Goal: Task Accomplishment & Management: Manage account settings

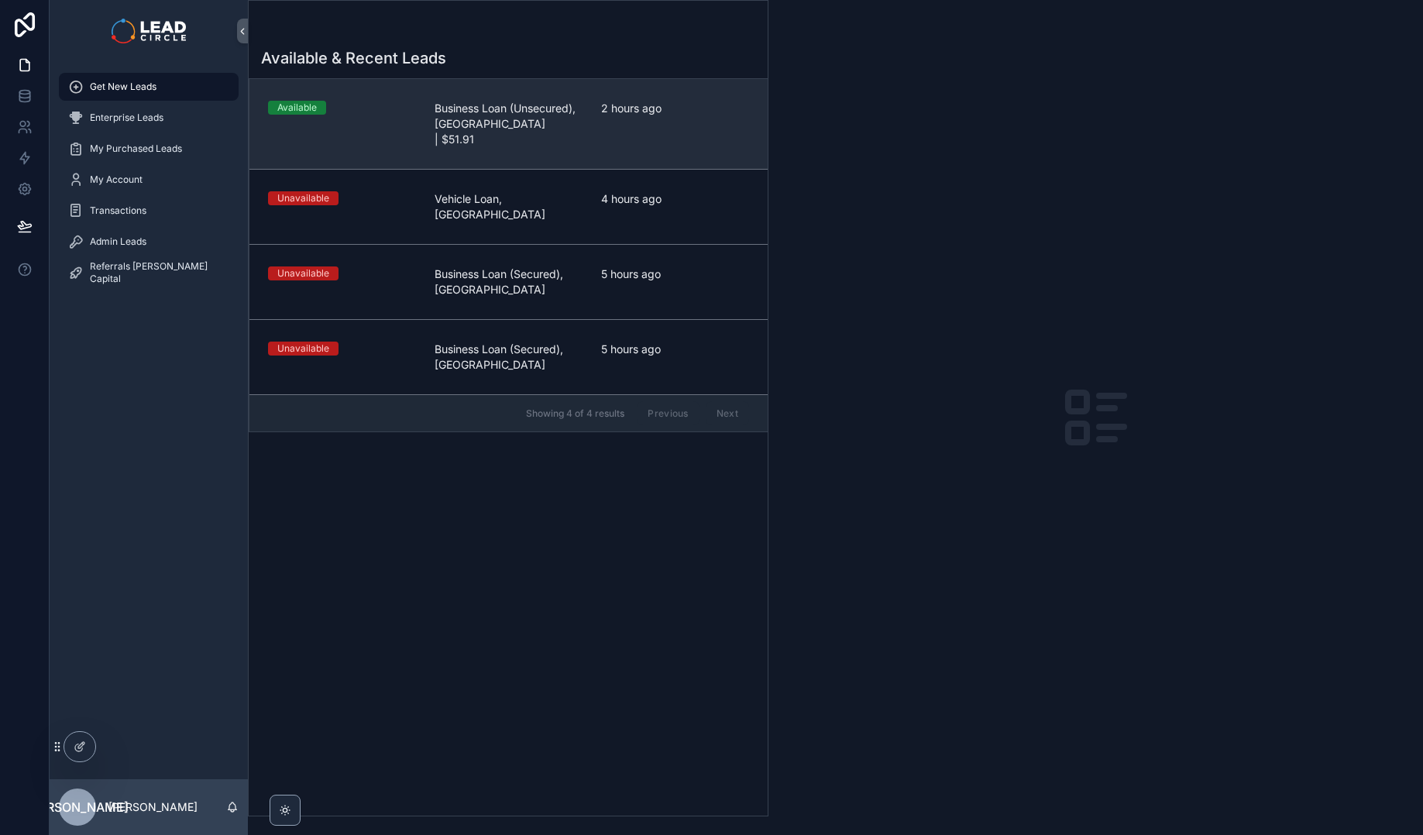
click at [538, 136] on link "Available Business Loan (Unsecured), [GEOGRAPHIC_DATA] | $51.91 2 hours ago" at bounding box center [508, 124] width 518 height 90
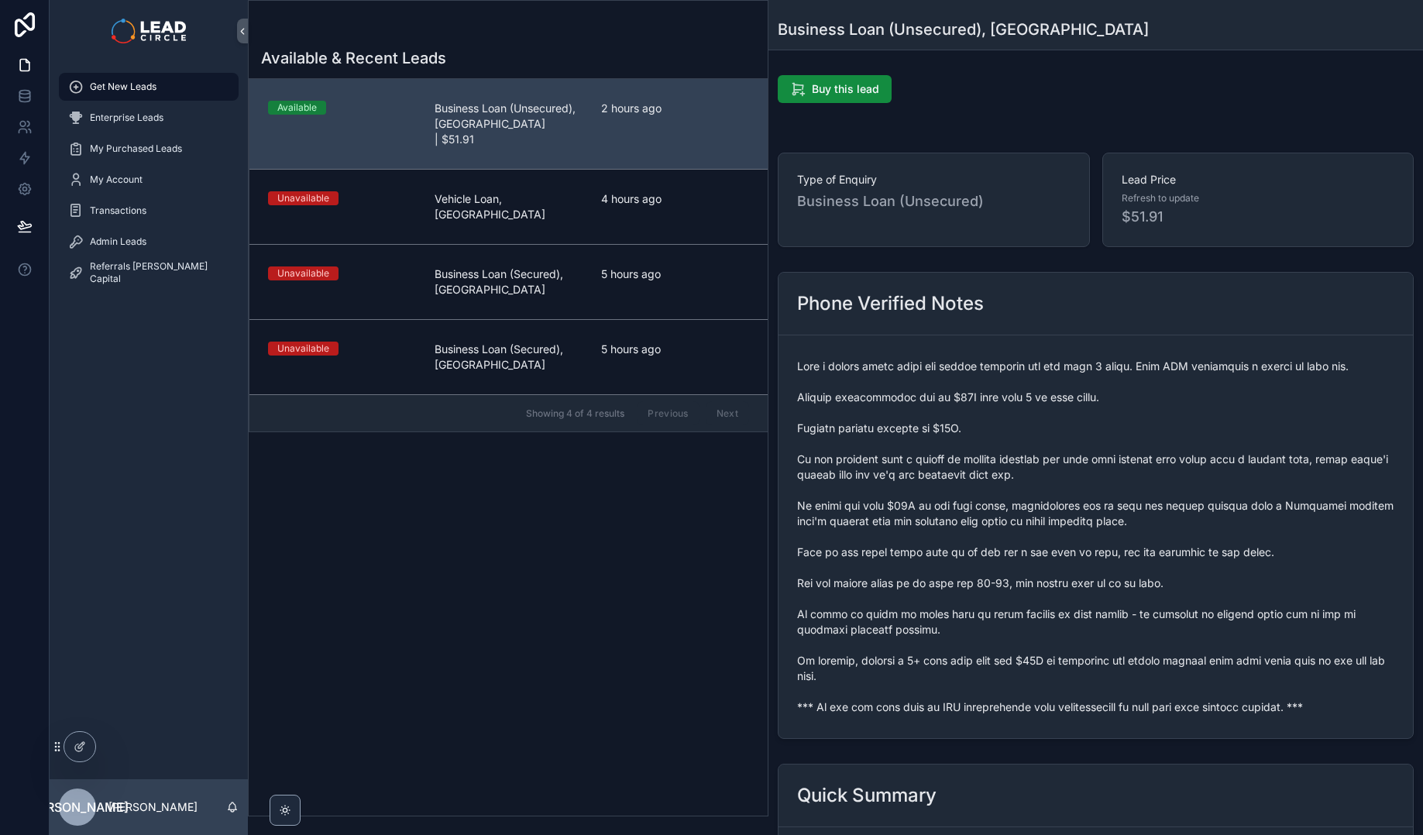
click at [1043, 704] on span "scrollable content" at bounding box center [1095, 537] width 597 height 356
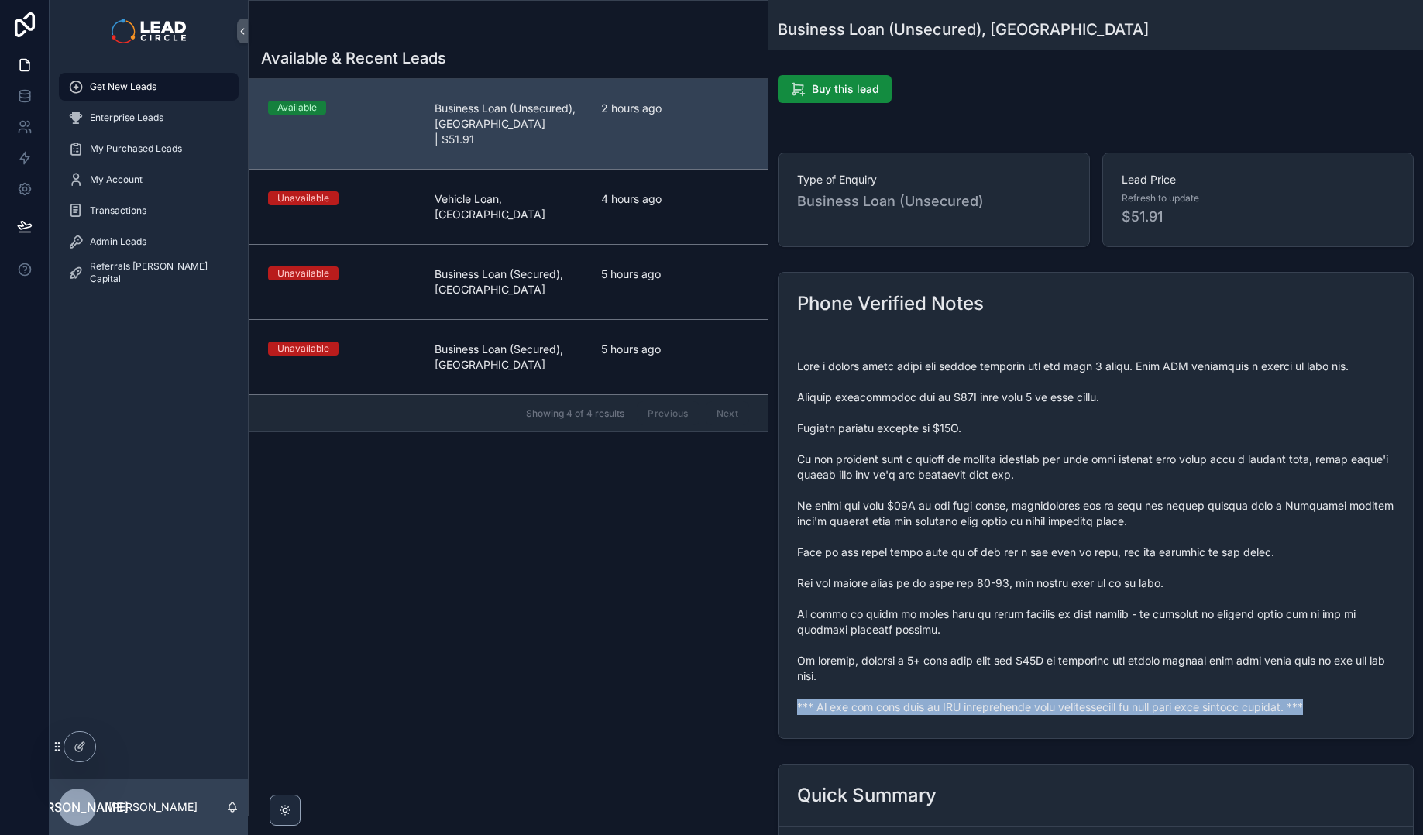
click at [1043, 704] on span "scrollable content" at bounding box center [1095, 537] width 597 height 356
copy span "*** If you buy this lead an SMS introduction will automatically be sent with yo…"
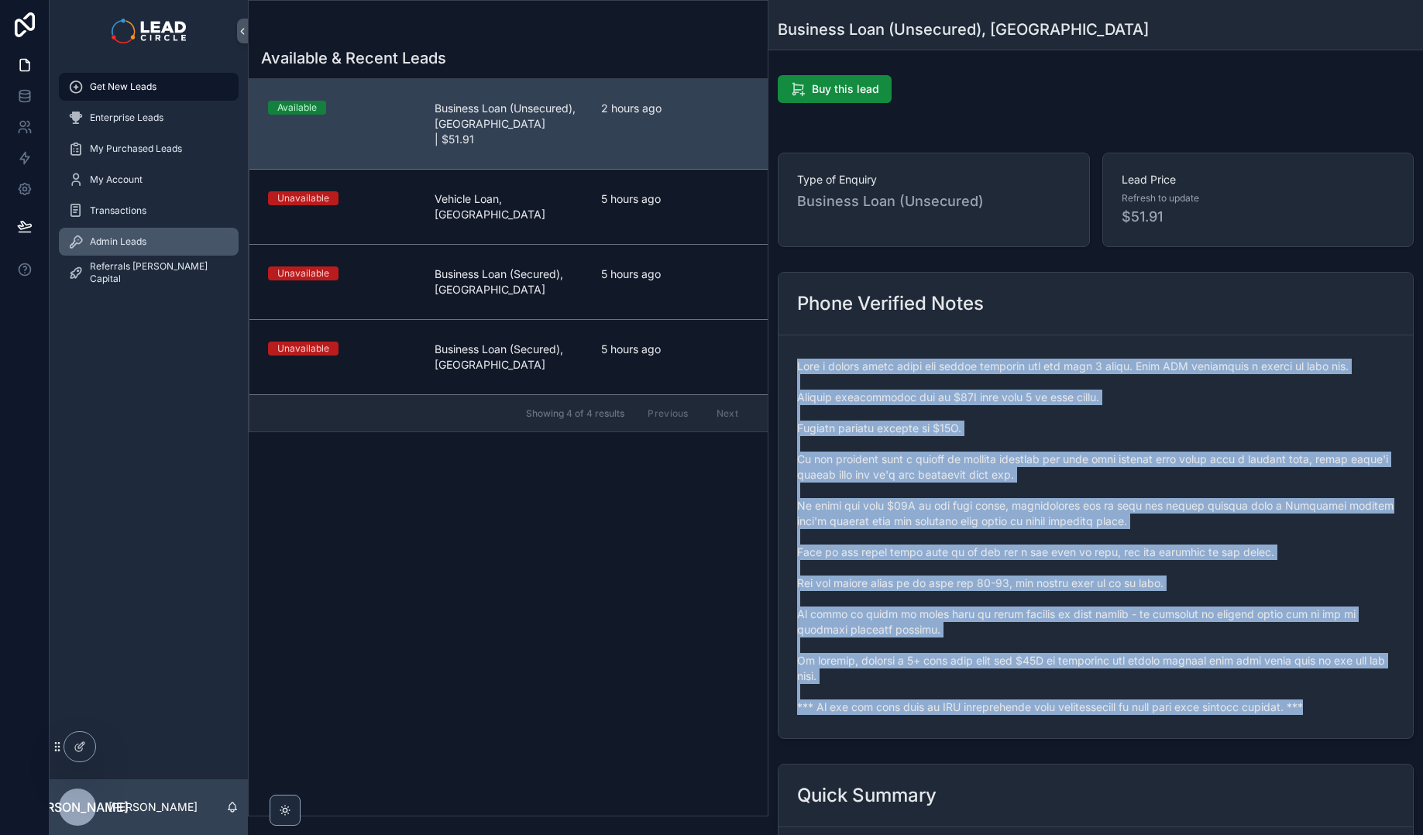
click at [134, 240] on span "Admin Leads" at bounding box center [118, 242] width 57 height 12
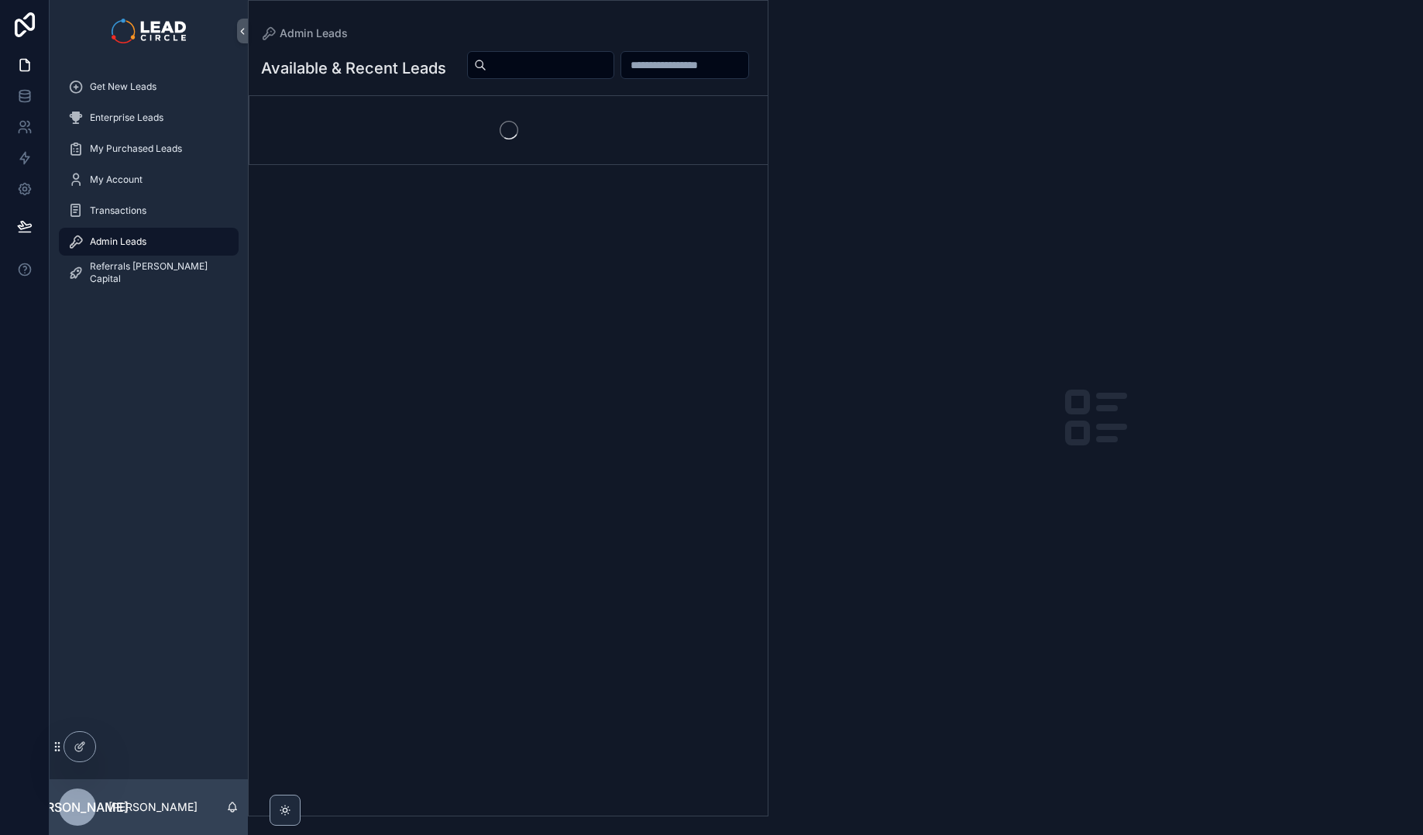
click at [614, 66] on input "scrollable content" at bounding box center [550, 65] width 127 height 22
paste input "**********"
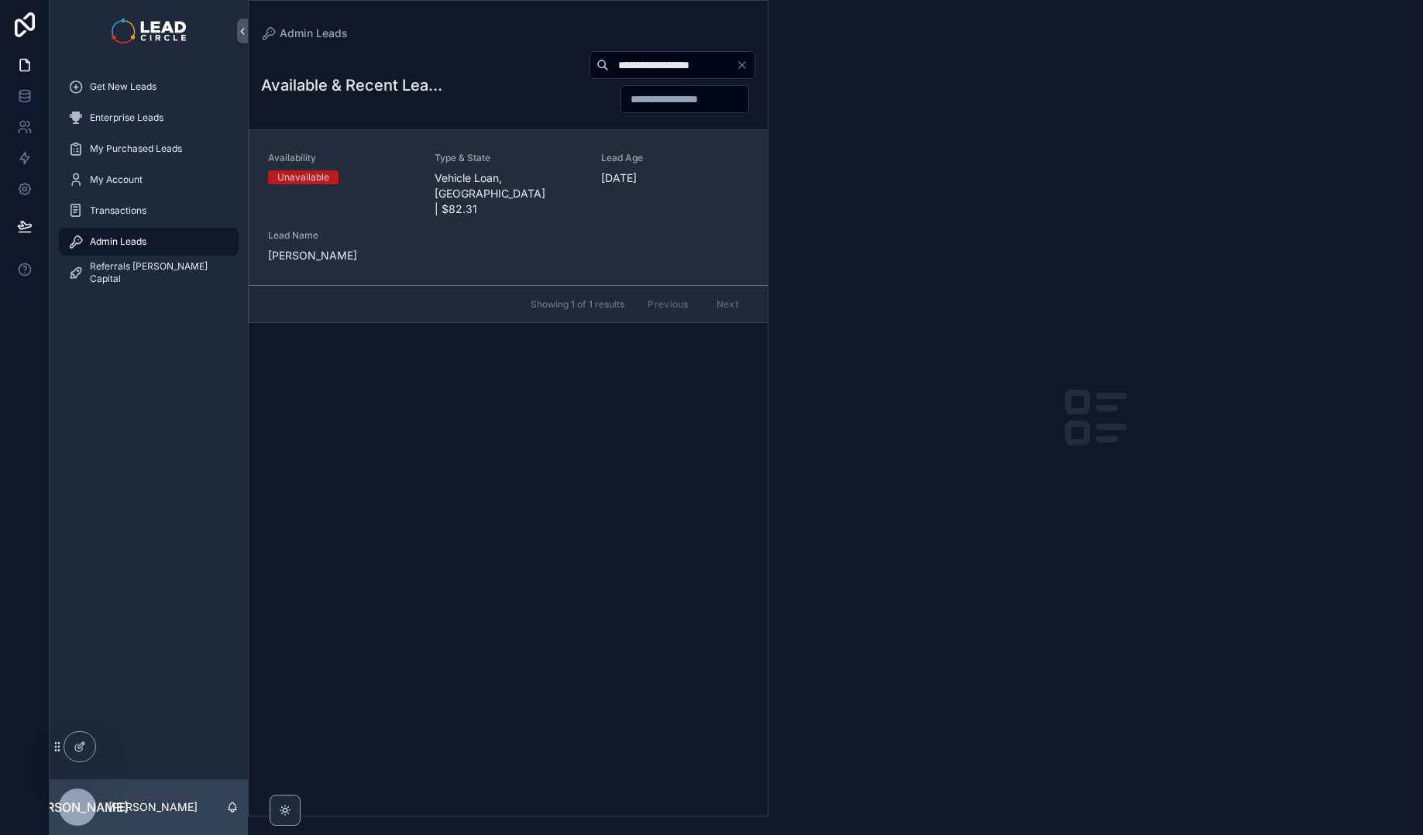
click at [491, 228] on div "Availability Unavailable Type & State Vehicle Loan, [GEOGRAPHIC_DATA] | $82.31 …" at bounding box center [508, 208] width 481 height 112
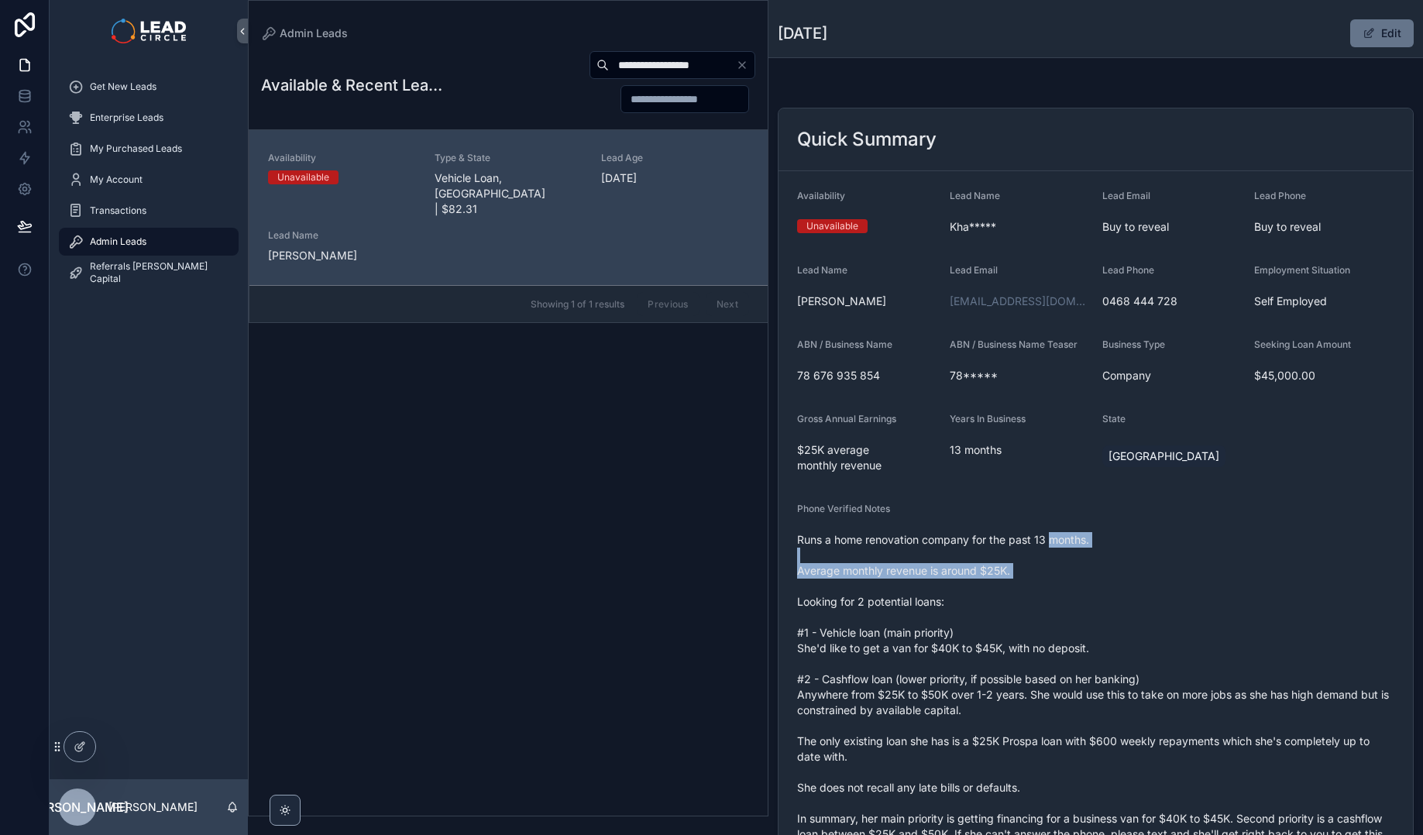
drag, startPoint x: 1088, startPoint y: 624, endPoint x: 1156, endPoint y: 700, distance: 102.0
click at [1138, 688] on span "Runs a home renovation company for the past 13 months. Average monthly revenue …" at bounding box center [1095, 710] width 597 height 356
click at [1156, 700] on span "Runs a home renovation company for the past 13 months. Average monthly revenue …" at bounding box center [1095, 710] width 597 height 356
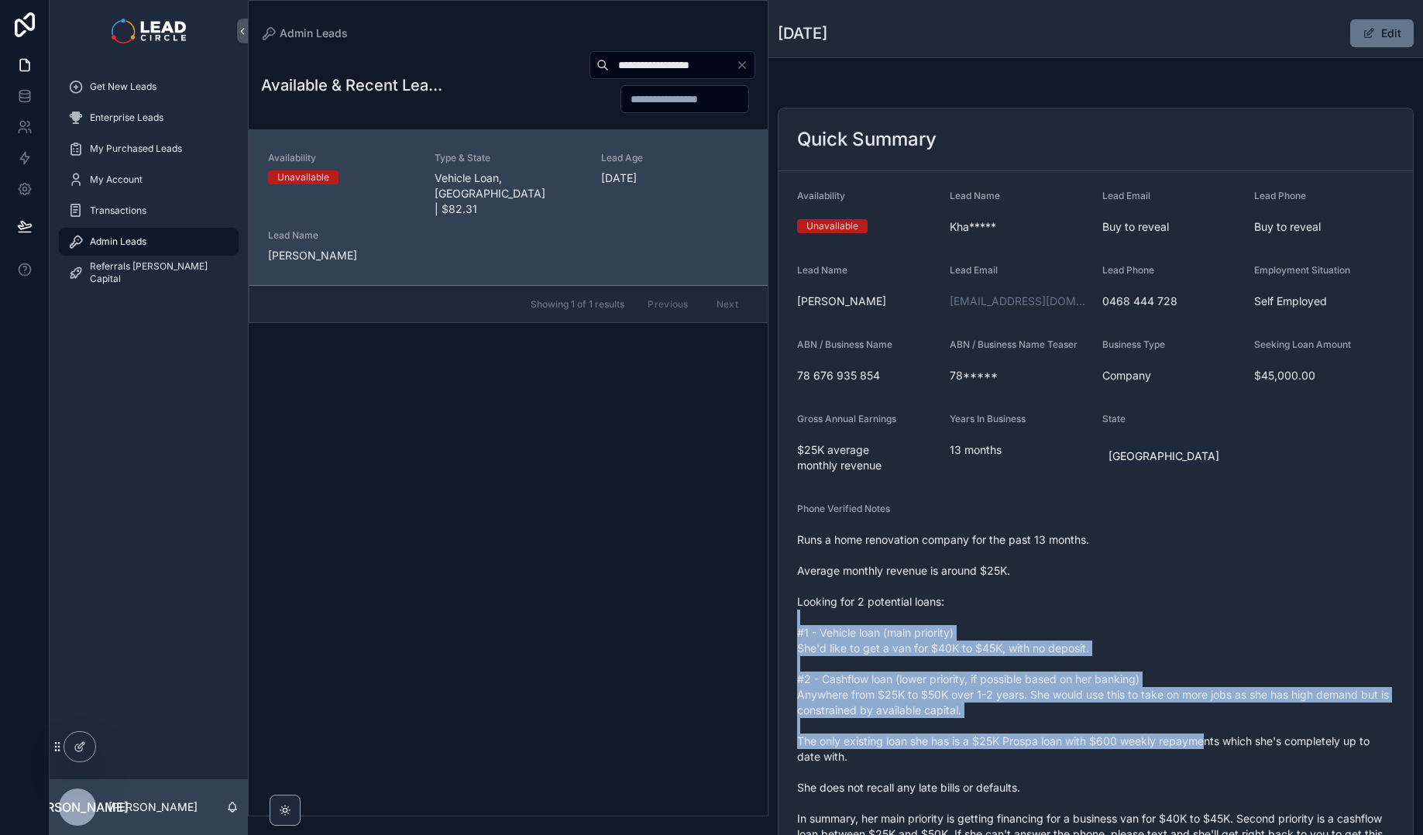
drag, startPoint x: 1205, startPoint y: 740, endPoint x: 1006, endPoint y: 508, distance: 305.9
click at [1007, 511] on div "Phone Verified Notes Runs a home renovation company for the past 13 months. Ave…" at bounding box center [1095, 698] width 597 height 390
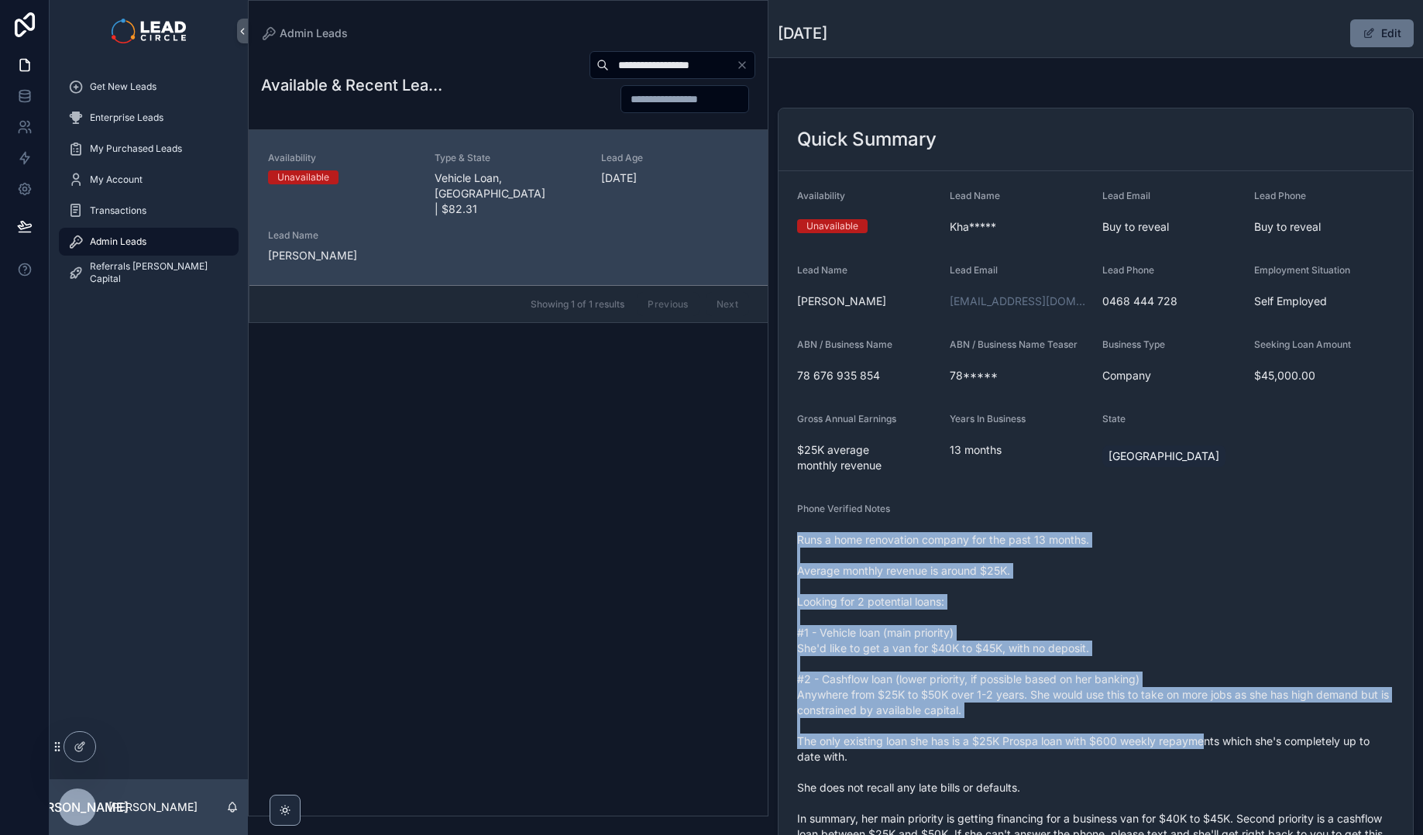
click at [1006, 508] on div "Phone Verified Notes" at bounding box center [1095, 512] width 597 height 19
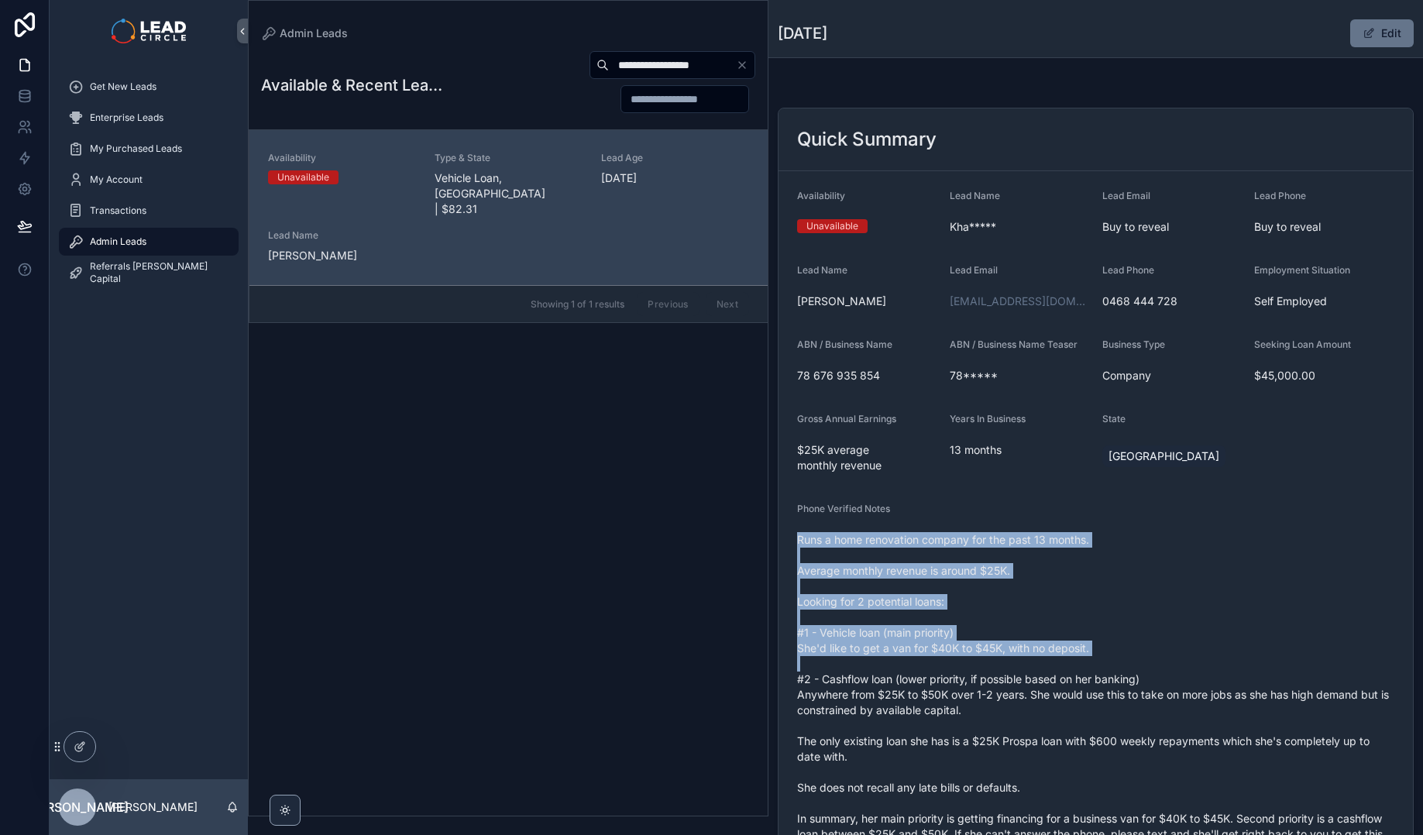
drag, startPoint x: 1006, startPoint y: 508, endPoint x: 1117, endPoint y: 675, distance: 200.5
click at [1117, 675] on div "Phone Verified Notes Runs a home renovation company for the past 13 months. Ave…" at bounding box center [1095, 698] width 597 height 390
click at [1117, 675] on span "Runs a home renovation company for the past 13 months. Average monthly revenue …" at bounding box center [1095, 710] width 597 height 356
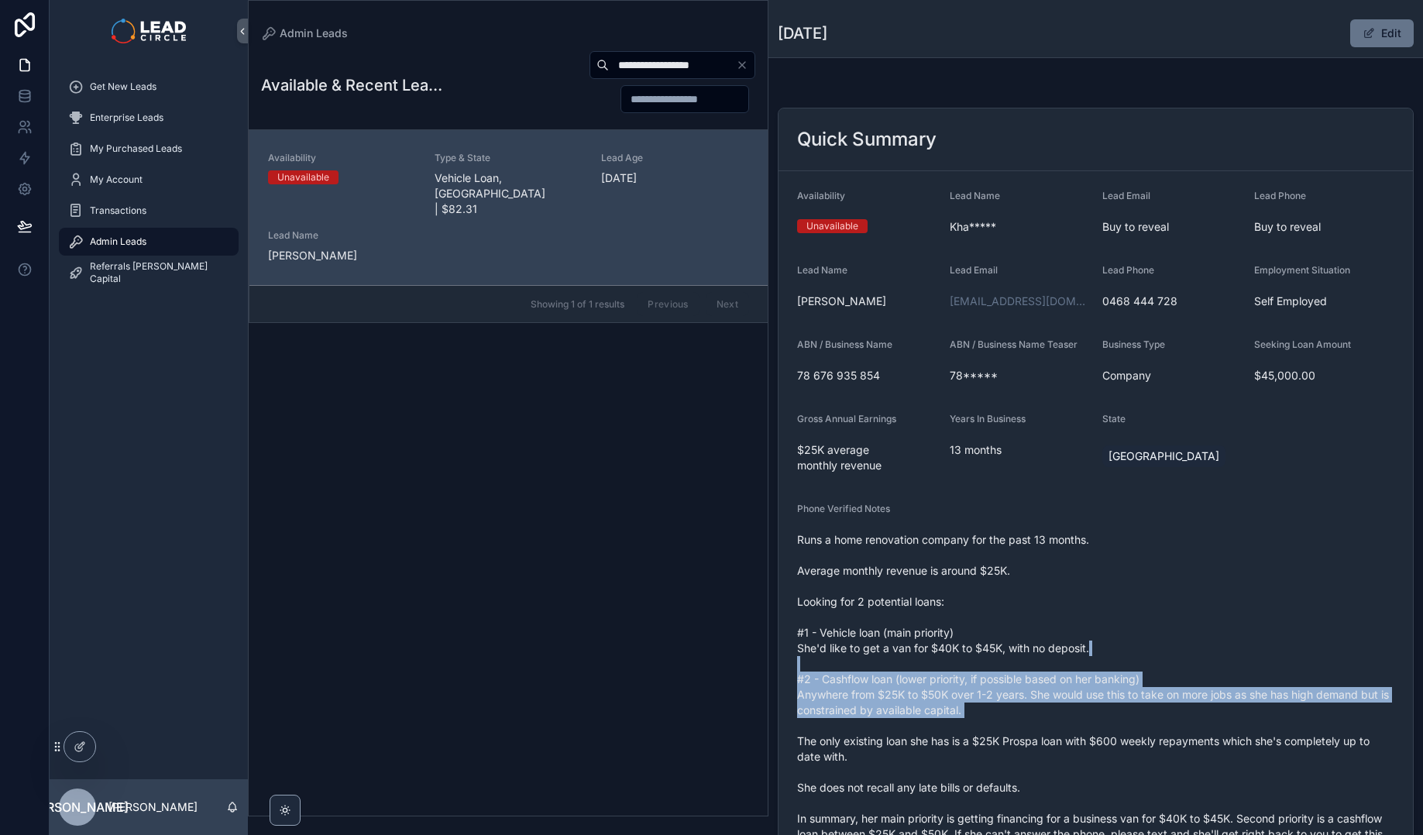
drag, startPoint x: 1178, startPoint y: 718, endPoint x: 1049, endPoint y: 545, distance: 215.8
click at [1070, 572] on span "Runs a home renovation company for the past 13 months. Average monthly revenue …" at bounding box center [1095, 710] width 597 height 356
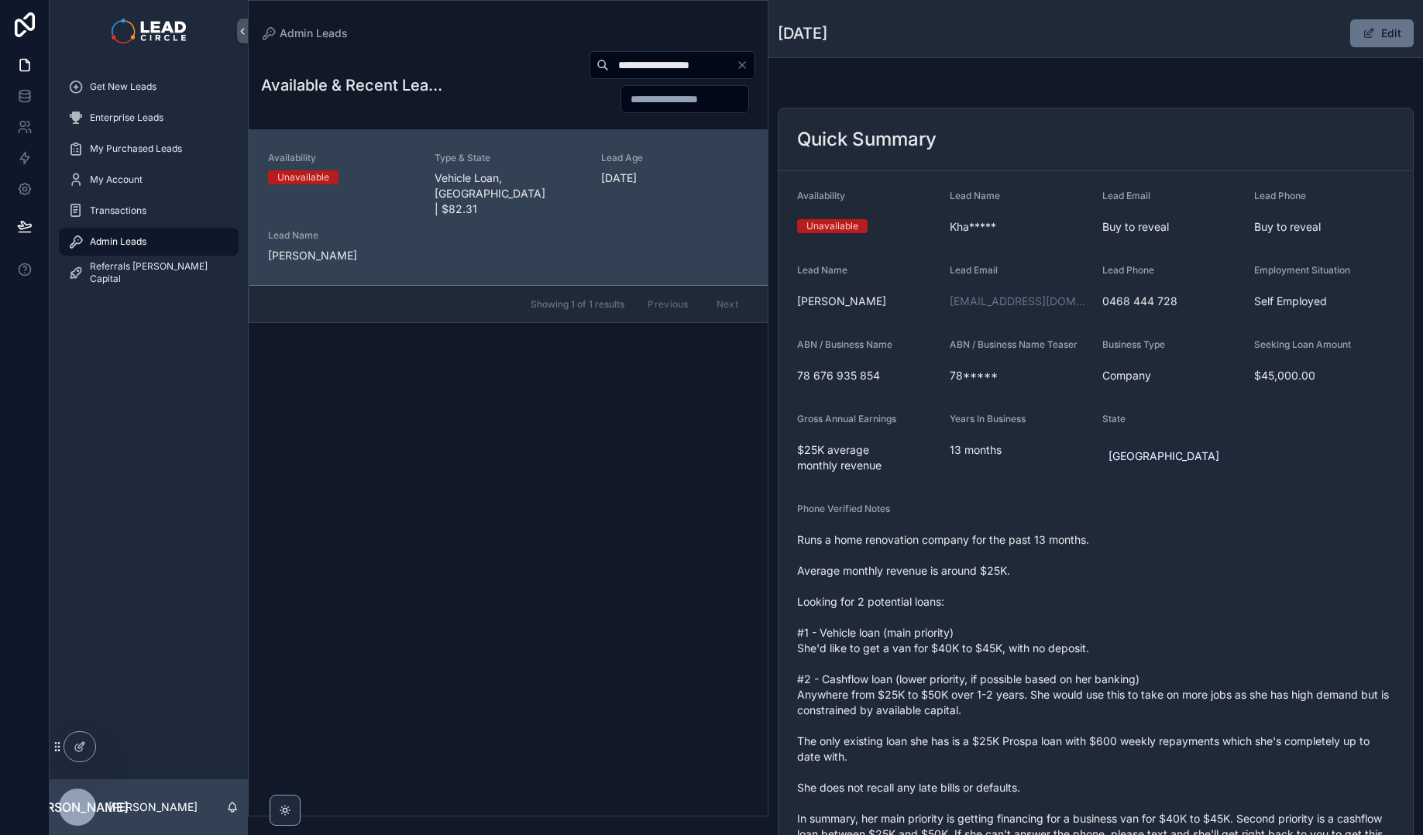
drag, startPoint x: 1049, startPoint y: 545, endPoint x: 1046, endPoint y: 512, distance: 33.5
click at [1049, 545] on span "Runs a home renovation company for the past 13 months. Average monthly revenue …" at bounding box center [1095, 710] width 597 height 356
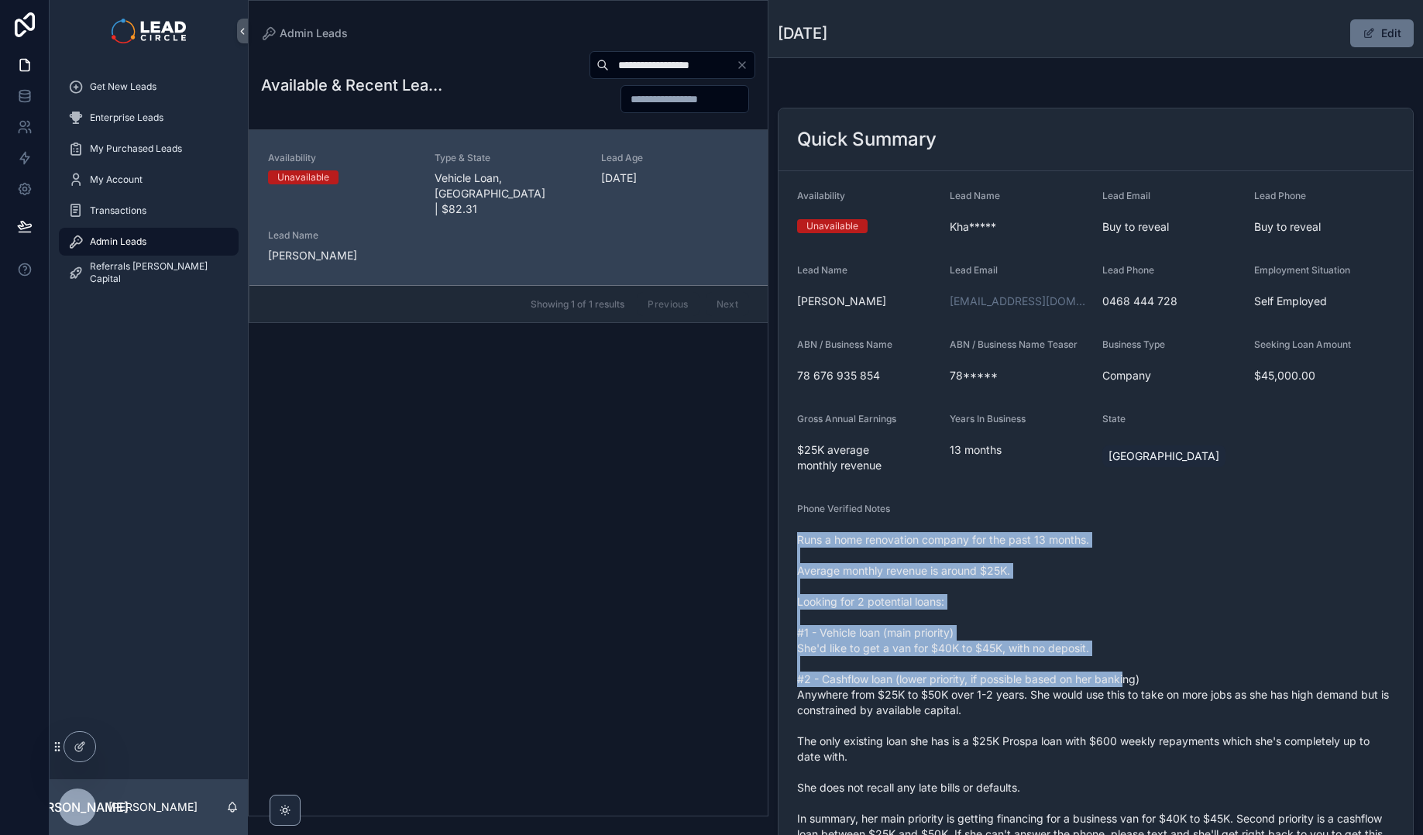
drag, startPoint x: 1046, startPoint y: 512, endPoint x: 1131, endPoint y: 681, distance: 189.2
click at [1131, 681] on div "Phone Verified Notes Runs a home renovation company for the past 13 months. Ave…" at bounding box center [1095, 698] width 597 height 390
click at [1131, 681] on span "Runs a home renovation company for the past 13 months. Average monthly revenue …" at bounding box center [1095, 710] width 597 height 356
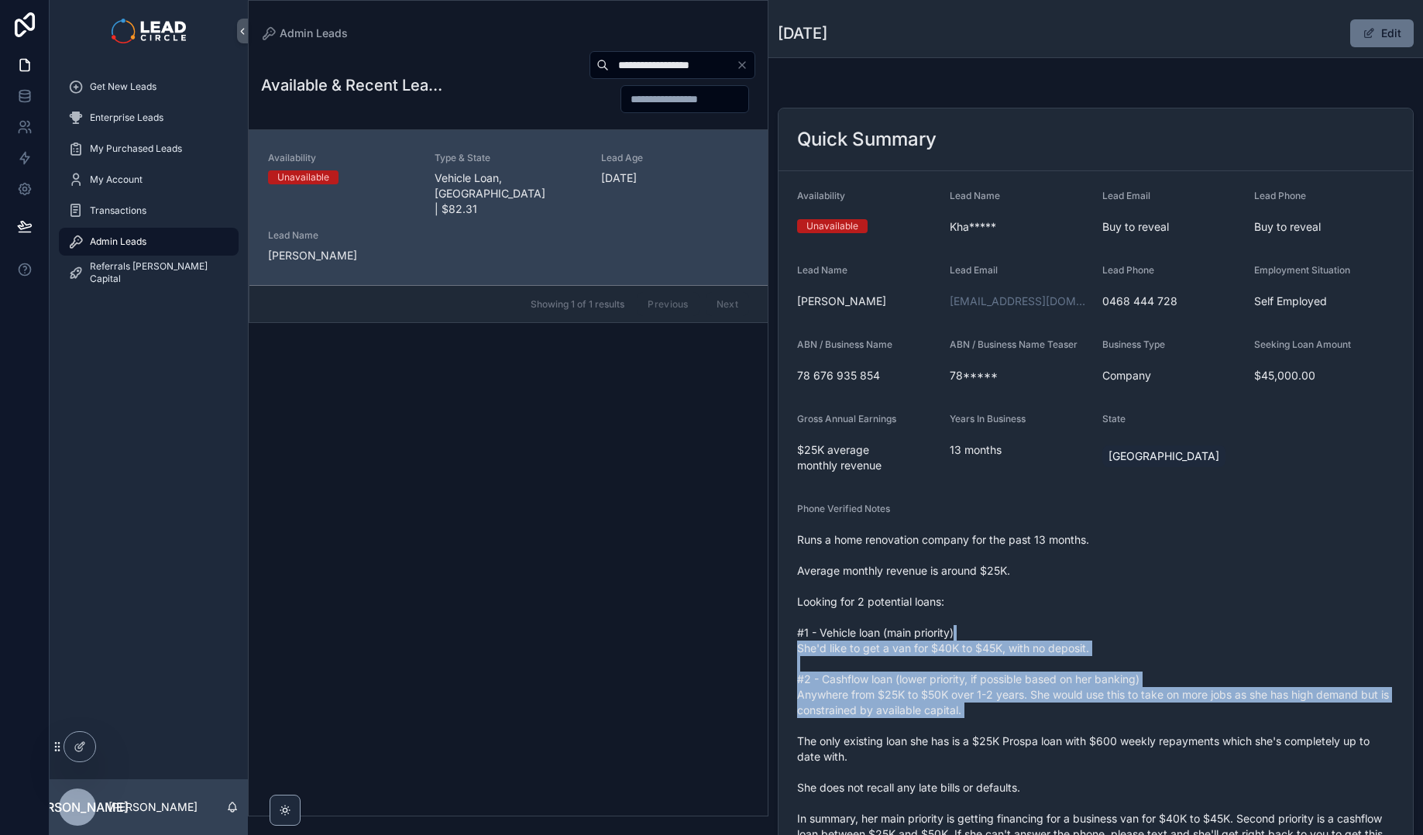
drag, startPoint x: 1195, startPoint y: 728, endPoint x: 1089, endPoint y: 607, distance: 160.3
click at [1097, 619] on span "Runs a home renovation company for the past 13 months. Average monthly revenue …" at bounding box center [1095, 710] width 597 height 356
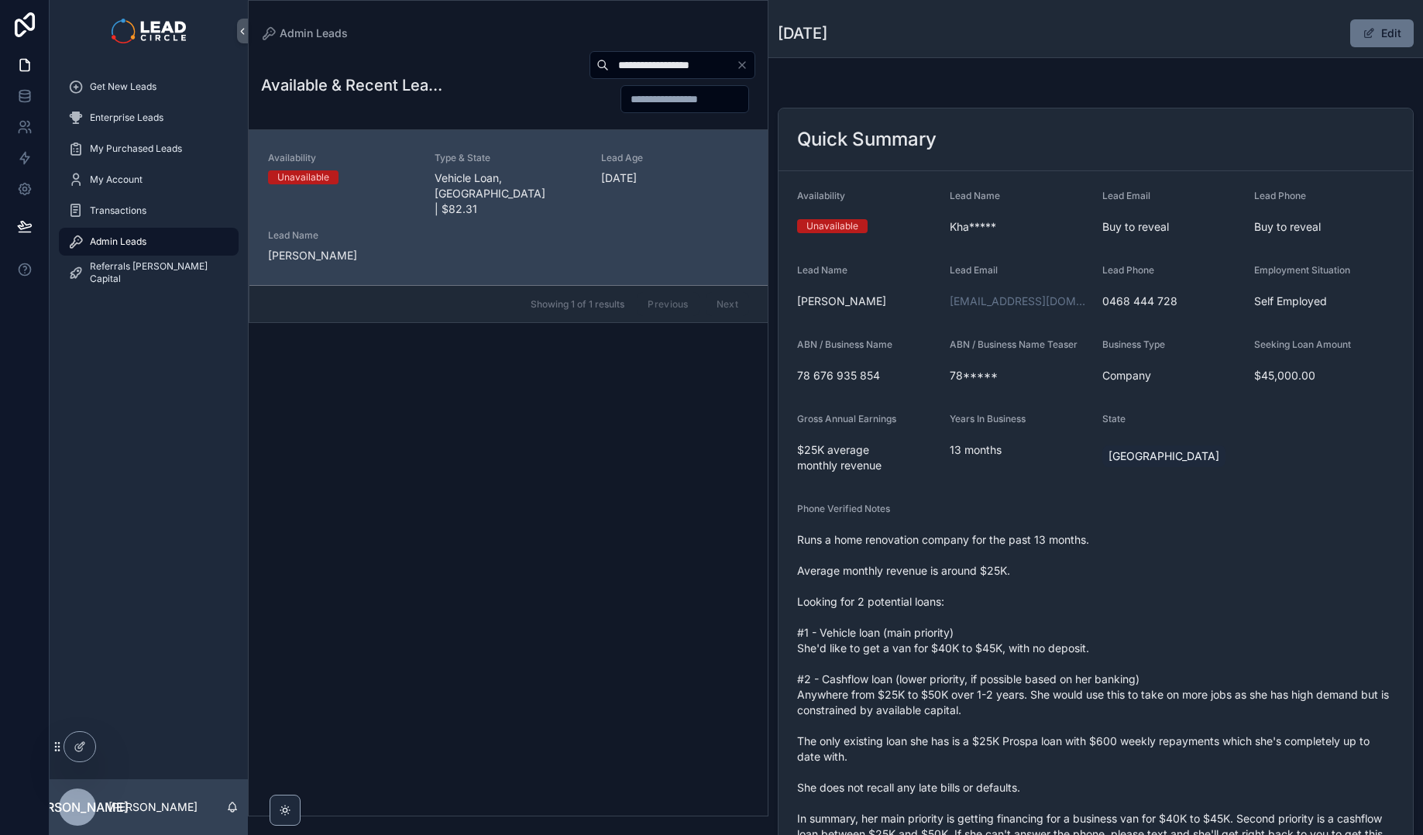
click at [1089, 607] on span "Runs a home renovation company for the past 13 months. Average monthly revenue …" at bounding box center [1095, 710] width 597 height 356
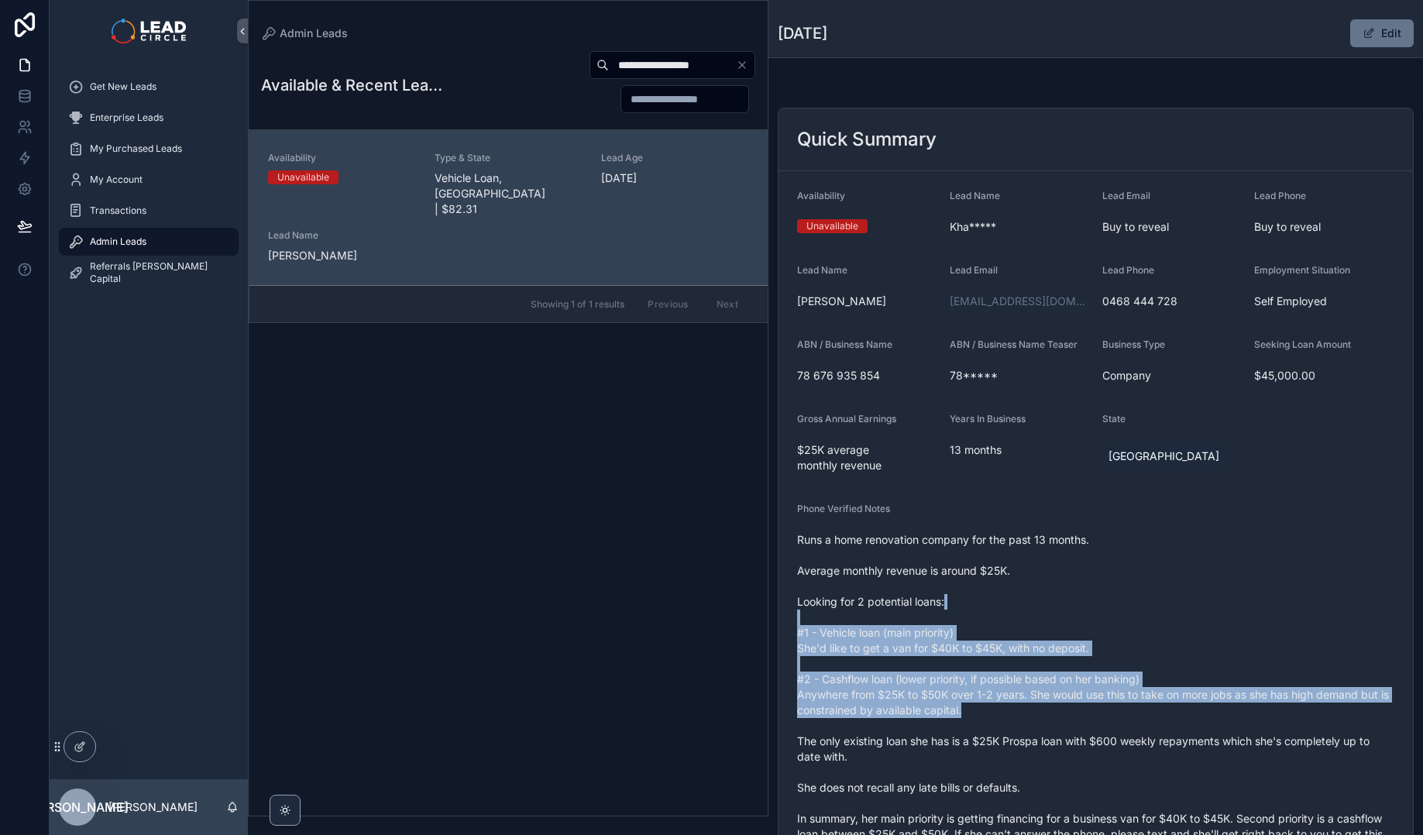
drag, startPoint x: 1085, startPoint y: 645, endPoint x: 1136, endPoint y: 727, distance: 97.4
click at [1133, 724] on span "Runs a home renovation company for the past 13 months. Average monthly revenue …" at bounding box center [1095, 710] width 597 height 356
click at [1136, 727] on span "Runs a home renovation company for the past 13 months. Average monthly revenue …" at bounding box center [1095, 710] width 597 height 356
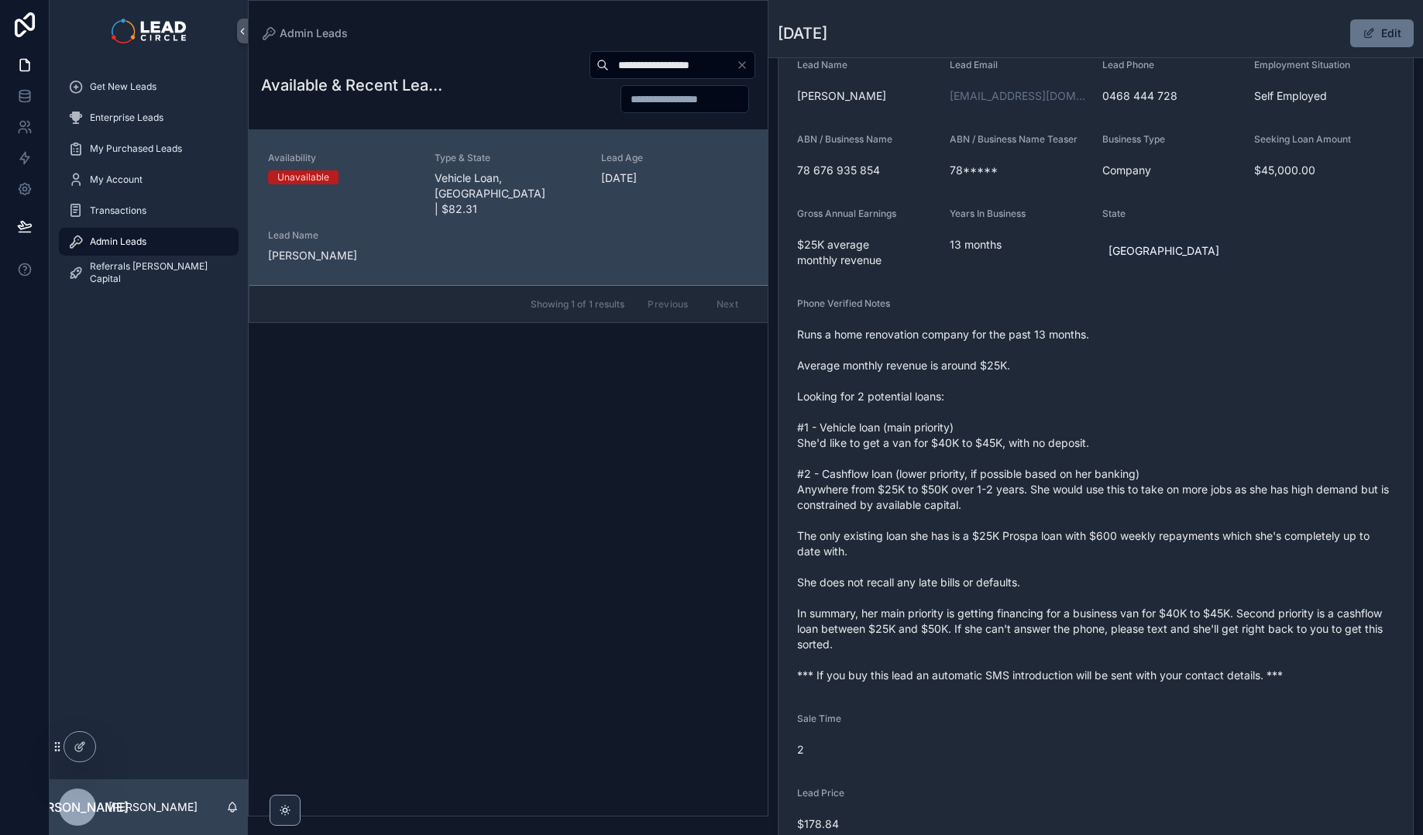
scroll to position [208, 0]
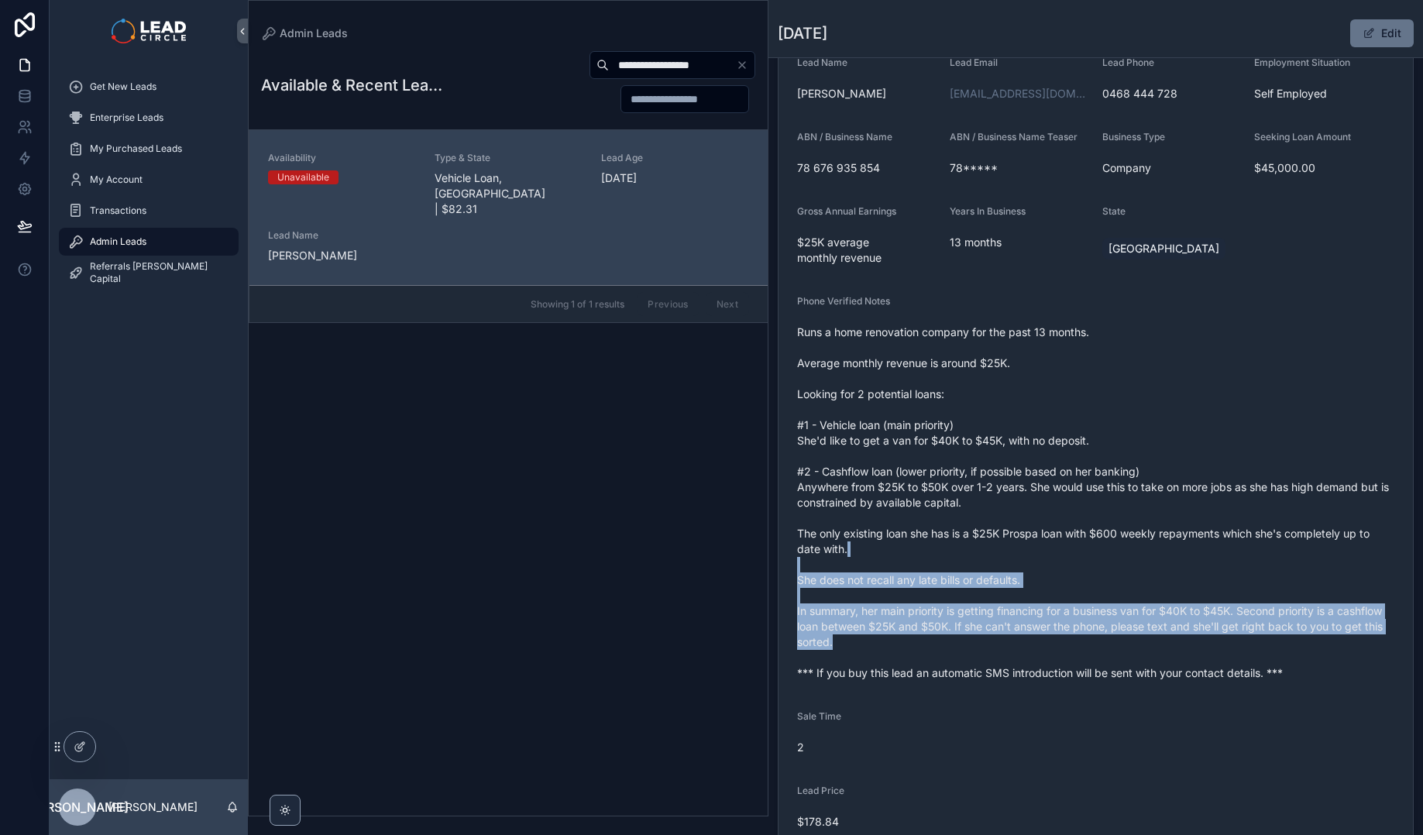
drag, startPoint x: 1123, startPoint y: 638, endPoint x: 1004, endPoint y: 477, distance: 200.5
click at [1011, 487] on span "Runs a home renovation company for the past 13 months. Average monthly revenue …" at bounding box center [1095, 503] width 597 height 356
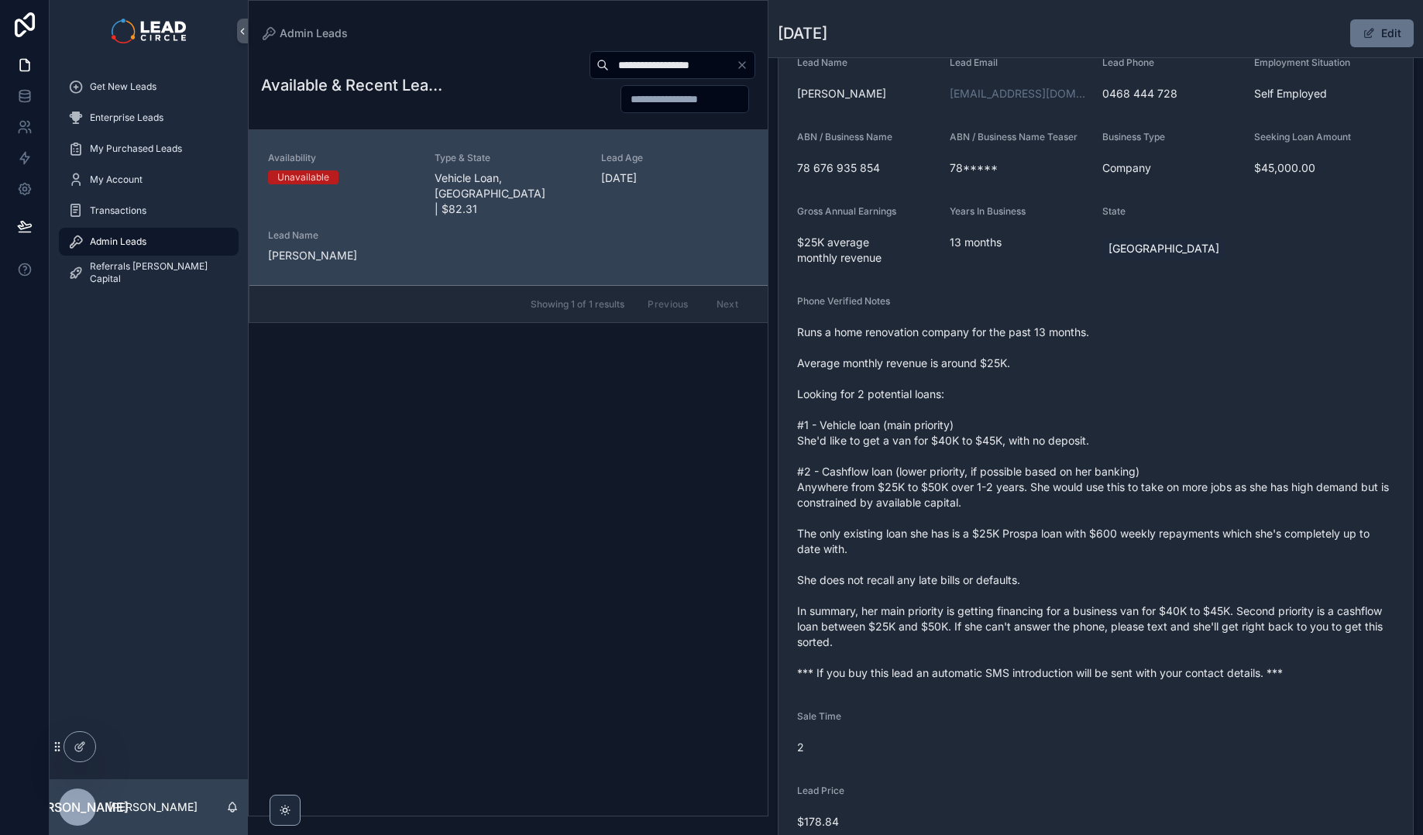
click at [1004, 477] on span "Runs a home renovation company for the past 13 months. Average monthly revenue …" at bounding box center [1095, 503] width 597 height 356
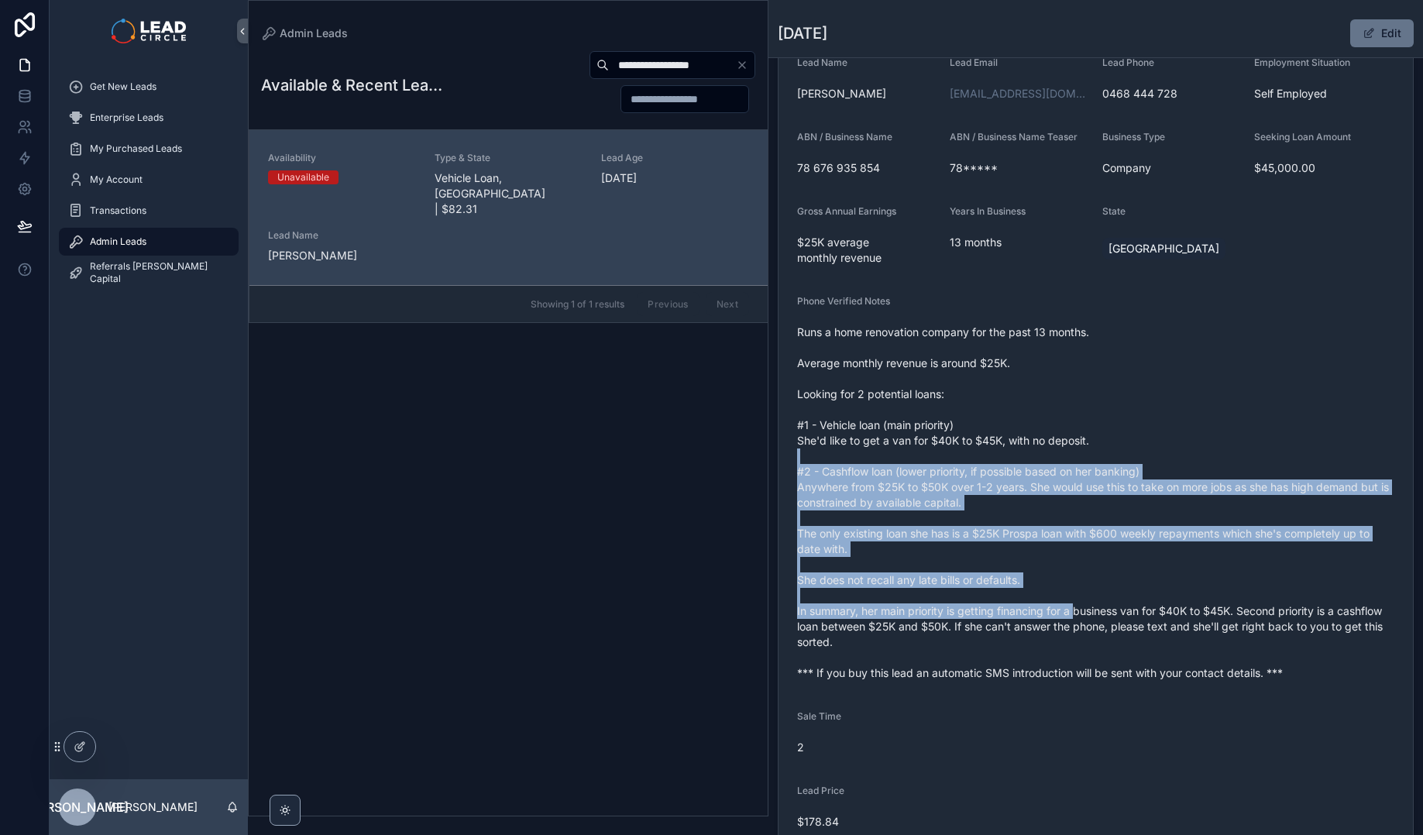
drag, startPoint x: 1000, startPoint y: 461, endPoint x: 1077, endPoint y: 606, distance: 163.9
click at [1077, 606] on span "Runs a home renovation company for the past 13 months. Average monthly revenue …" at bounding box center [1095, 503] width 597 height 356
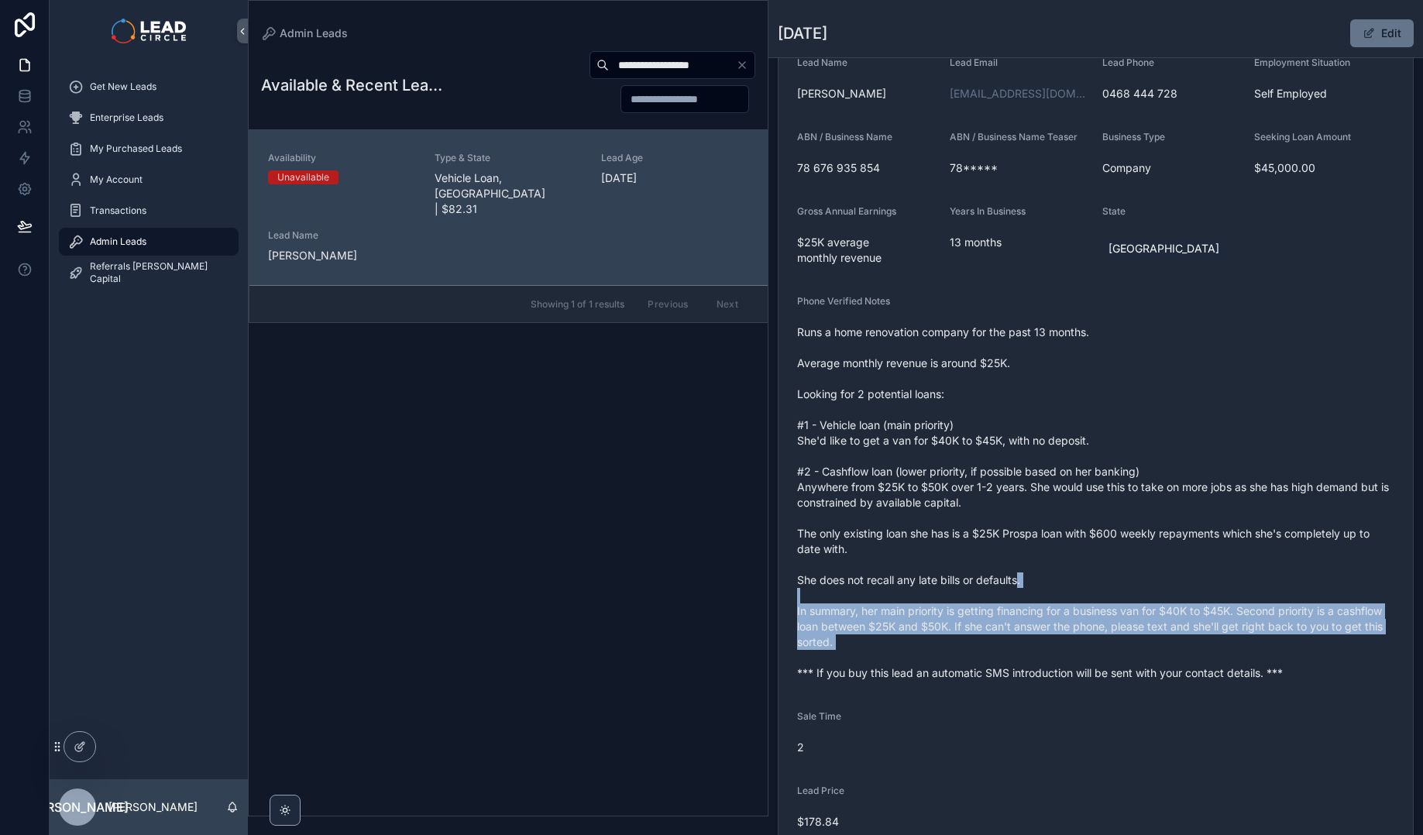
drag, startPoint x: 1071, startPoint y: 614, endPoint x: 1010, endPoint y: 574, distance: 72.6
click at [1010, 574] on span "Runs a home renovation company for the past 13 months. Average monthly revenue …" at bounding box center [1095, 503] width 597 height 356
drag, startPoint x: 1036, startPoint y: 571, endPoint x: 1071, endPoint y: 647, distance: 83.9
click at [1071, 647] on span "Runs a home renovation company for the past 13 months. Average monthly revenue …" at bounding box center [1095, 503] width 597 height 356
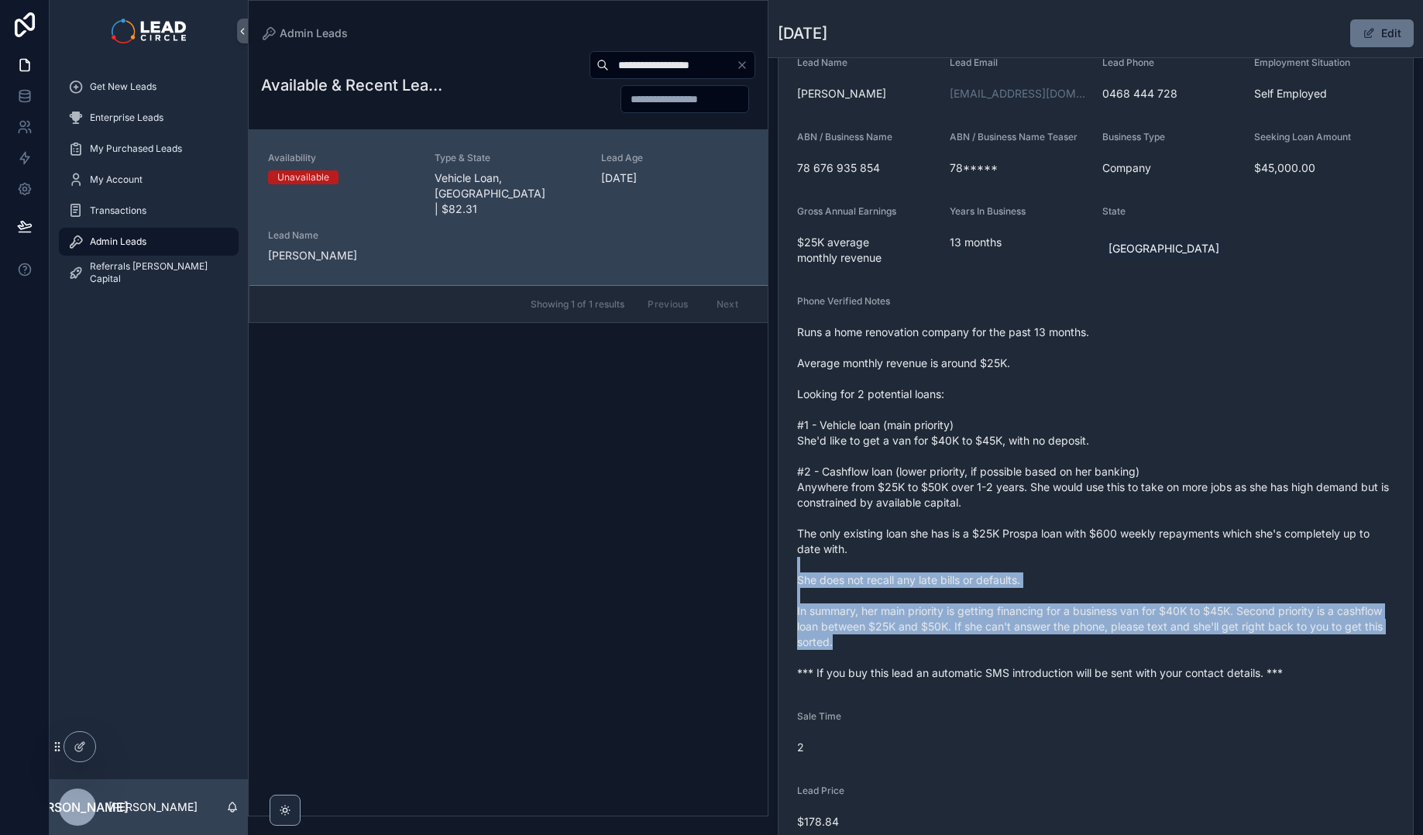
click at [1071, 647] on span "Runs a home renovation company for the past 13 months. Average monthly revenue …" at bounding box center [1095, 503] width 597 height 356
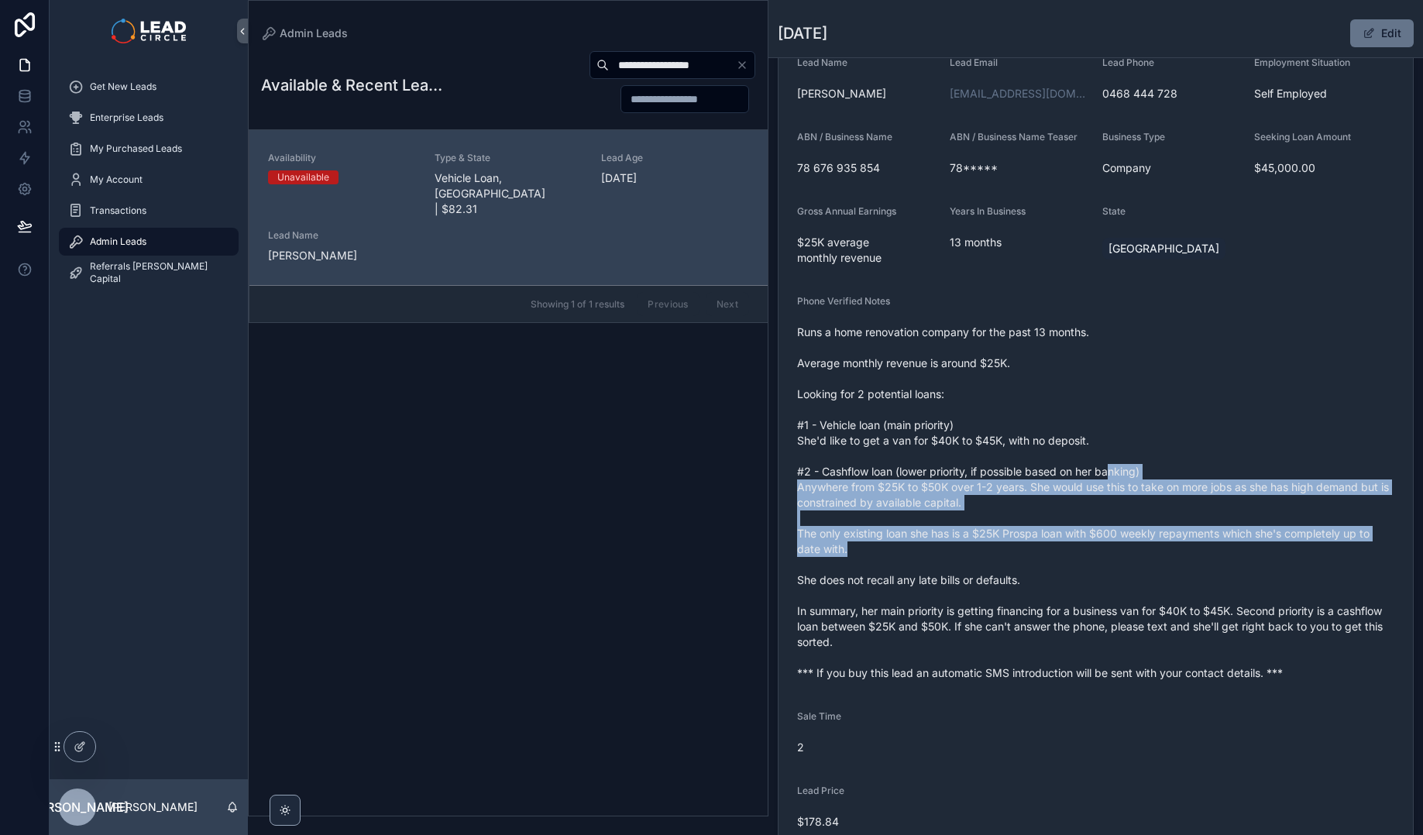
drag, startPoint x: 1112, startPoint y: 476, endPoint x: 1156, endPoint y: 590, distance: 121.1
click at [1156, 590] on span "Runs a home renovation company for the past 13 months. Average monthly revenue …" at bounding box center [1095, 503] width 597 height 356
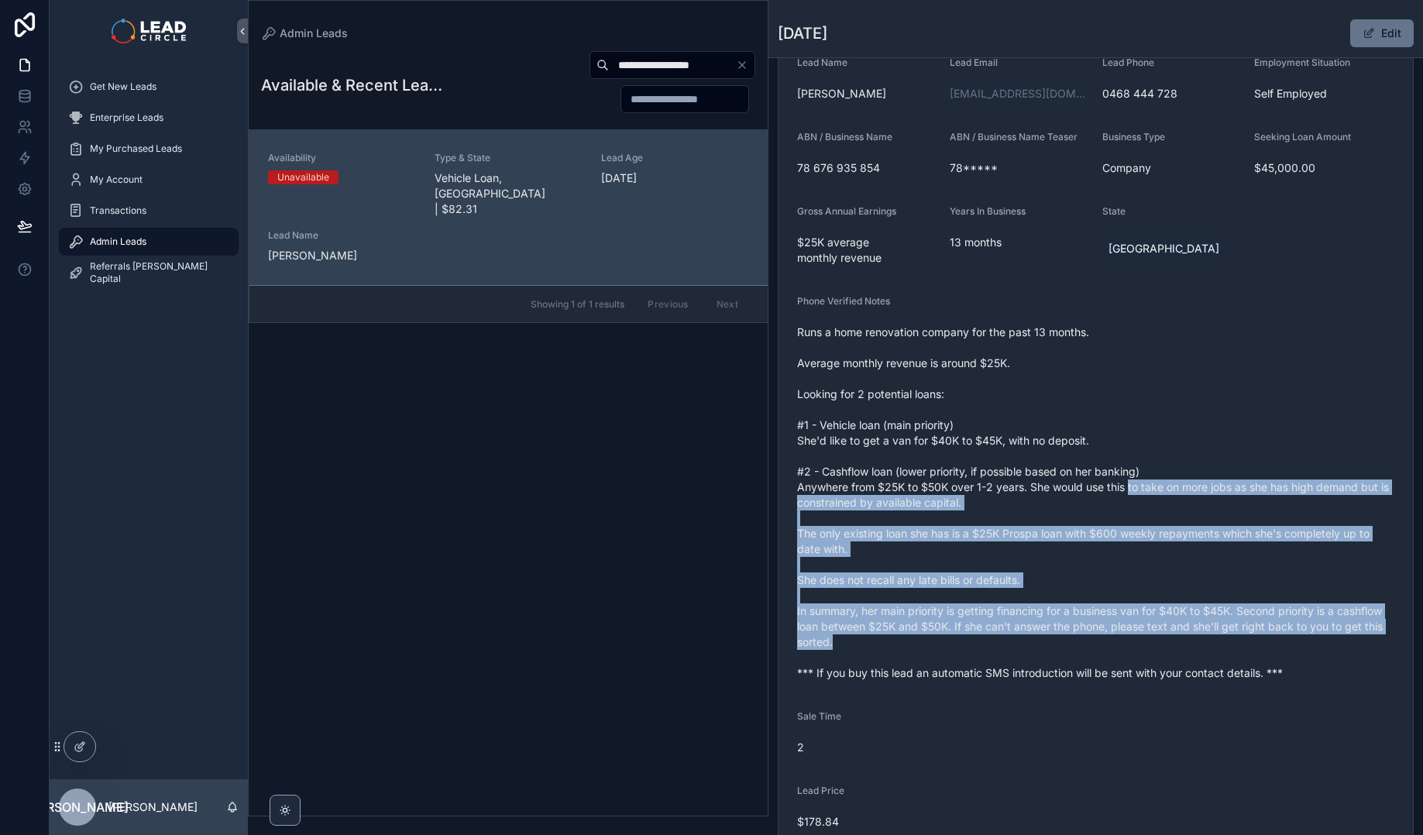
drag, startPoint x: 1142, startPoint y: 521, endPoint x: 1108, endPoint y: 446, distance: 82.5
click at [1119, 471] on span "Runs a home renovation company for the past 13 months. Average monthly revenue …" at bounding box center [1095, 503] width 597 height 356
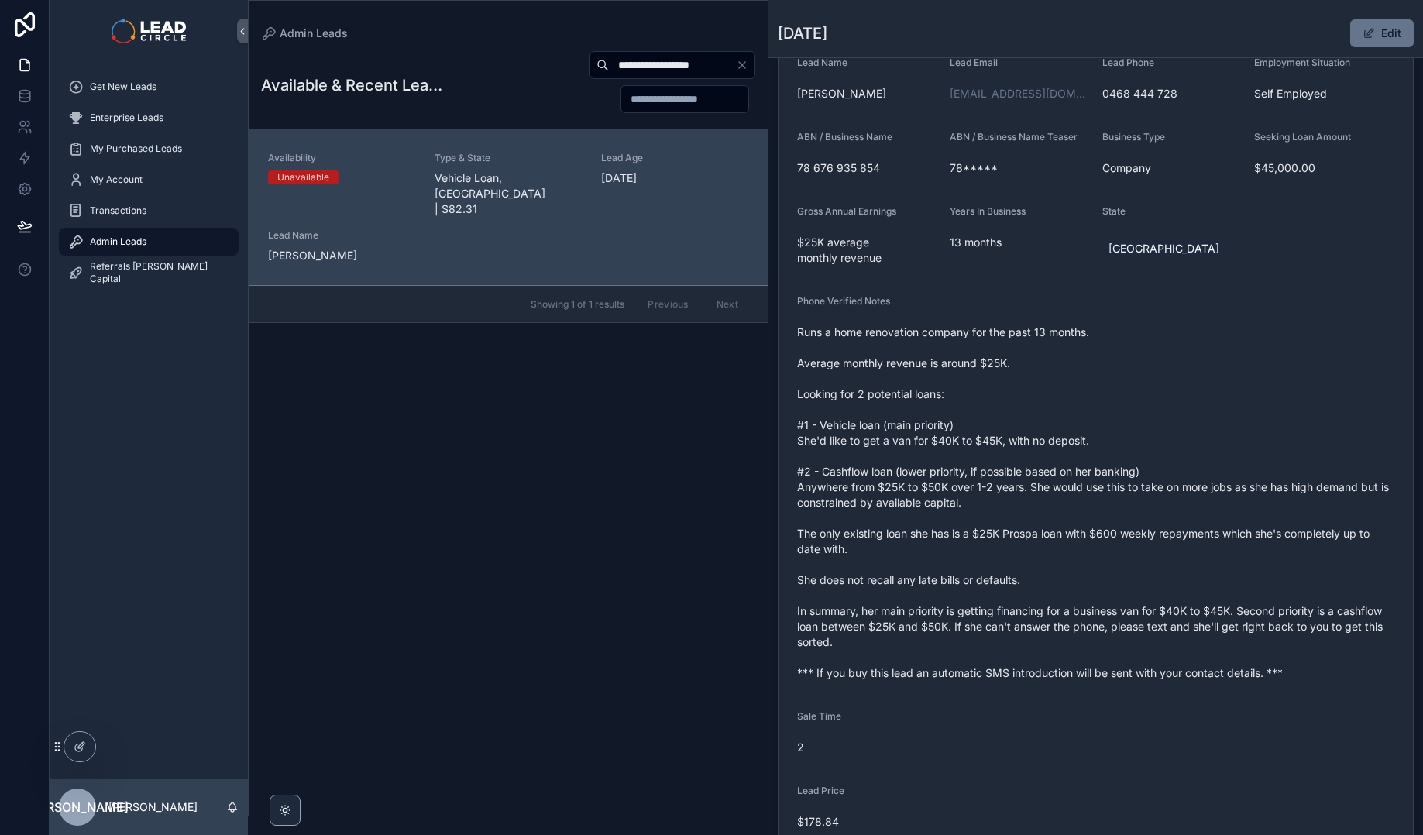
click at [1108, 446] on span "Runs a home renovation company for the past 13 months. Average monthly revenue …" at bounding box center [1095, 503] width 597 height 356
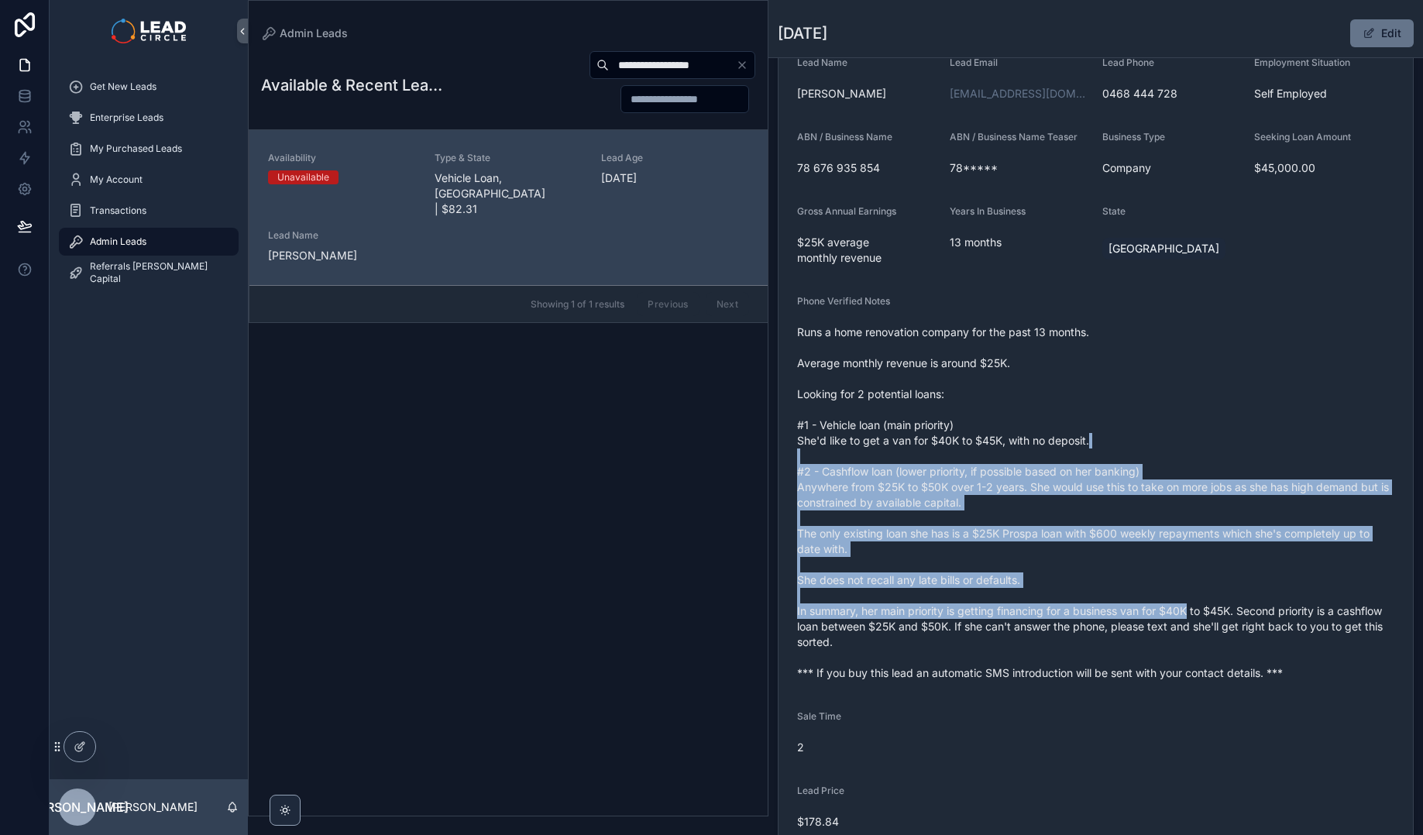
drag, startPoint x: 1108, startPoint y: 446, endPoint x: 1174, endPoint y: 616, distance: 182.3
click at [1174, 616] on span "Runs a home renovation company for the past 13 months. Average monthly revenue …" at bounding box center [1095, 503] width 597 height 356
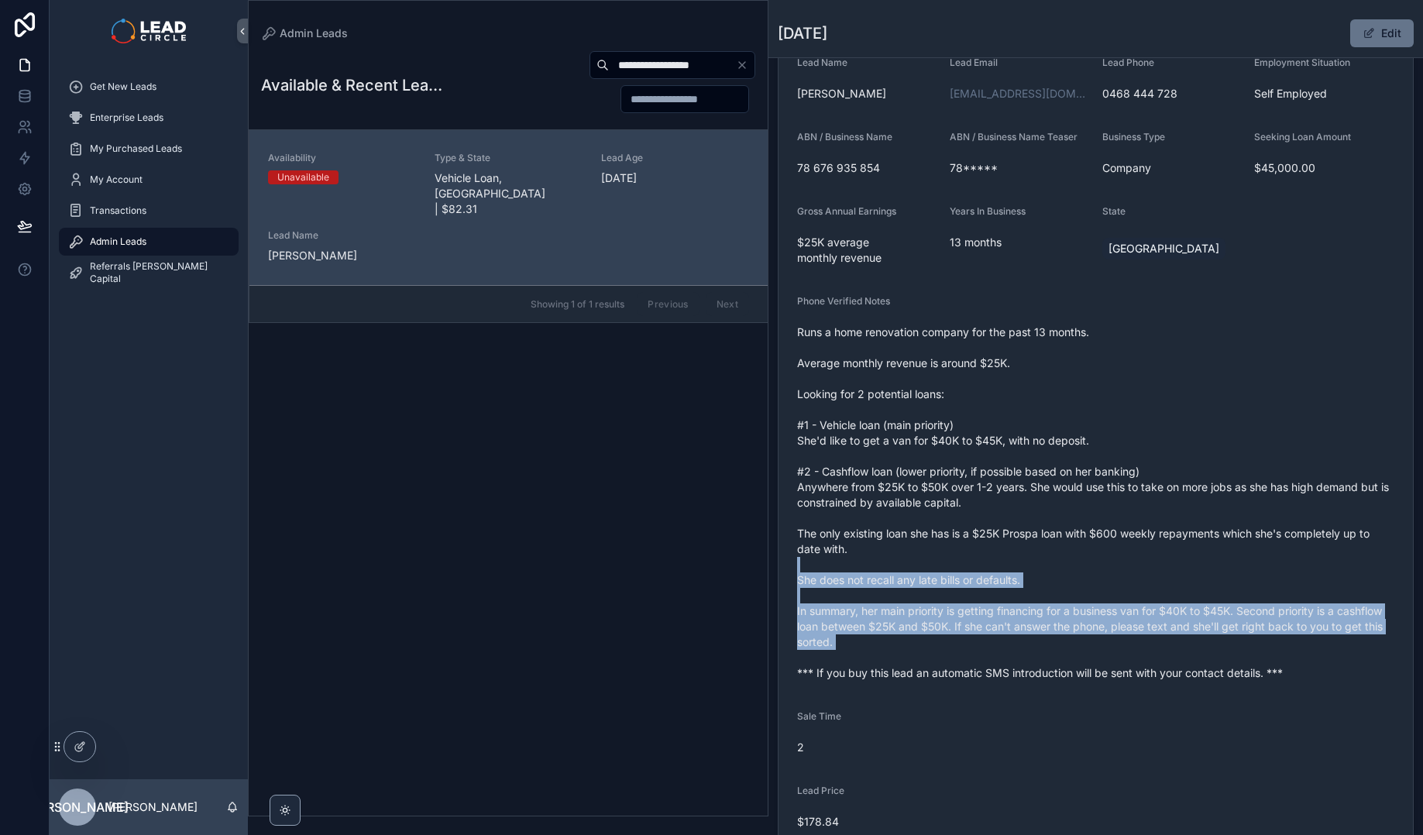
drag, startPoint x: 1181, startPoint y: 604, endPoint x: 1126, endPoint y: 503, distance: 115.4
click at [1131, 511] on span "Runs a home renovation company for the past 13 months. Average monthly revenue …" at bounding box center [1095, 503] width 597 height 356
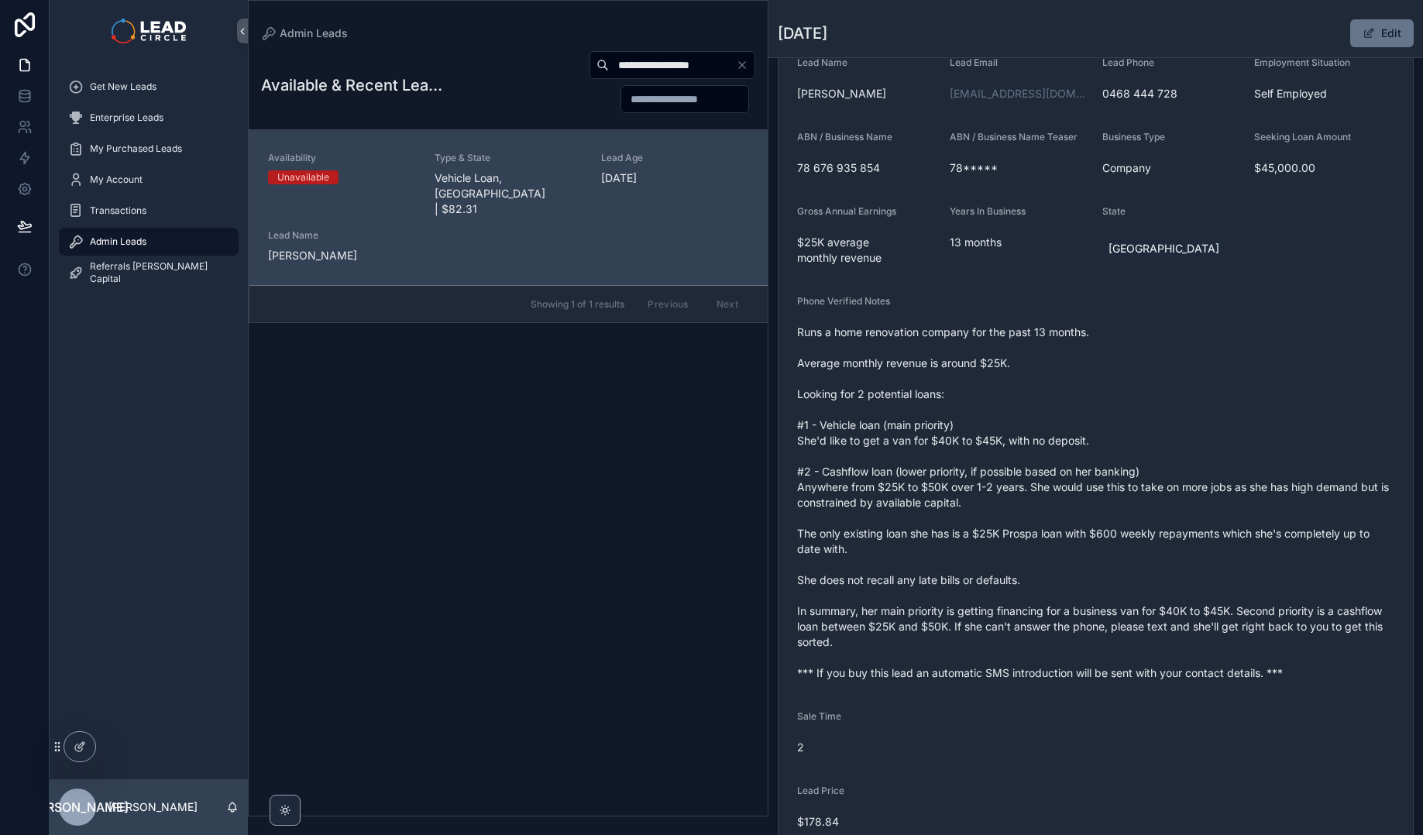
click at [1126, 503] on span "Runs a home renovation company for the past 13 months. Average monthly revenue …" at bounding box center [1095, 503] width 597 height 356
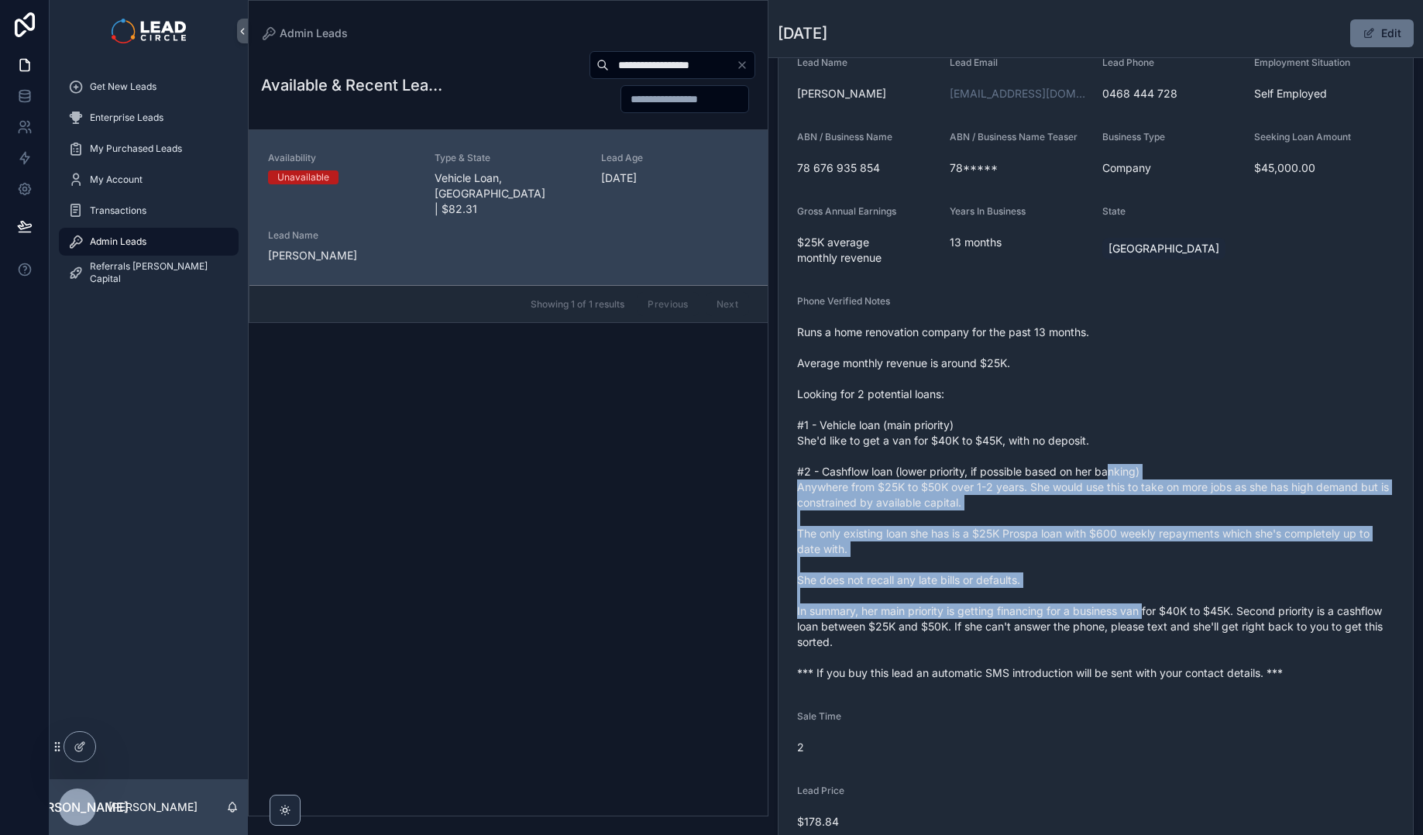
drag, startPoint x: 1116, startPoint y: 473, endPoint x: 1147, endPoint y: 608, distance: 138.1
click at [1147, 608] on span "Runs a home renovation company for the past 13 months. Average monthly revenue …" at bounding box center [1095, 503] width 597 height 356
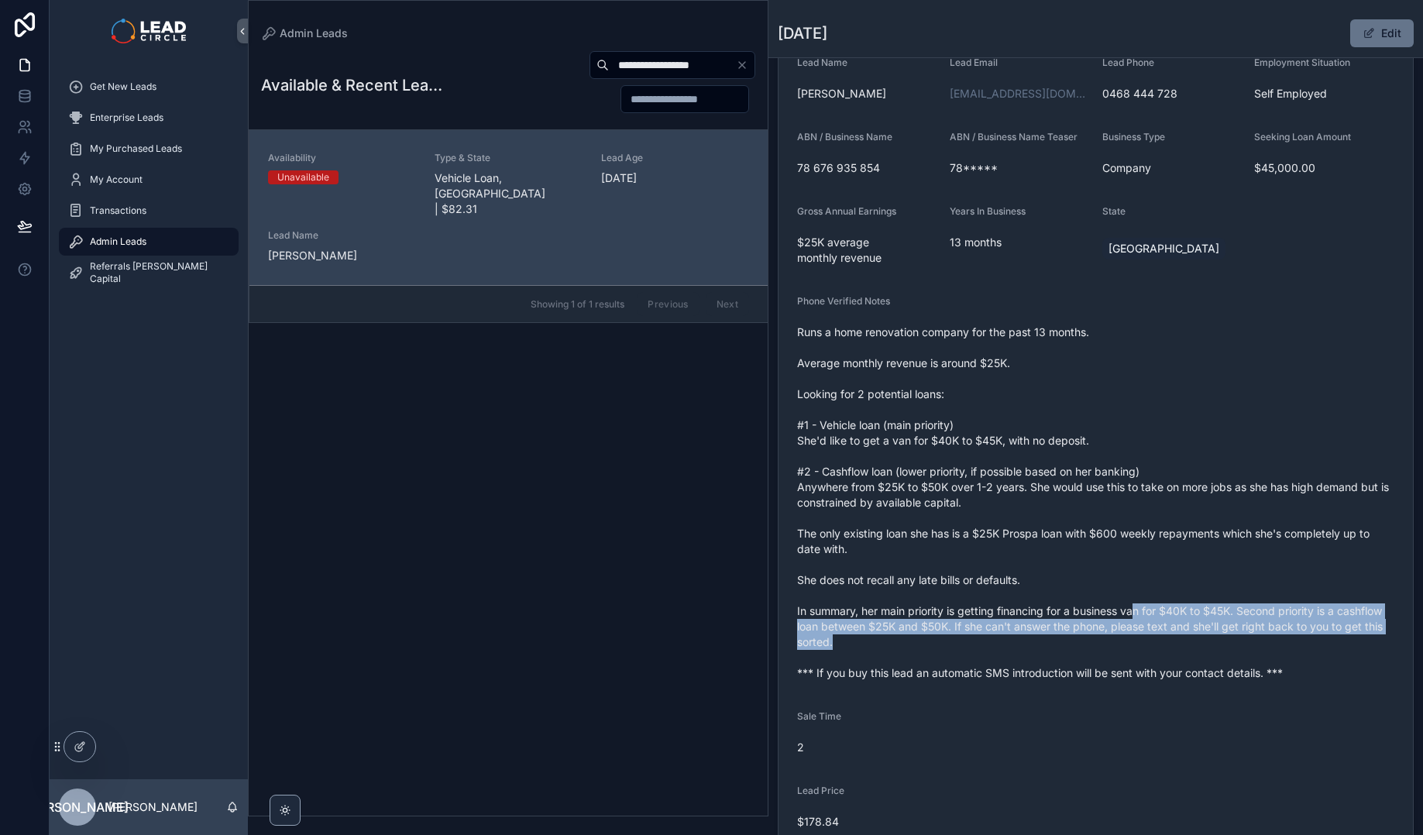
drag, startPoint x: 1157, startPoint y: 649, endPoint x: 1140, endPoint y: 607, distance: 46.2
click at [1140, 607] on span "Runs a home renovation company for the past 13 months. Average monthly revenue …" at bounding box center [1095, 503] width 597 height 356
drag, startPoint x: 1130, startPoint y: 585, endPoint x: 1144, endPoint y: 643, distance: 59.8
click at [1144, 643] on span "Runs a home renovation company for the past 13 months. Average monthly revenue …" at bounding box center [1095, 503] width 597 height 356
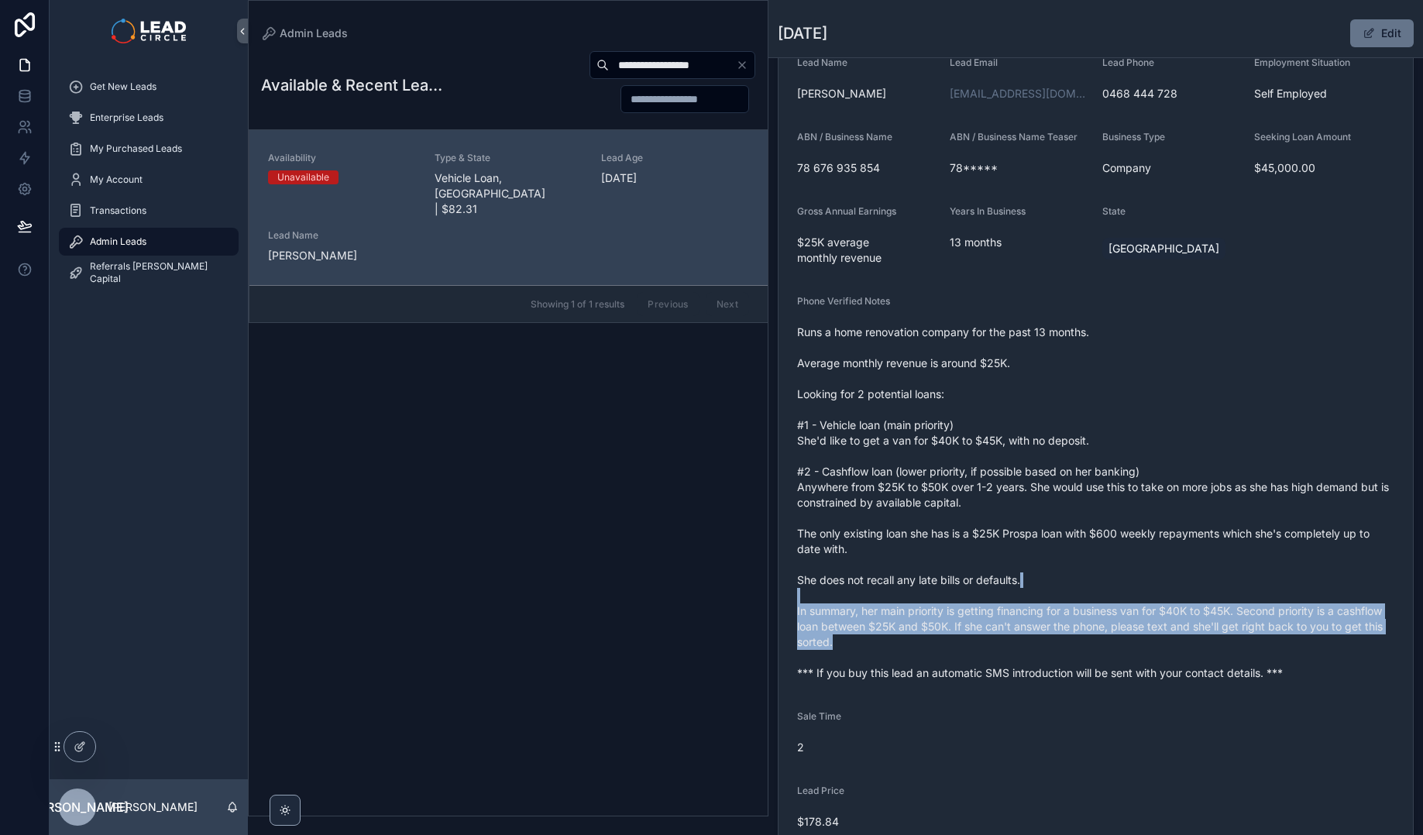
click at [1144, 643] on span "Runs a home renovation company for the past 13 months. Average monthly revenue …" at bounding box center [1095, 503] width 597 height 356
drag, startPoint x: 1144, startPoint y: 643, endPoint x: 1139, endPoint y: 603, distance: 39.9
click at [1139, 604] on span "Runs a home renovation company for the past 13 months. Average monthly revenue …" at bounding box center [1095, 503] width 597 height 356
click at [1139, 603] on span "Runs a home renovation company for the past 13 months. Average monthly revenue …" at bounding box center [1095, 503] width 597 height 356
drag, startPoint x: 1138, startPoint y: 597, endPoint x: 1147, endPoint y: 633, distance: 37.6
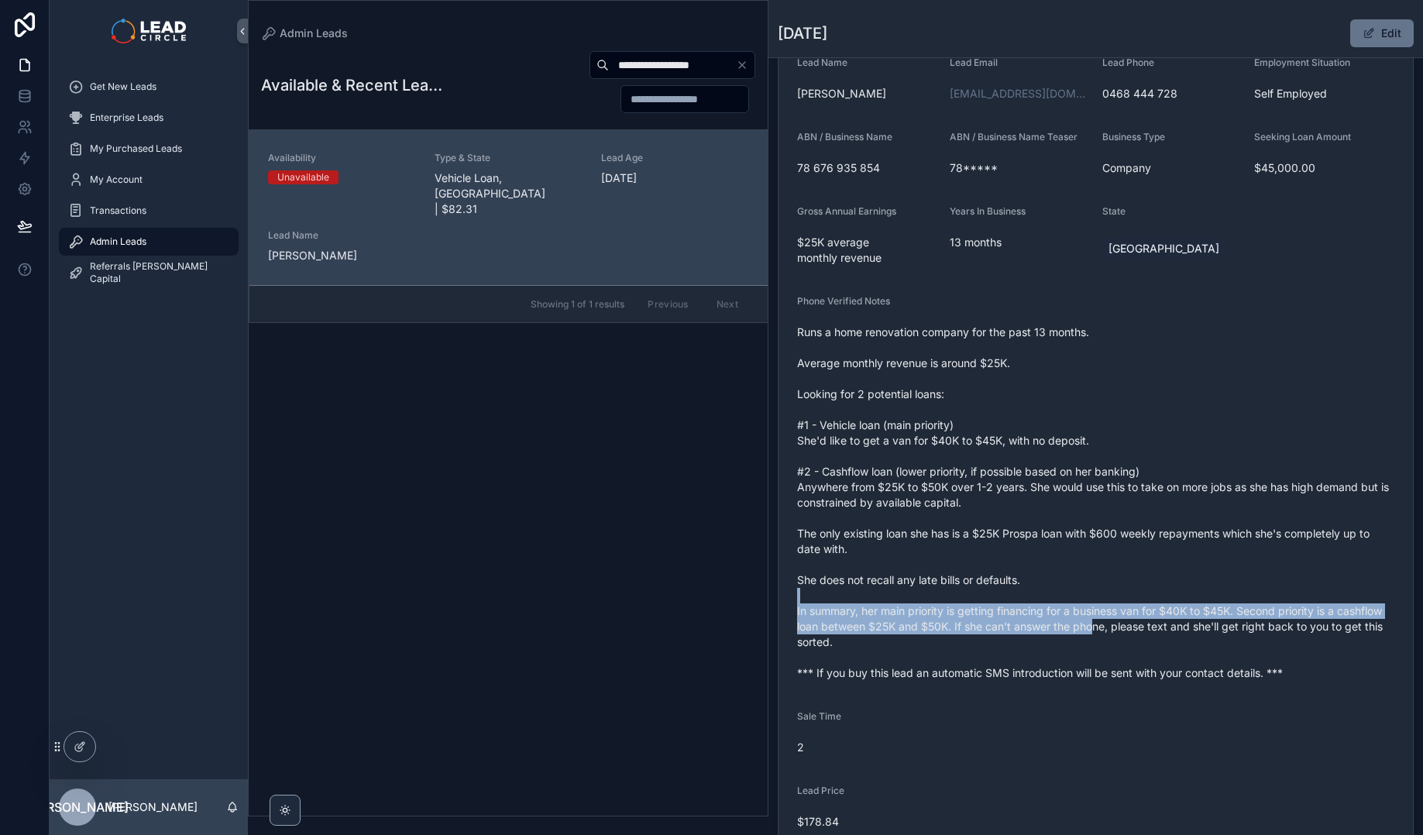
click at [1147, 633] on span "Runs a home renovation company for the past 13 months. Average monthly revenue …" at bounding box center [1095, 503] width 597 height 356
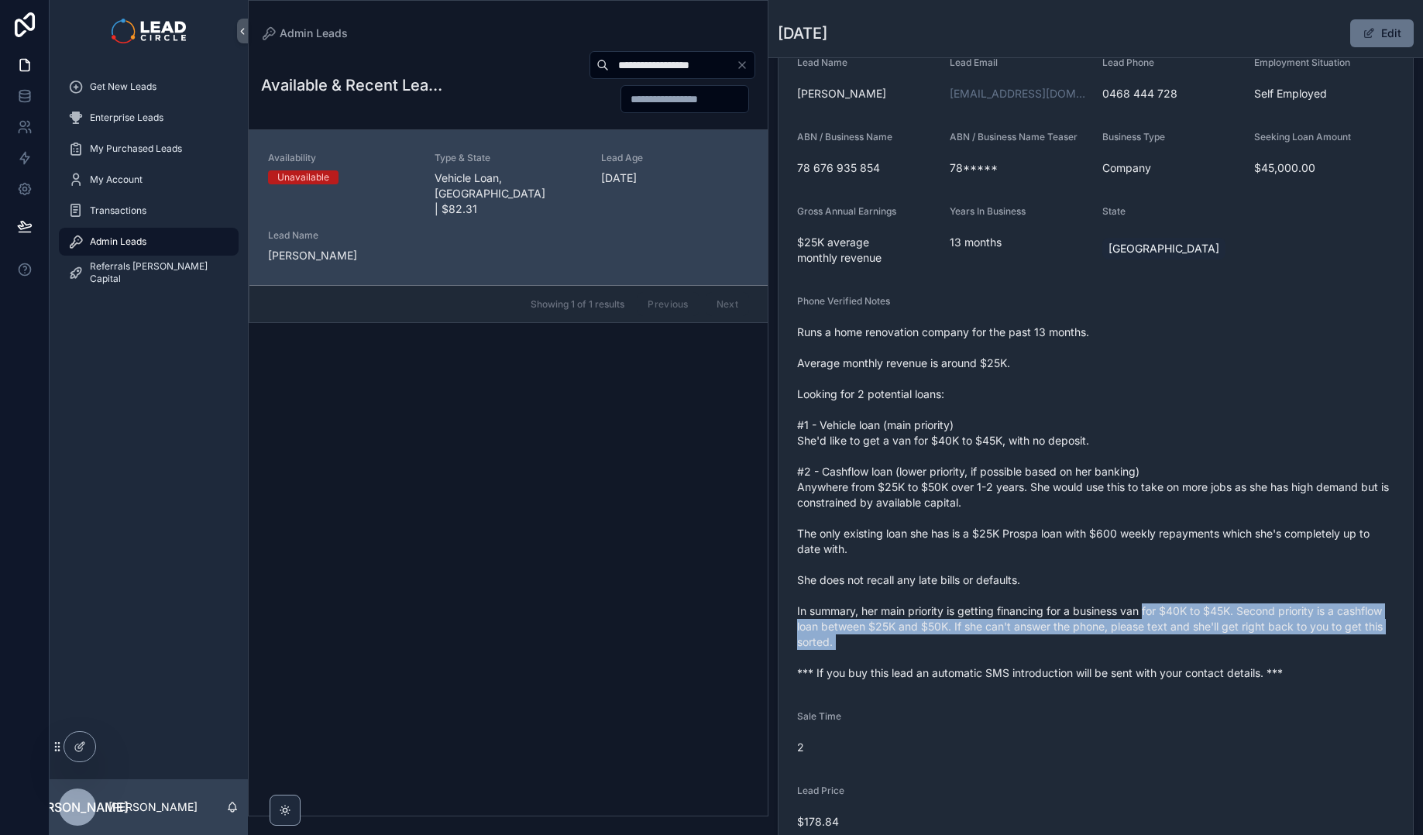
drag, startPoint x: 1156, startPoint y: 650, endPoint x: 1148, endPoint y: 613, distance: 38.0
click at [1148, 613] on span "Runs a home renovation company for the past 13 months. Average monthly revenue …" at bounding box center [1095, 503] width 597 height 356
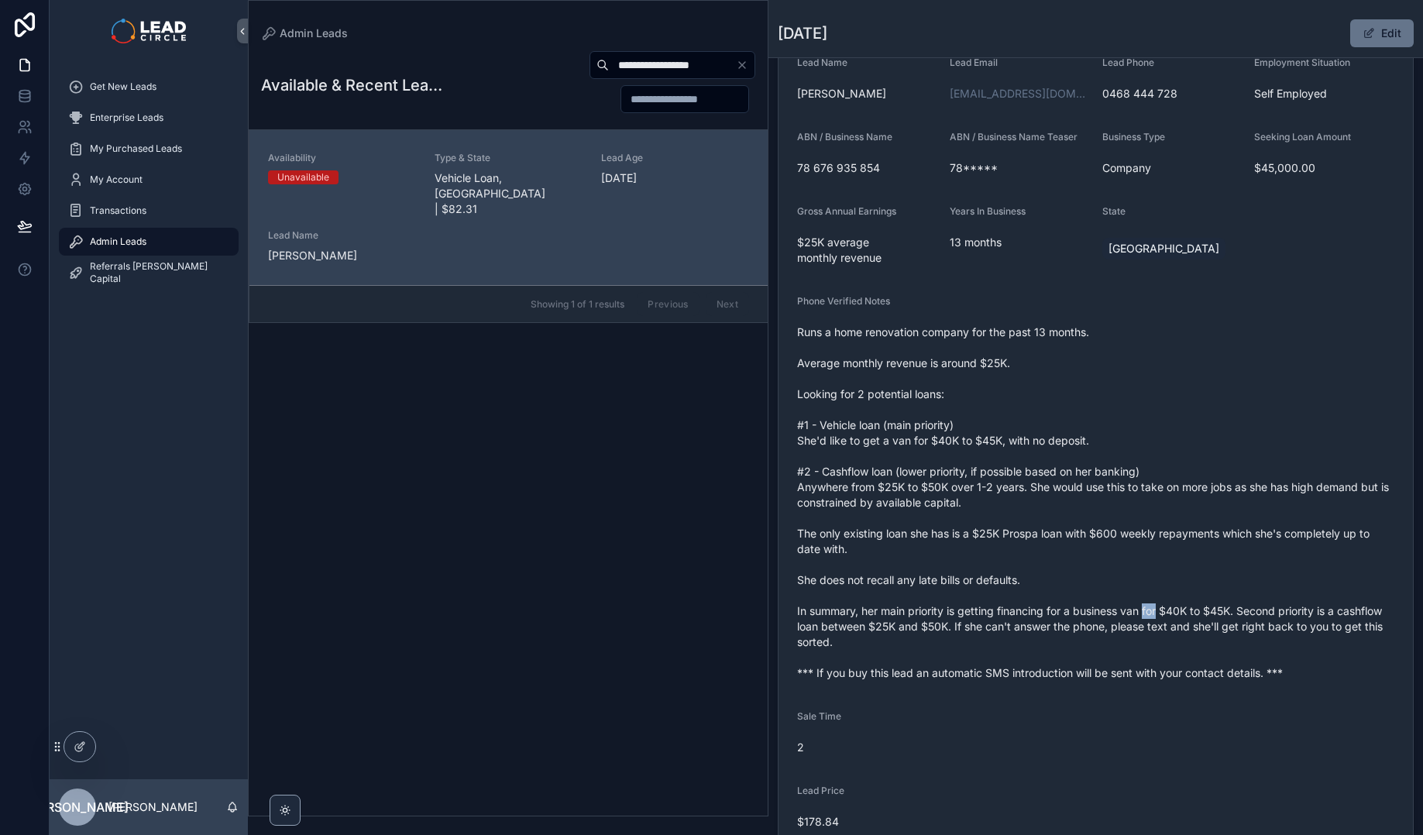
click at [1148, 613] on span "Runs a home renovation company for the past 13 months. Average monthly revenue …" at bounding box center [1095, 503] width 597 height 356
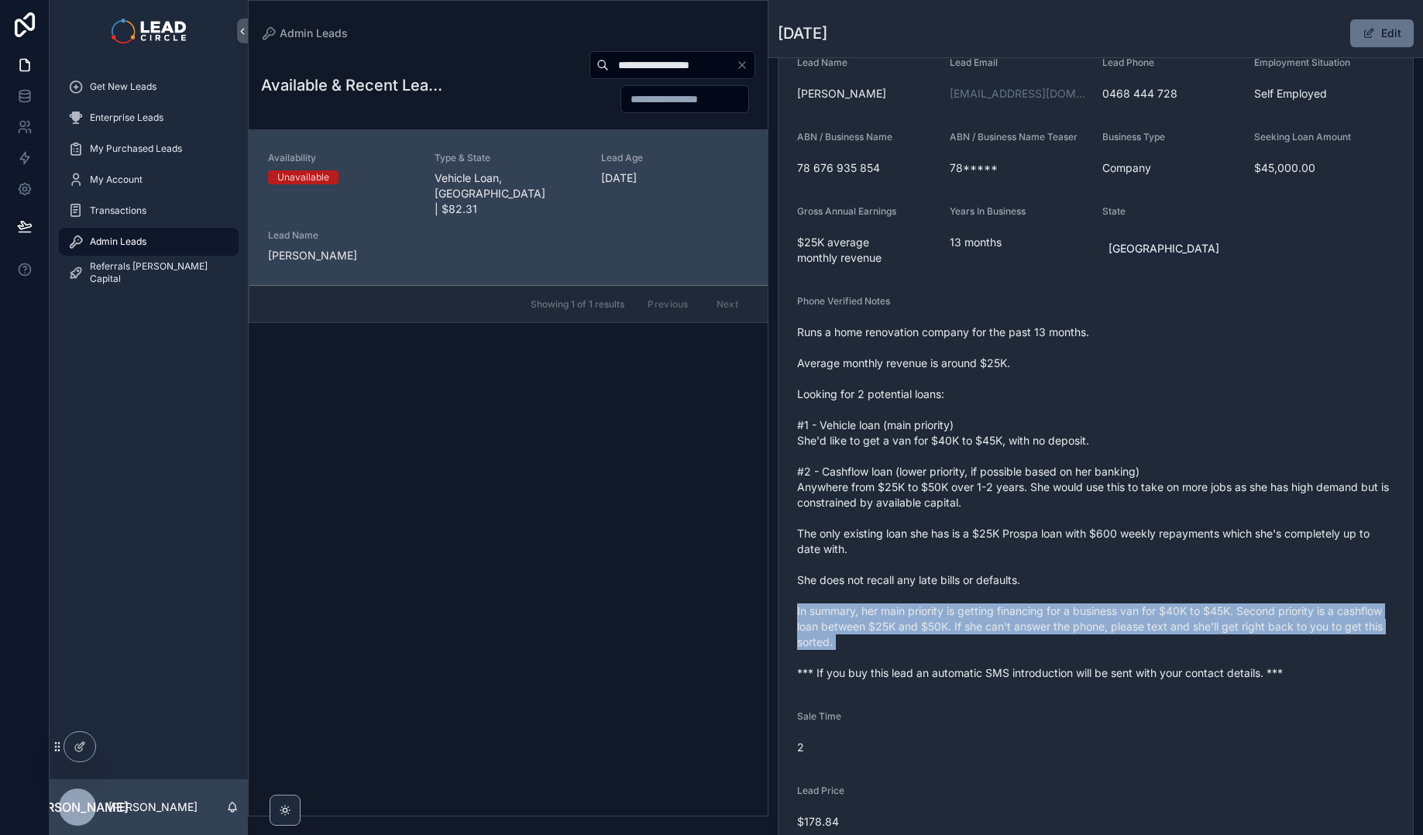
click at [1148, 613] on span "Runs a home renovation company for the past 13 months. Average monthly revenue …" at bounding box center [1095, 503] width 597 height 356
click at [1307, 627] on span "Runs a home renovation company for the past 13 months. Average monthly revenue …" at bounding box center [1095, 503] width 597 height 356
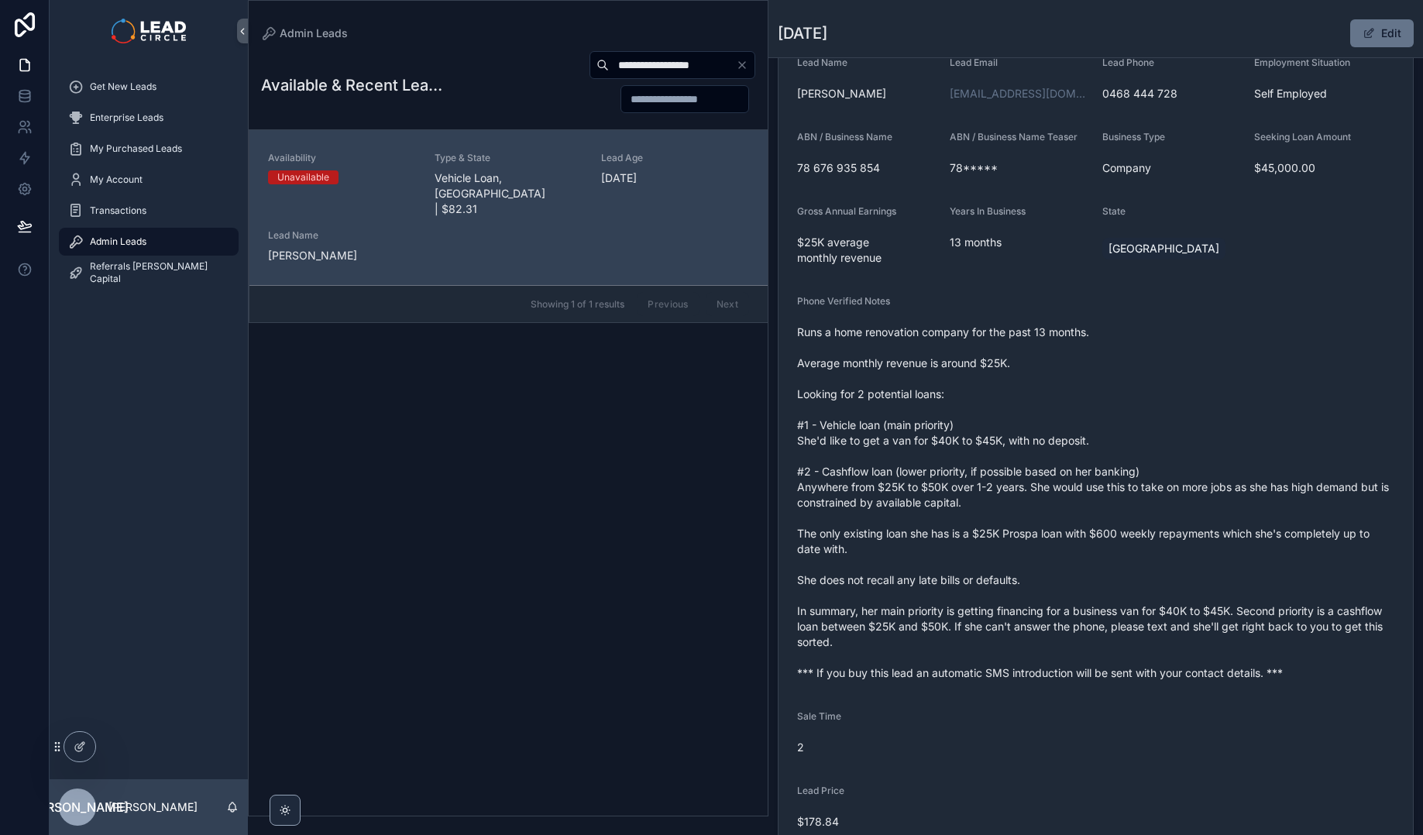
click at [649, 73] on input "**********" at bounding box center [672, 65] width 127 height 22
paste input "scrollable content"
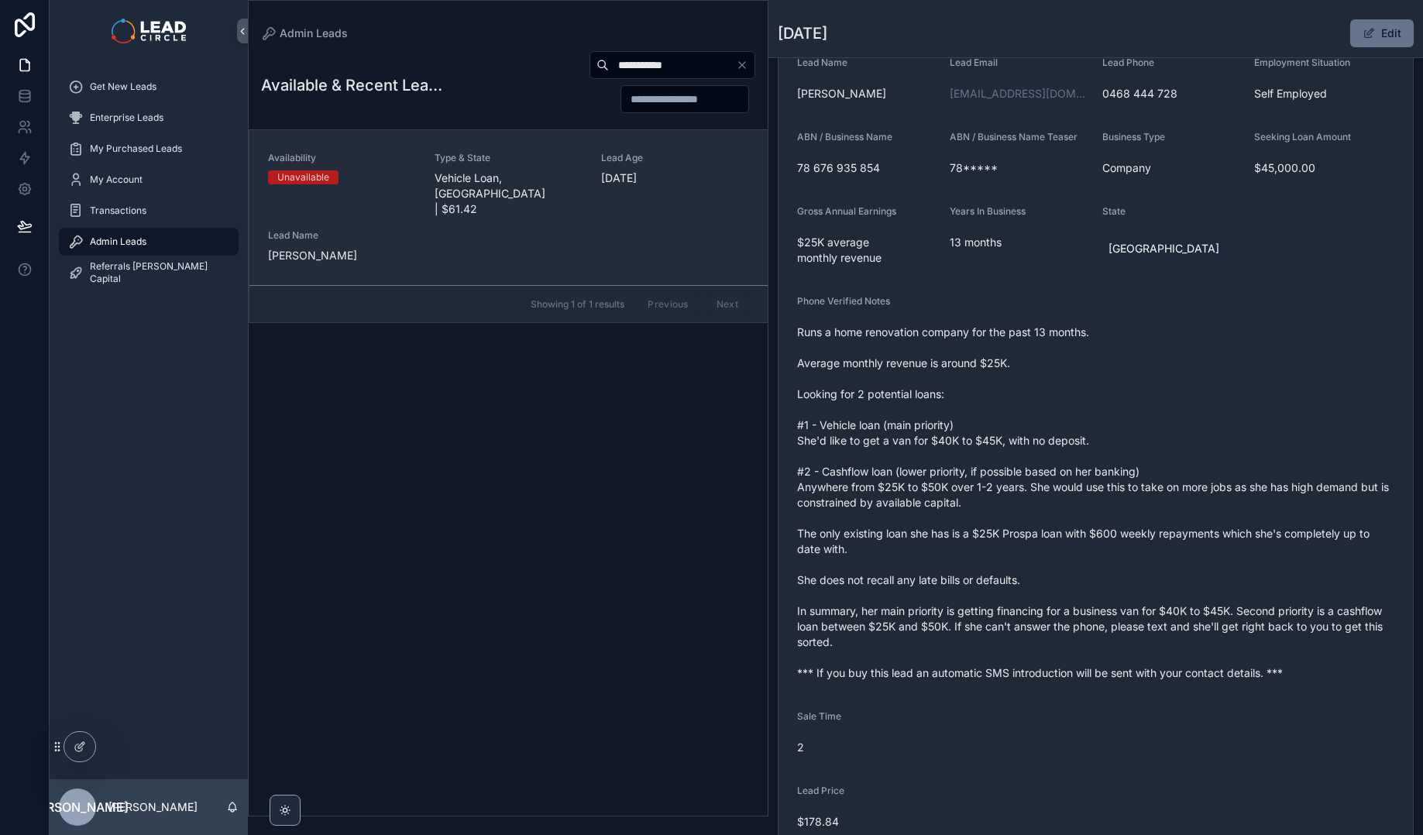
type input "**********"
click at [502, 177] on span "Vehicle Loan, [GEOGRAPHIC_DATA] | $61.42" at bounding box center [509, 193] width 148 height 46
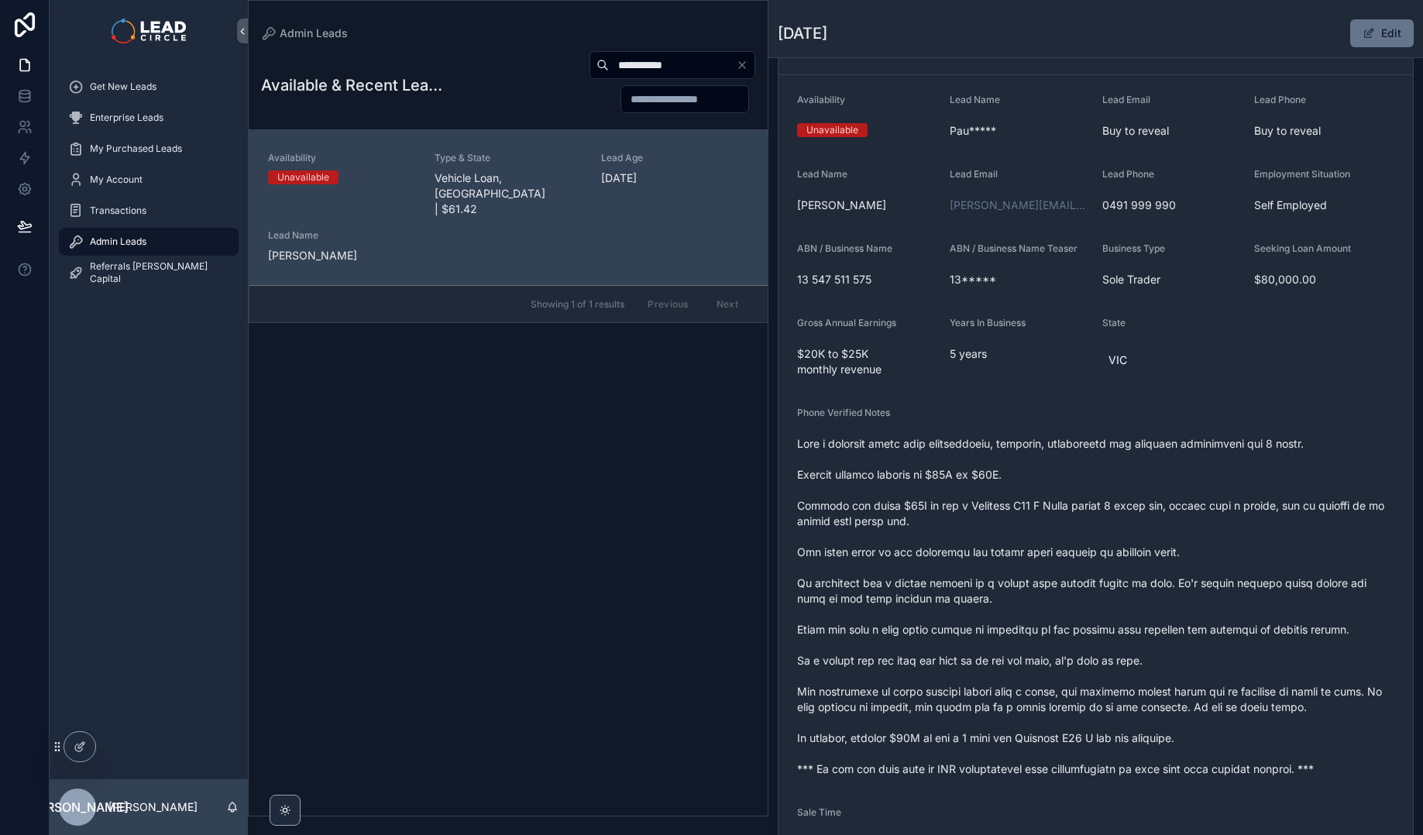
scroll to position [102, 0]
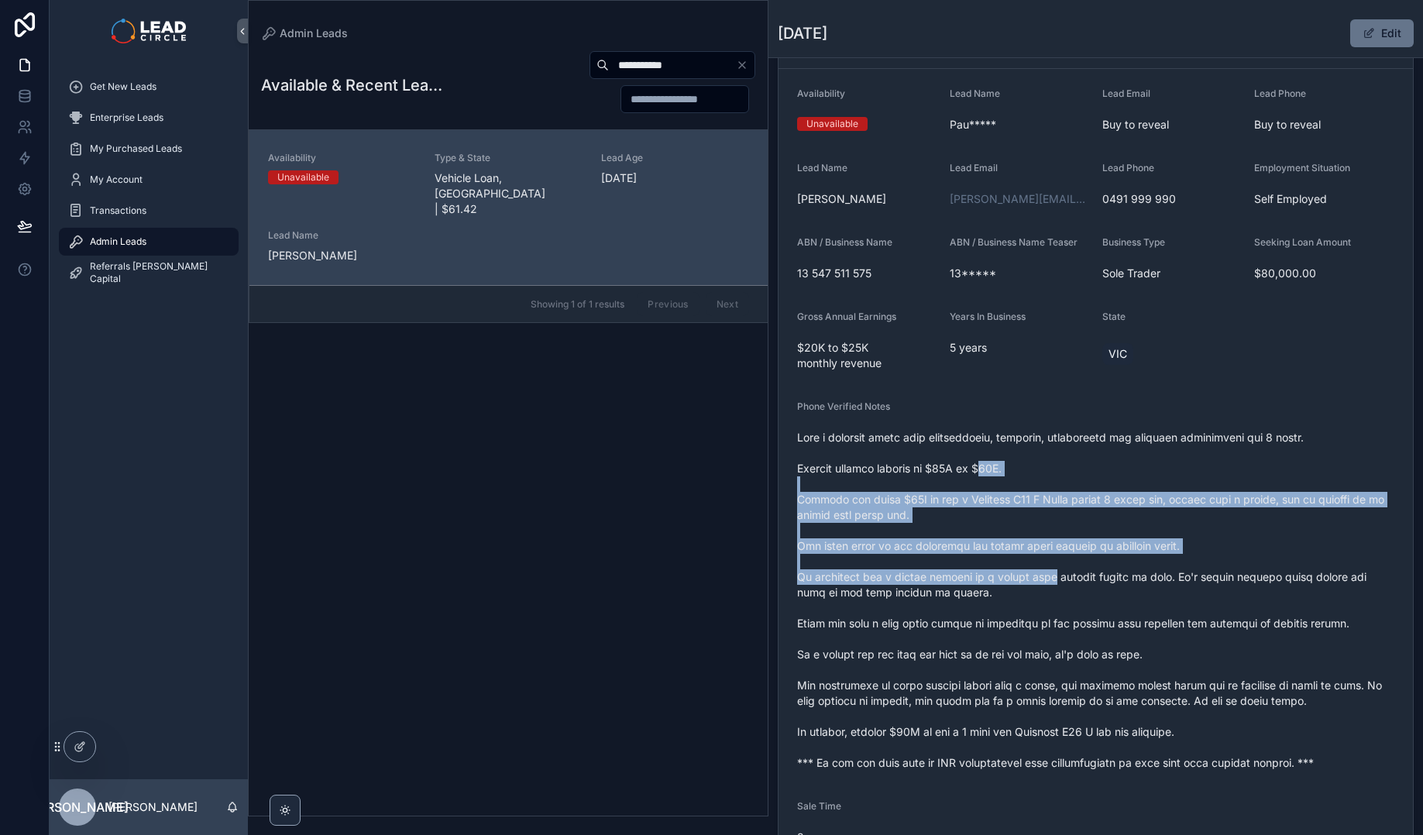
drag, startPoint x: 1003, startPoint y: 493, endPoint x: 1096, endPoint y: 625, distance: 161.8
click at [1095, 624] on span "scrollable content" at bounding box center [1095, 600] width 597 height 341
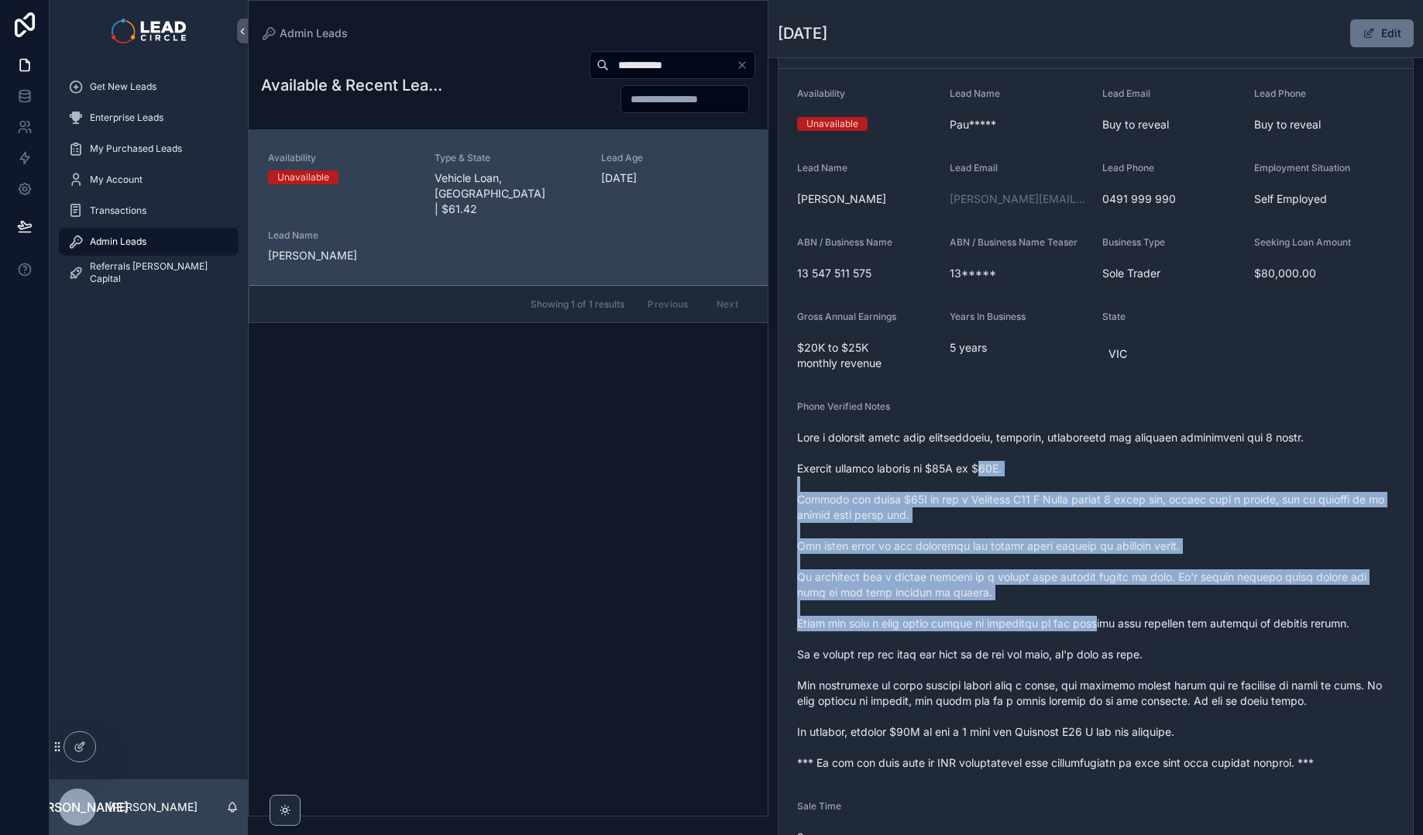
click at [1096, 625] on span "scrollable content" at bounding box center [1095, 600] width 597 height 341
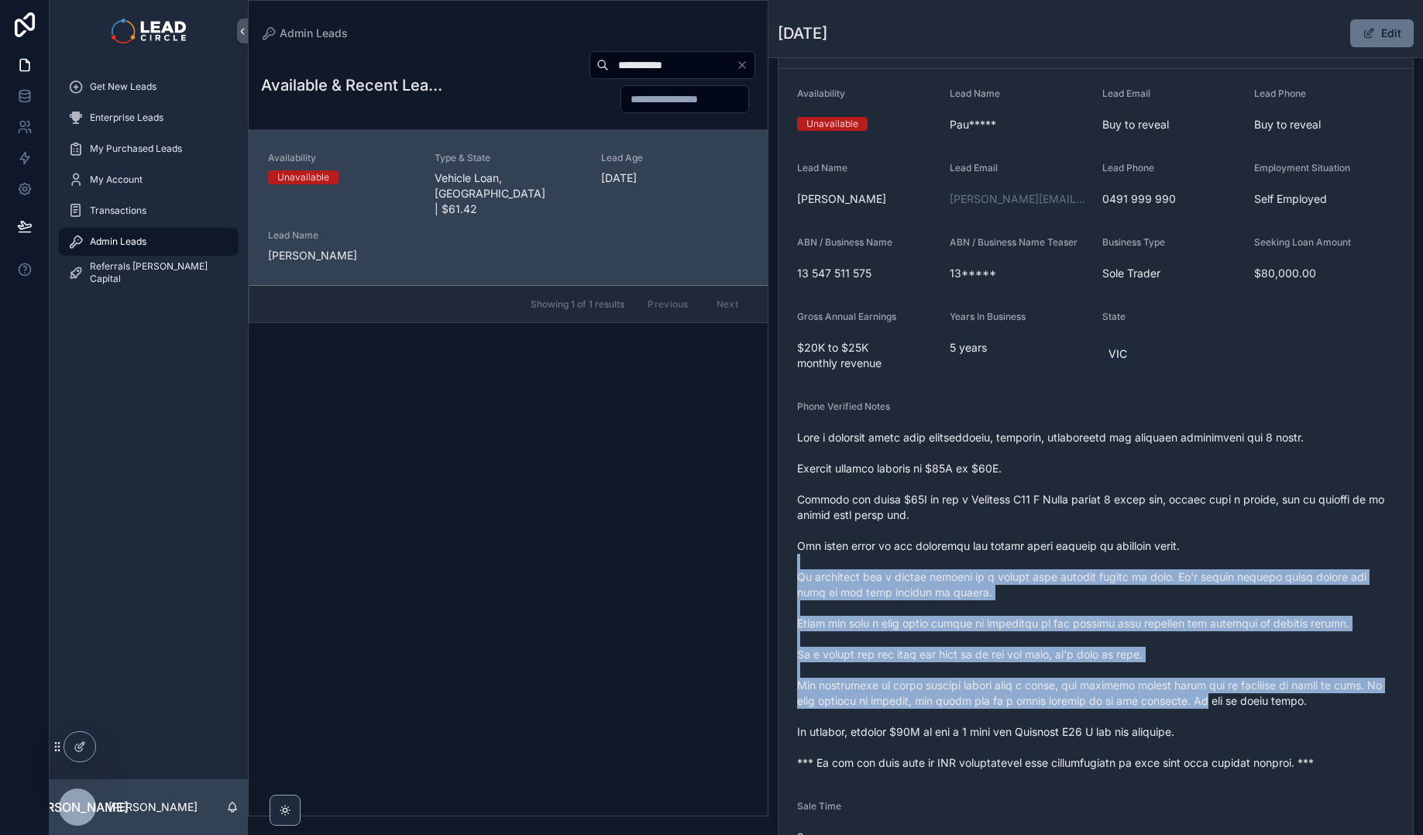
drag, startPoint x: 1189, startPoint y: 698, endPoint x: 1061, endPoint y: 517, distance: 221.2
click at [1066, 524] on span "scrollable content" at bounding box center [1095, 600] width 597 height 341
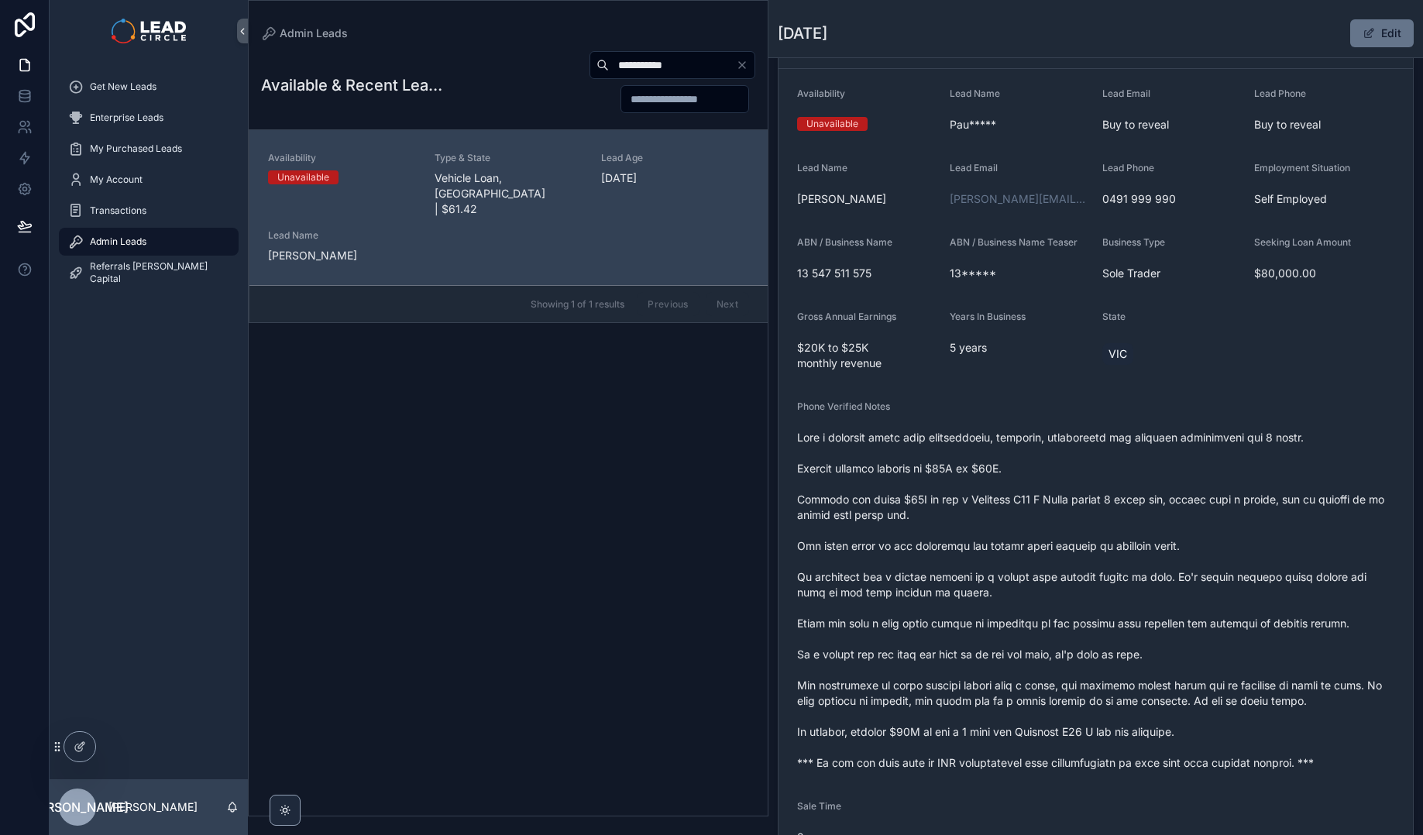
click at [1061, 517] on span "scrollable content" at bounding box center [1095, 600] width 597 height 341
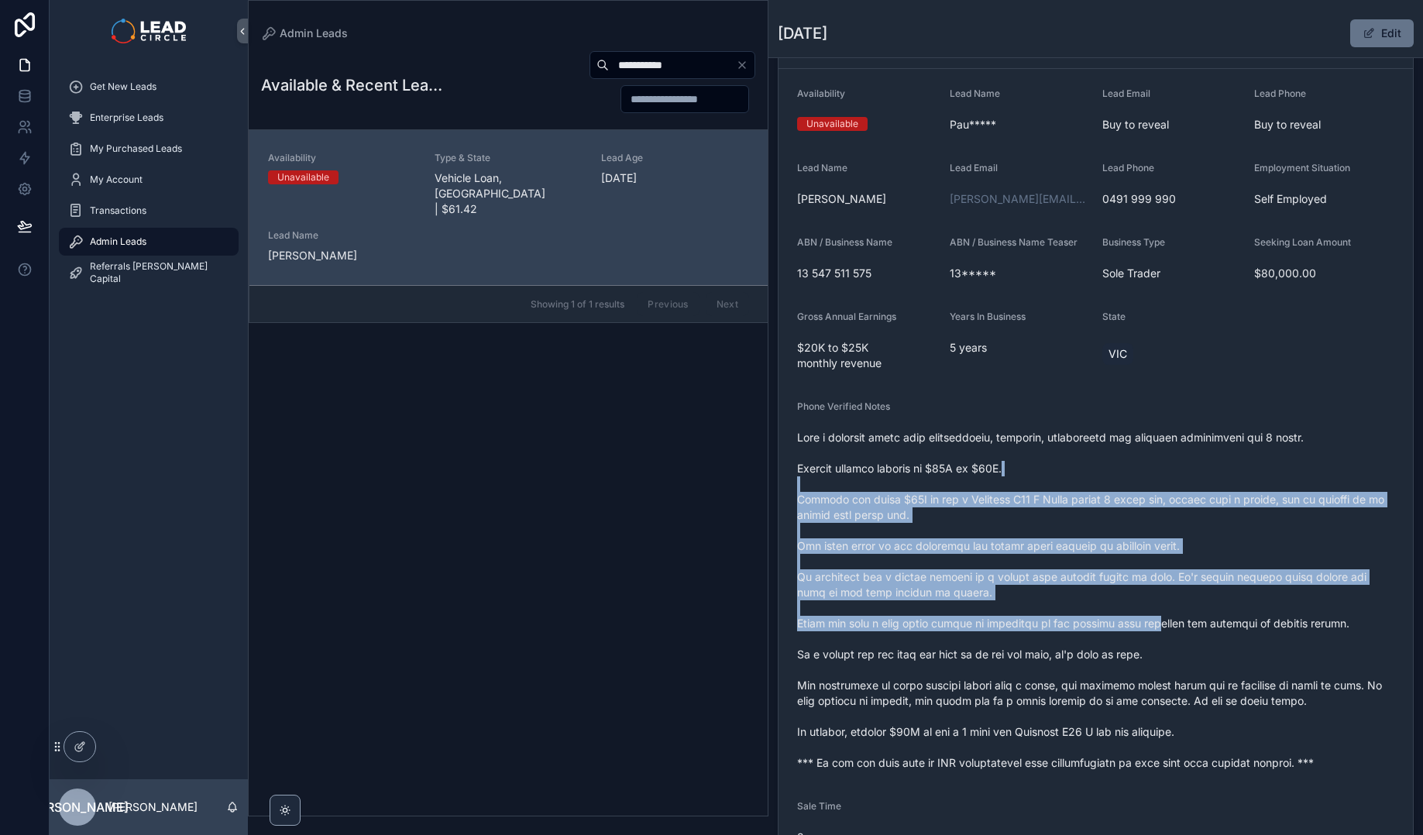
drag, startPoint x: 1054, startPoint y: 474, endPoint x: 1211, endPoint y: 665, distance: 246.6
click at [1210, 665] on span "scrollable content" at bounding box center [1095, 600] width 597 height 341
click at [1211, 665] on span "scrollable content" at bounding box center [1095, 600] width 597 height 341
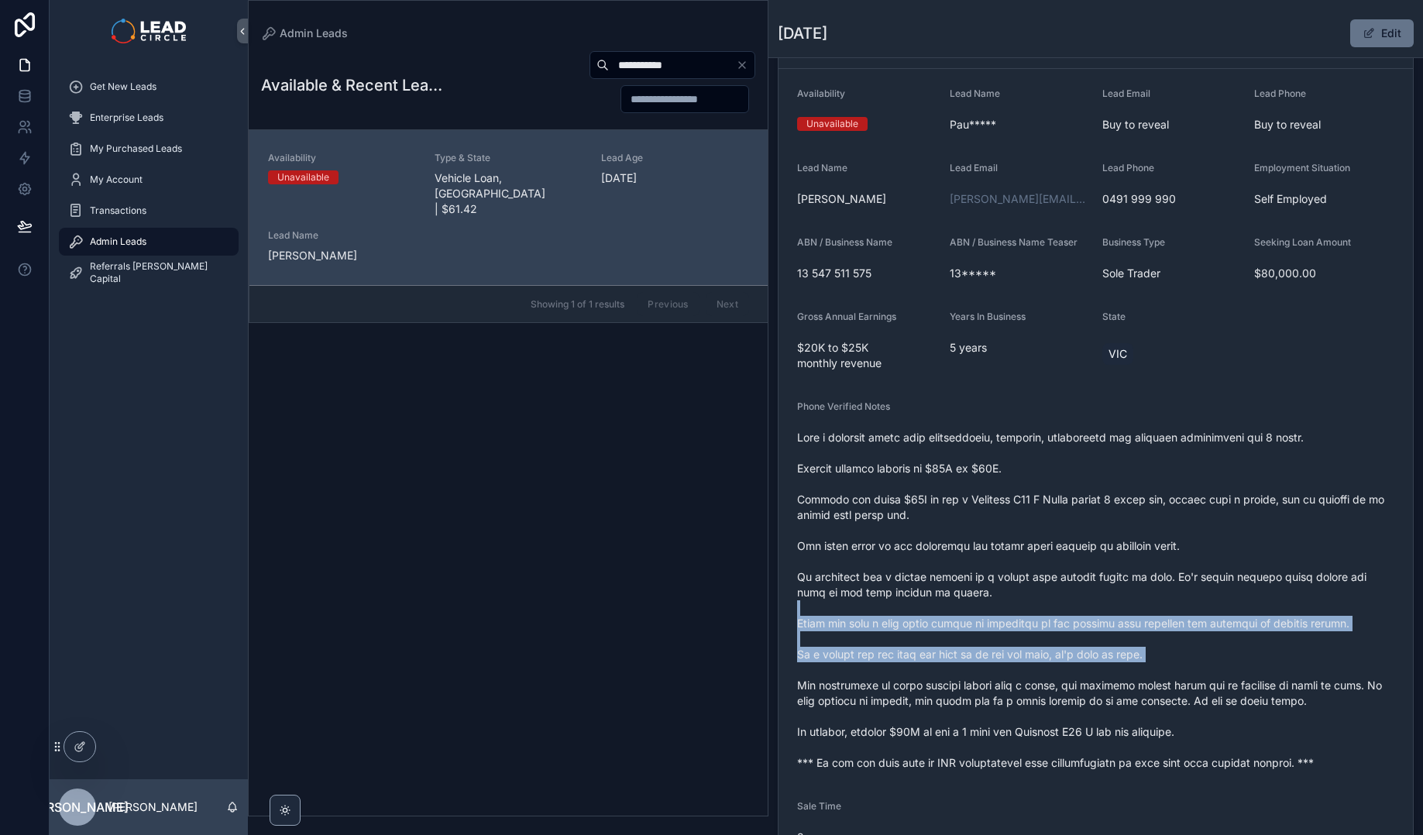
drag, startPoint x: 1211, startPoint y: 665, endPoint x: 1070, endPoint y: 554, distance: 179.3
click at [1072, 556] on span "scrollable content" at bounding box center [1095, 600] width 597 height 341
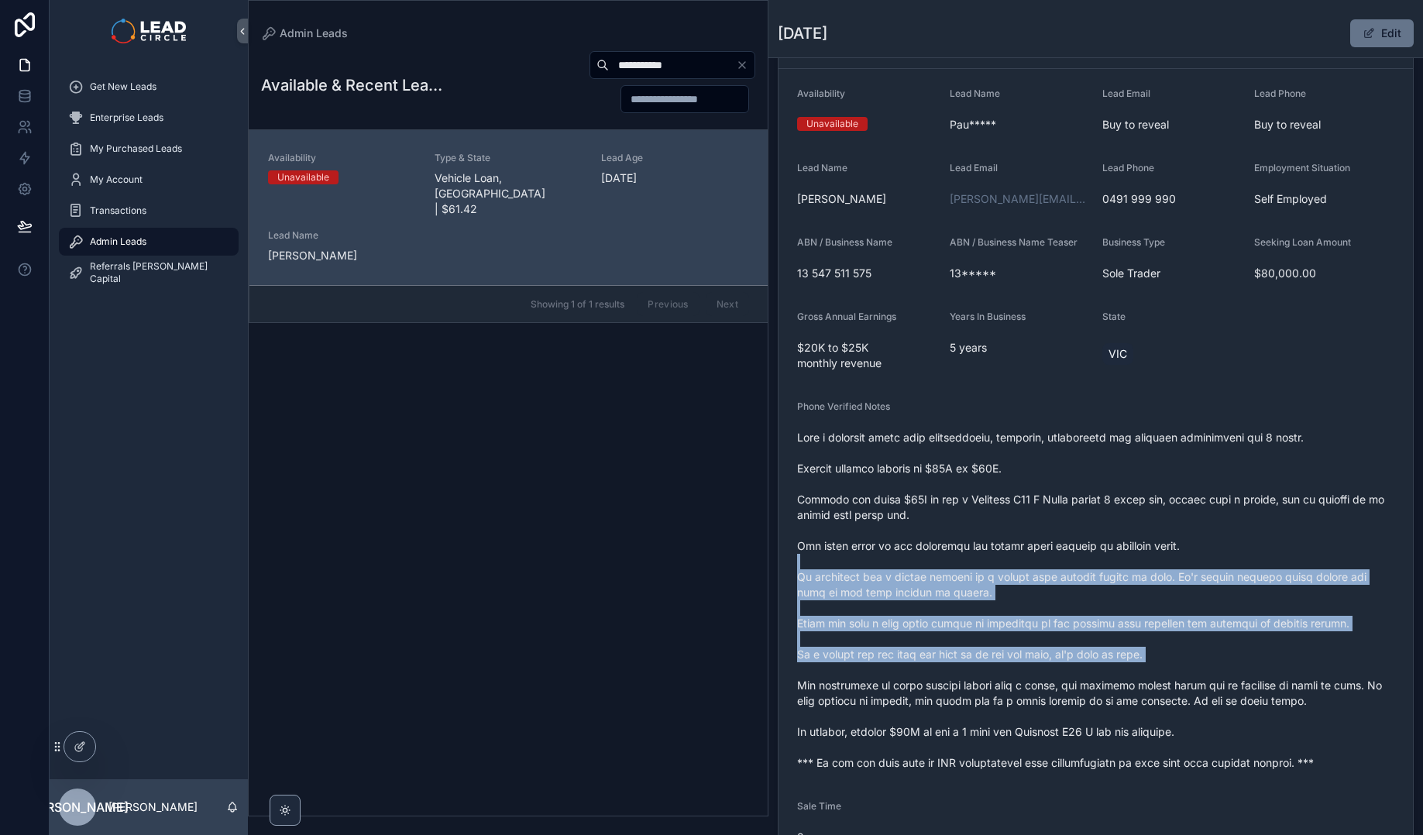
click at [1070, 554] on span "scrollable content" at bounding box center [1095, 600] width 597 height 341
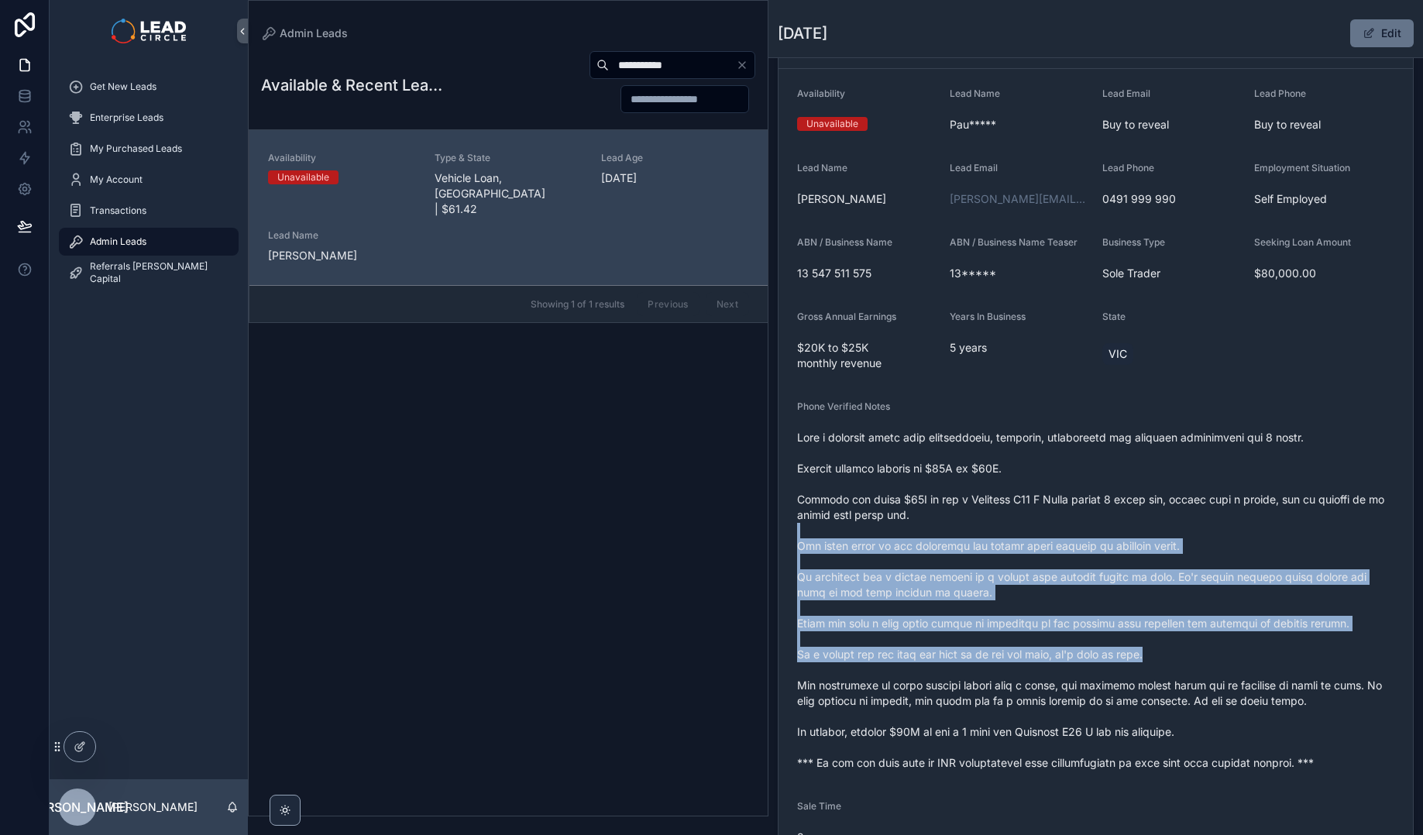
drag, startPoint x: 1064, startPoint y: 528, endPoint x: 1209, endPoint y: 656, distance: 193.8
click at [1209, 656] on span "scrollable content" at bounding box center [1095, 600] width 597 height 341
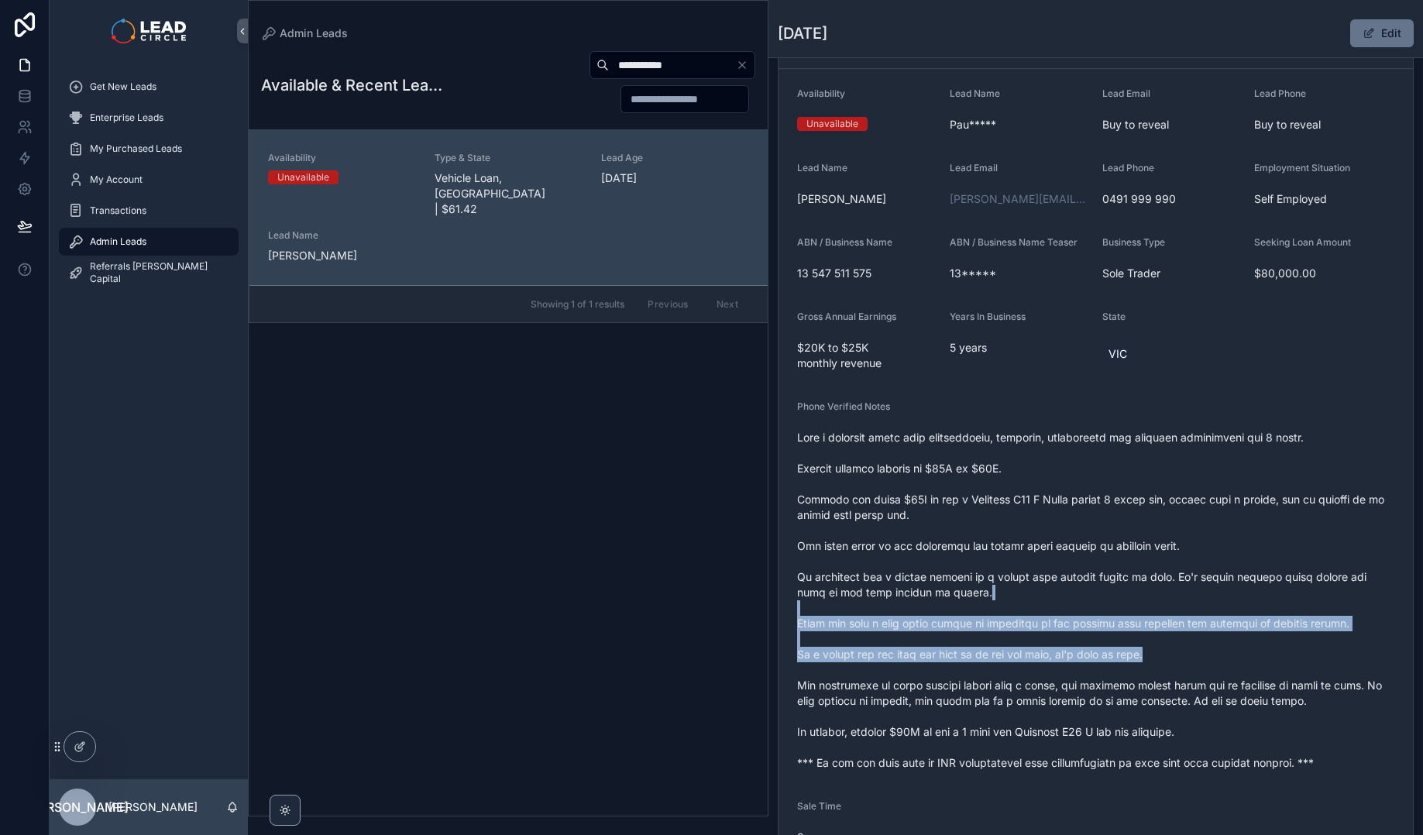
drag, startPoint x: 1210, startPoint y: 655, endPoint x: 1102, endPoint y: 551, distance: 150.1
click at [1102, 551] on span "scrollable content" at bounding box center [1095, 600] width 597 height 341
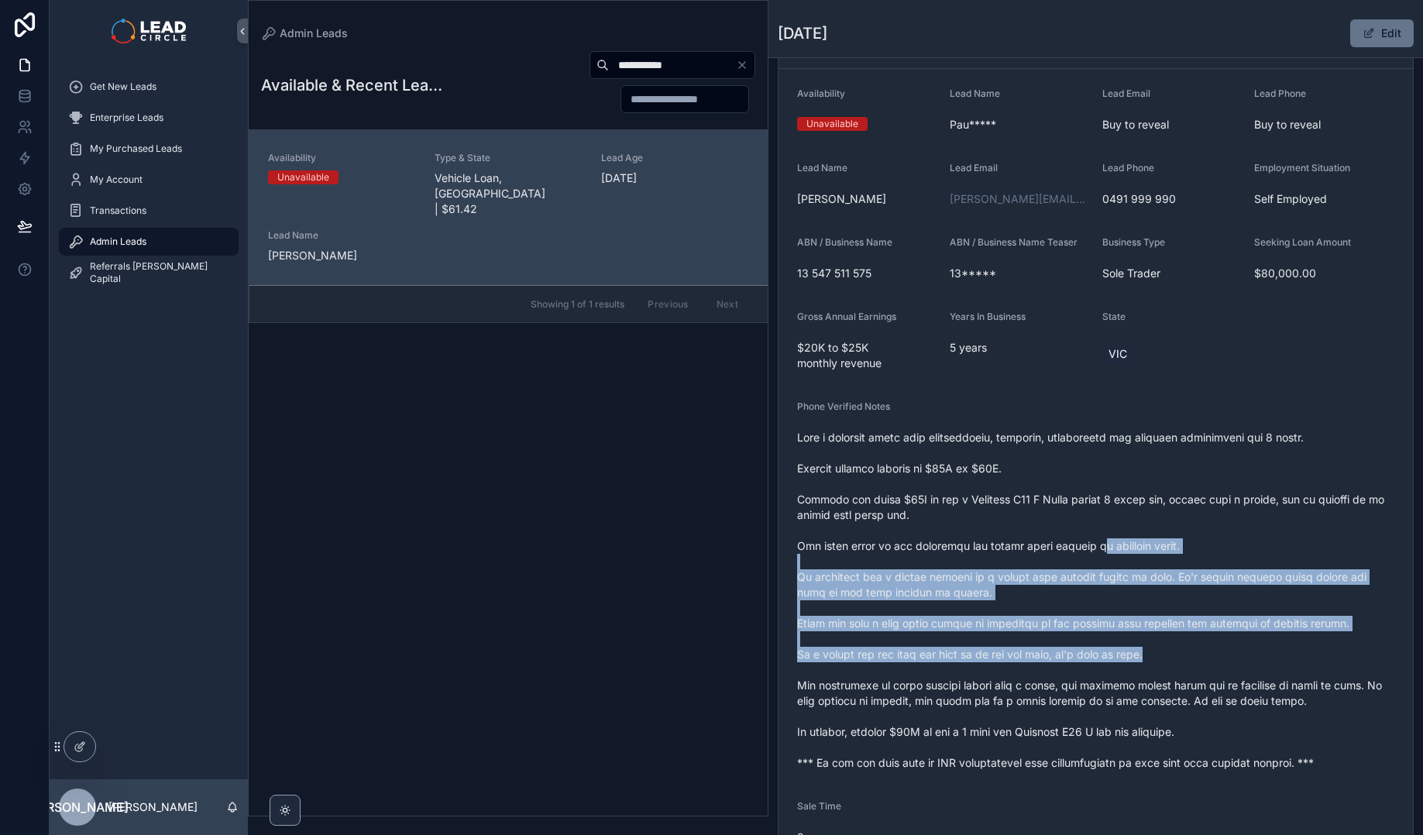
click at [1101, 550] on span "scrollable content" at bounding box center [1095, 600] width 597 height 341
drag, startPoint x: 1091, startPoint y: 534, endPoint x: 1188, endPoint y: 650, distance: 151.3
click at [1188, 650] on span "scrollable content" at bounding box center [1095, 600] width 597 height 341
drag, startPoint x: 1189, startPoint y: 649, endPoint x: 1065, endPoint y: 528, distance: 173.1
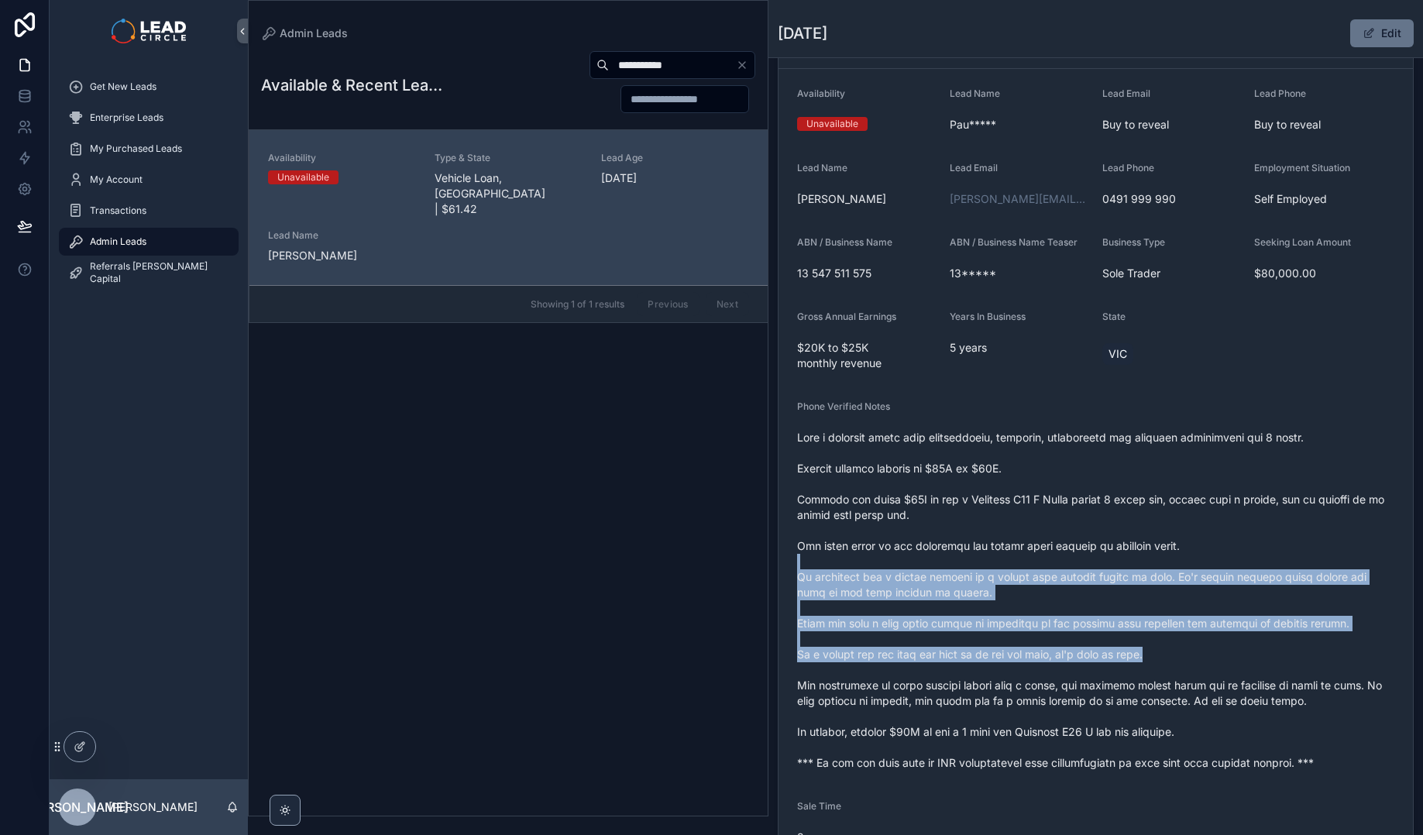
click at [1066, 529] on span "scrollable content" at bounding box center [1095, 600] width 597 height 341
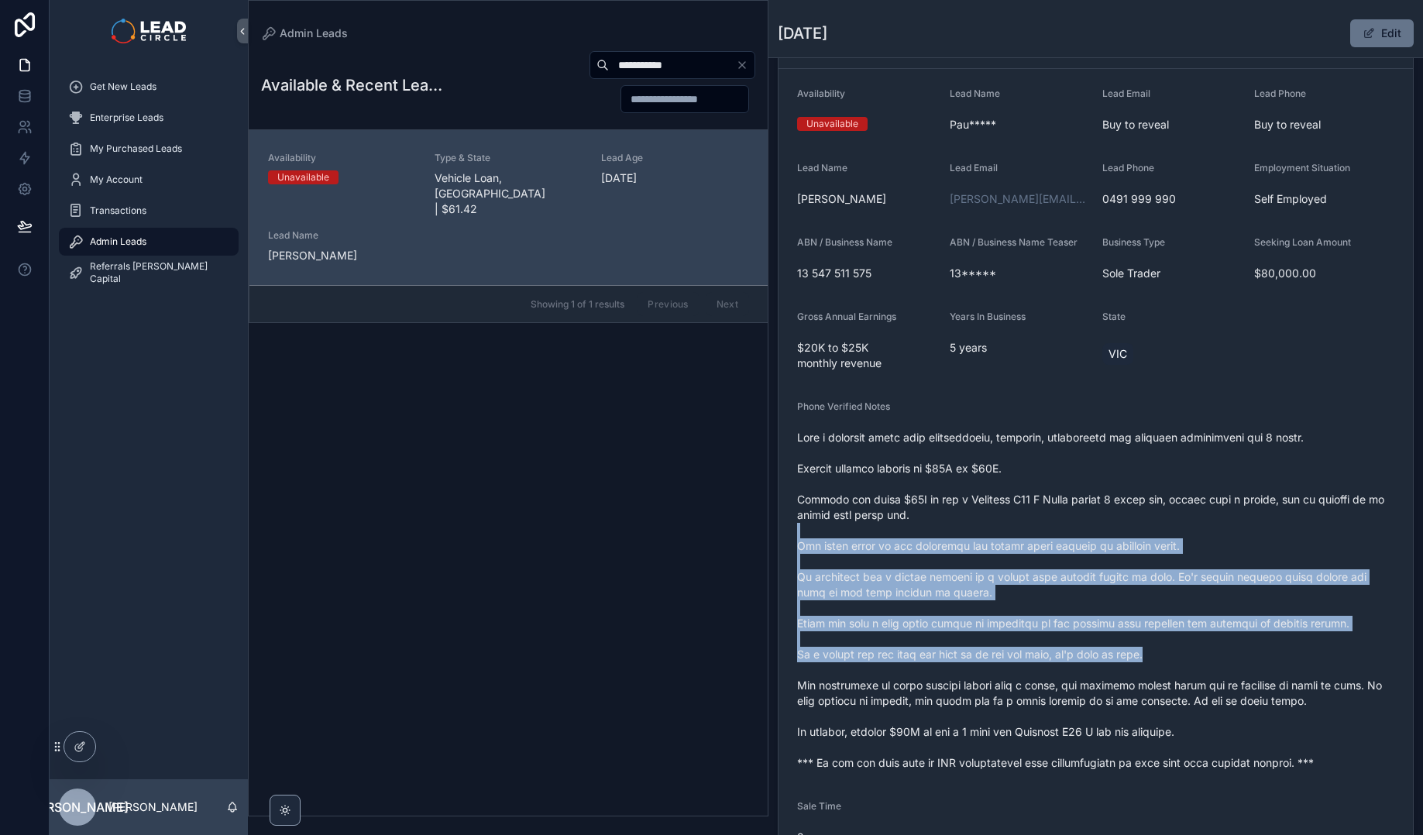
click at [1065, 528] on span "scrollable content" at bounding box center [1095, 600] width 597 height 341
drag
click at [1188, 646] on span "scrollable content" at bounding box center [1095, 600] width 597 height 341
click at [1189, 646] on span "scrollable content" at bounding box center [1095, 600] width 597 height 341
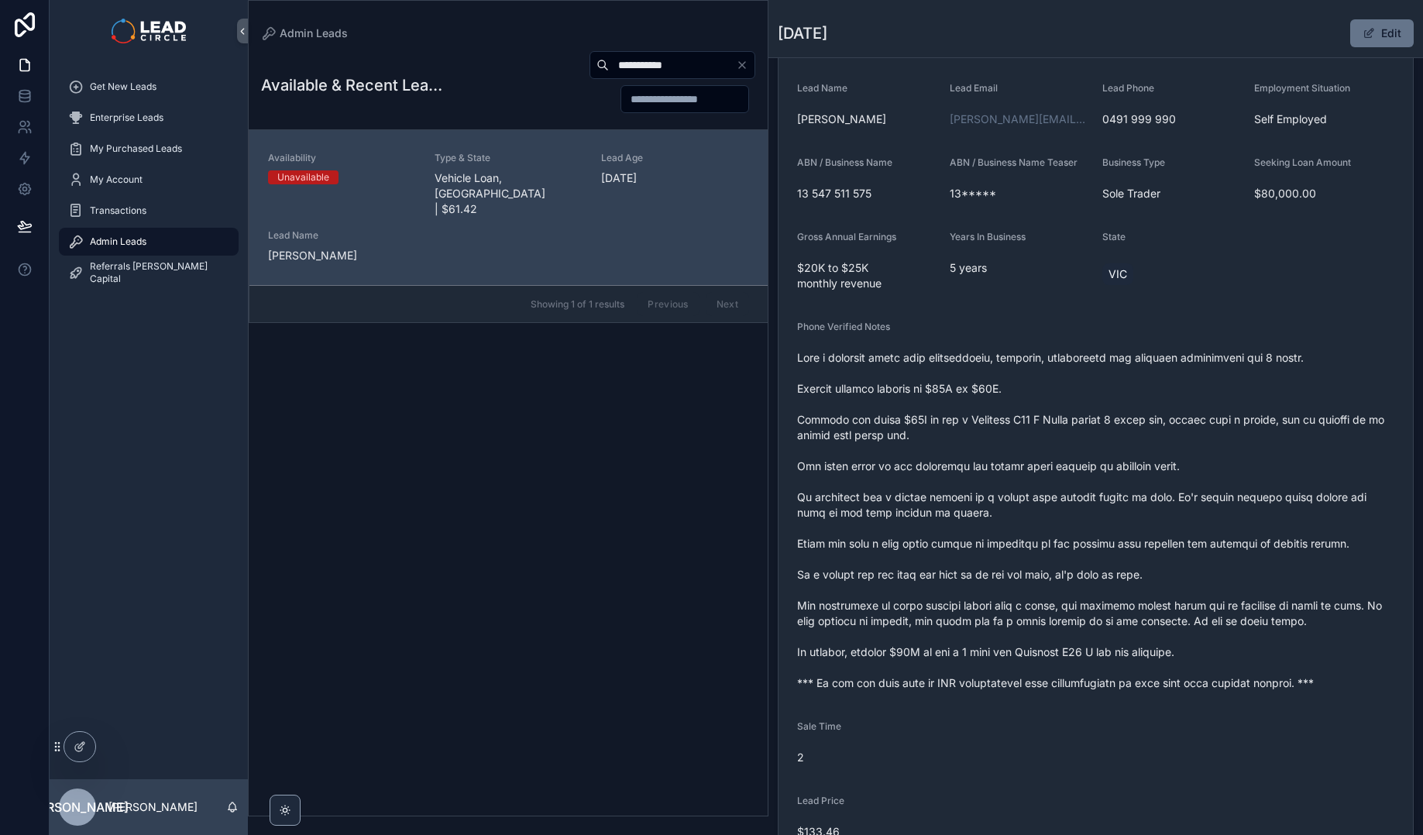
scroll to position [245, 0]
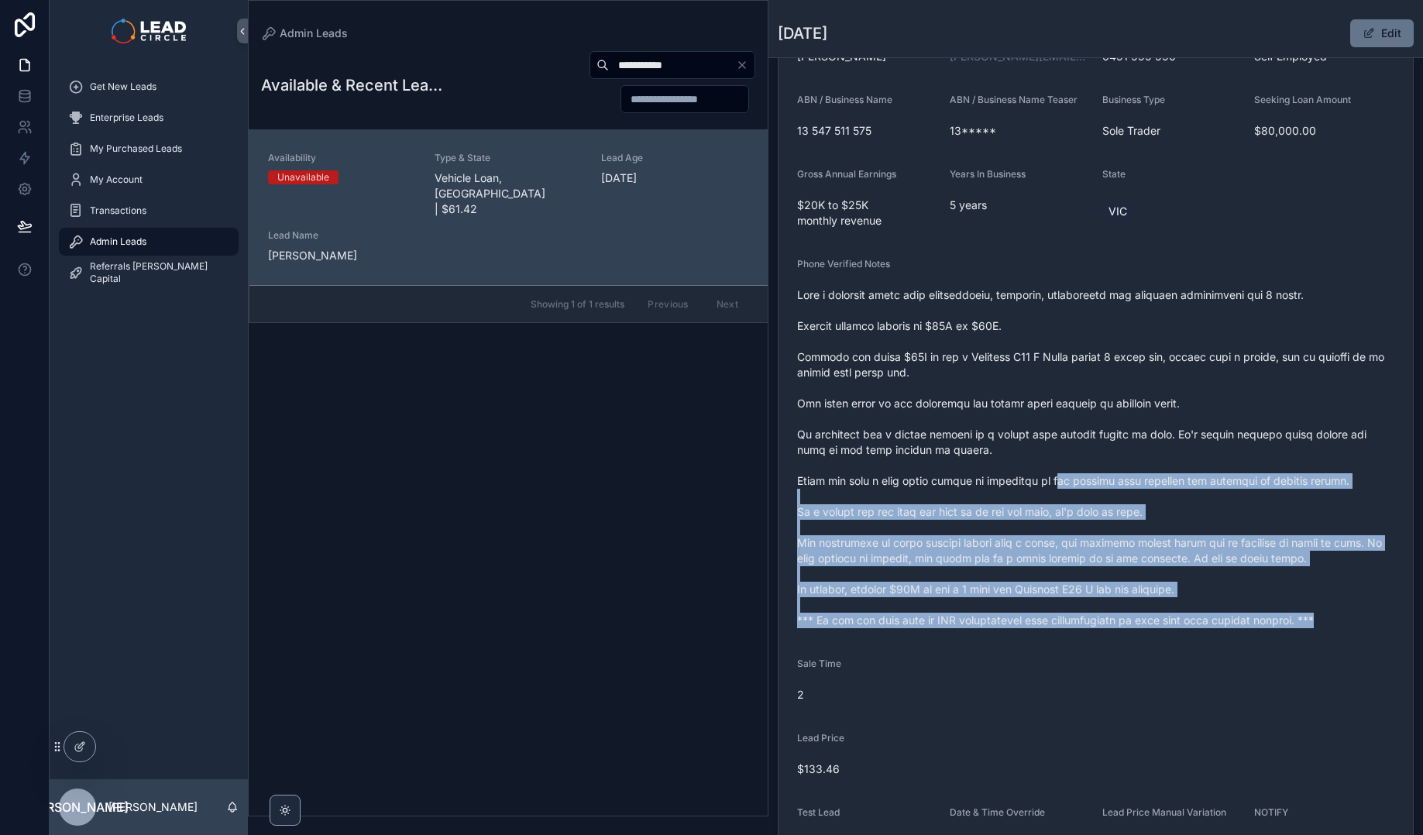
click at [1047, 460] on form "Availability Unavailable Lead Name Pau***** Lead Email Buy to reveal Lead Phone…" at bounding box center [1096, 400] width 634 height 948
click at [1047, 458] on span "scrollable content" at bounding box center [1095, 457] width 597 height 341
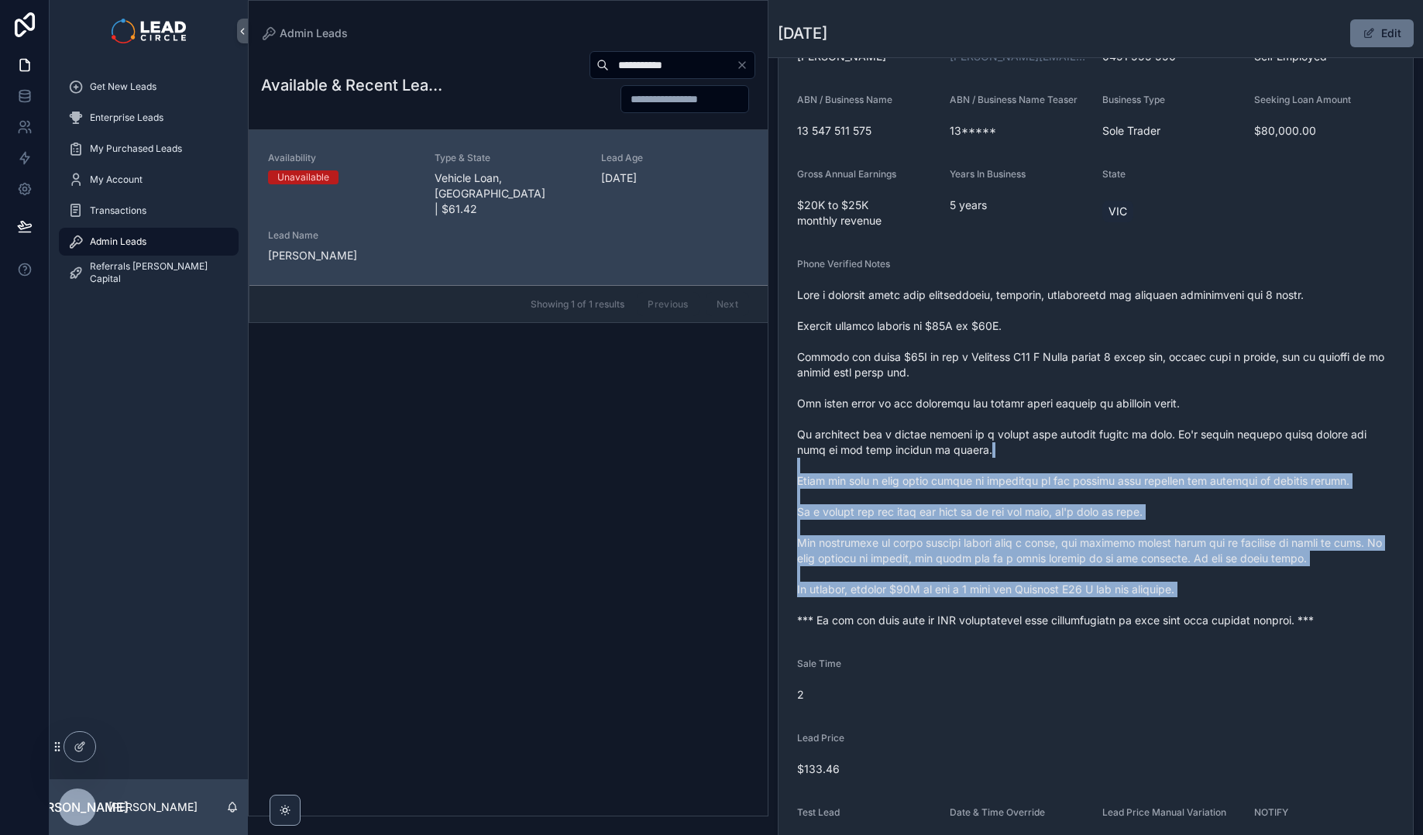
click at [1269, 606] on span "scrollable content" at bounding box center [1095, 457] width 597 height 341
click at [1270, 606] on span "scrollable content" at bounding box center [1095, 457] width 597 height 341
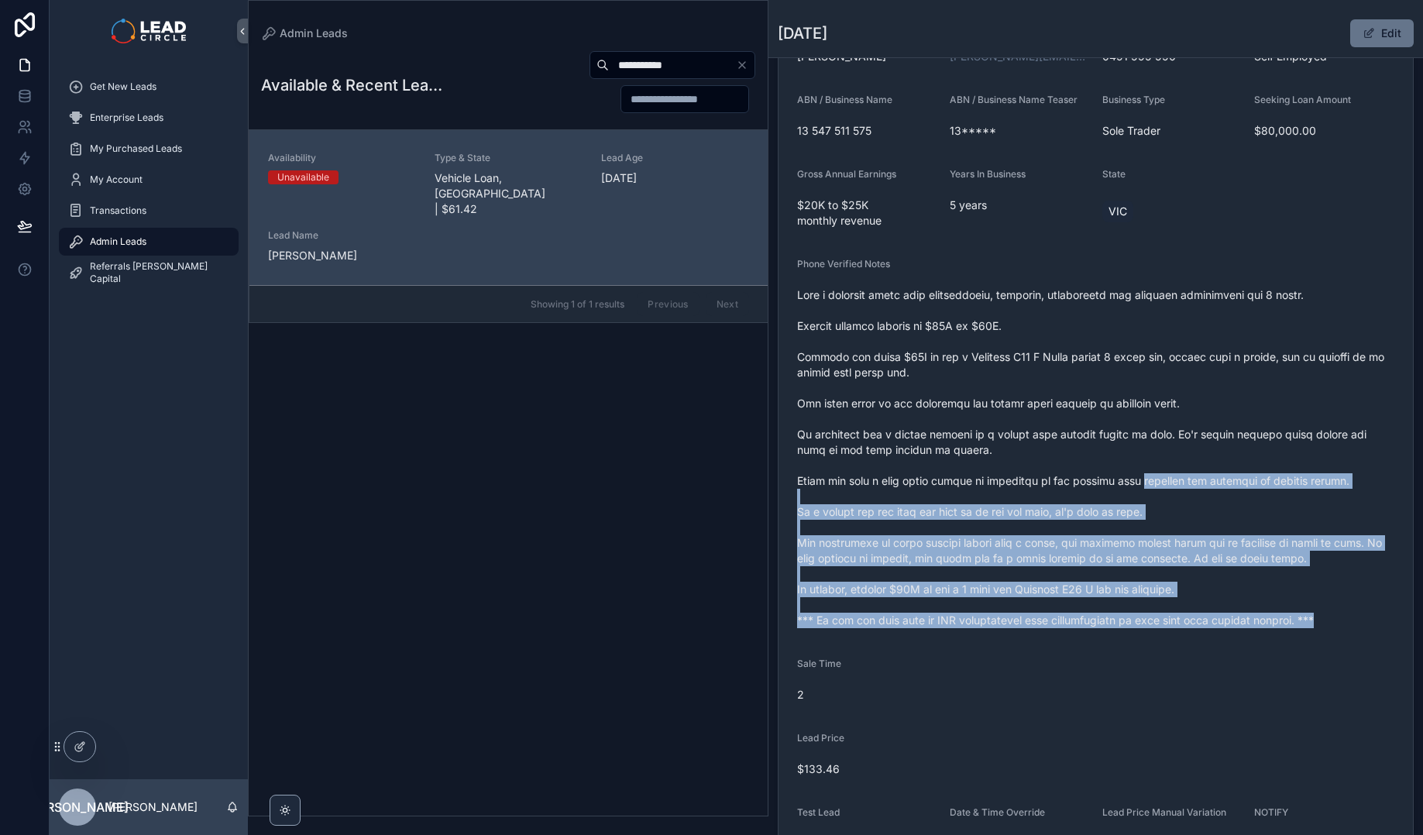
click at [1122, 465] on form "Availability Unavailable Lead Name Pau***** Lead Email Buy to reveal Lead Phone…" at bounding box center [1096, 400] width 634 height 948
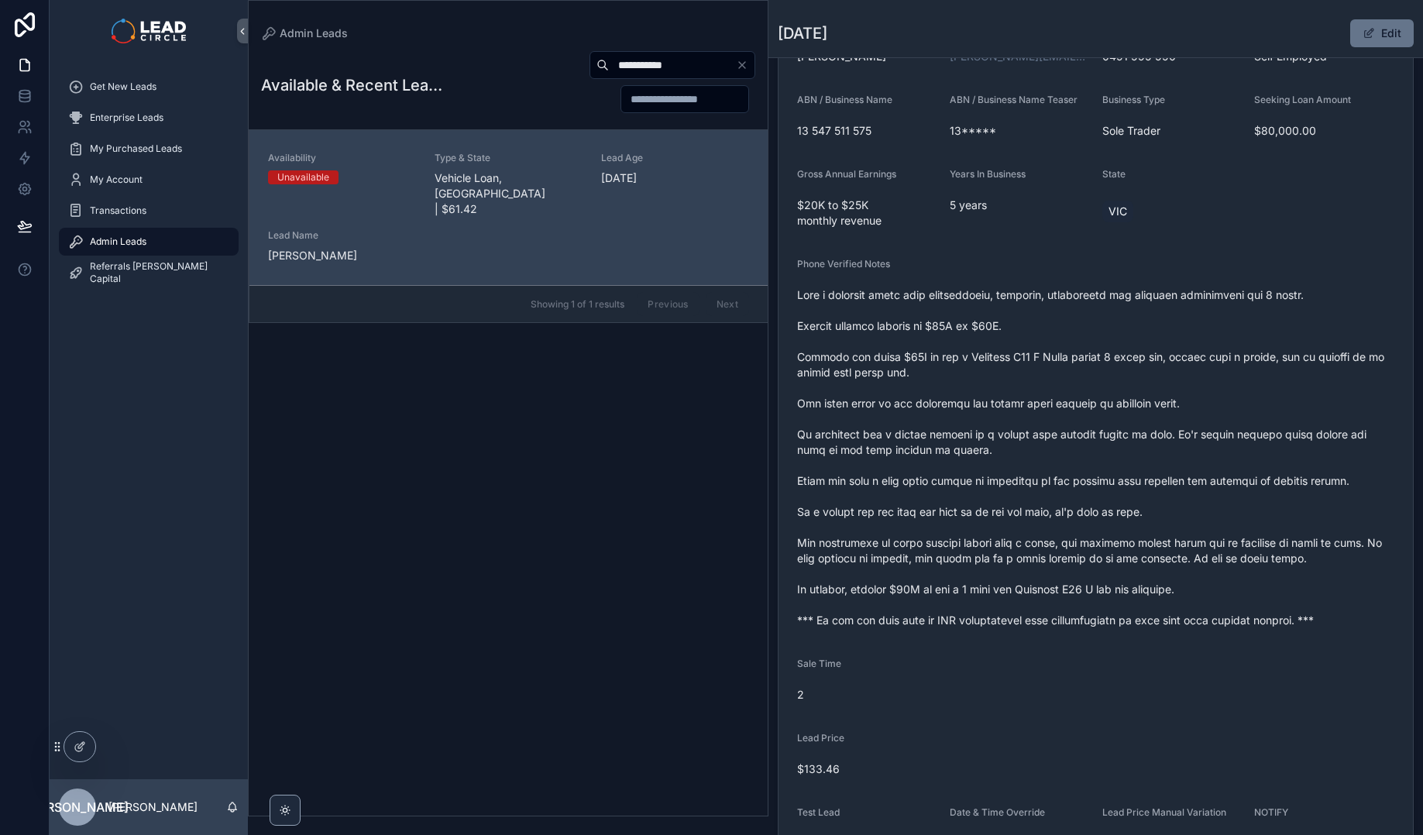
click at [1099, 445] on span "scrollable content" at bounding box center [1095, 457] width 597 height 341
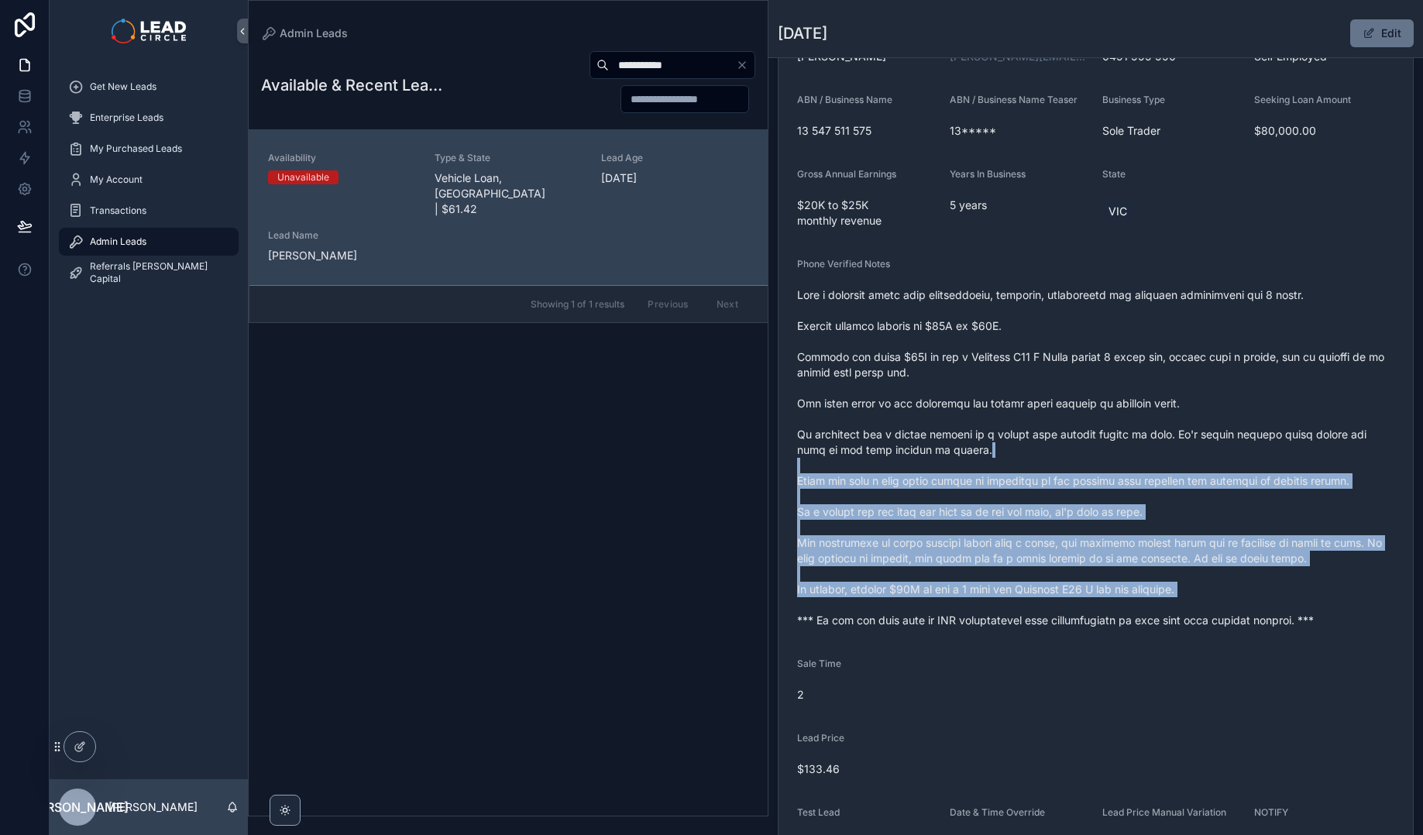
click at [1298, 599] on span "scrollable content" at bounding box center [1095, 457] width 597 height 341
click at [1301, 599] on span "scrollable content" at bounding box center [1095, 457] width 597 height 341
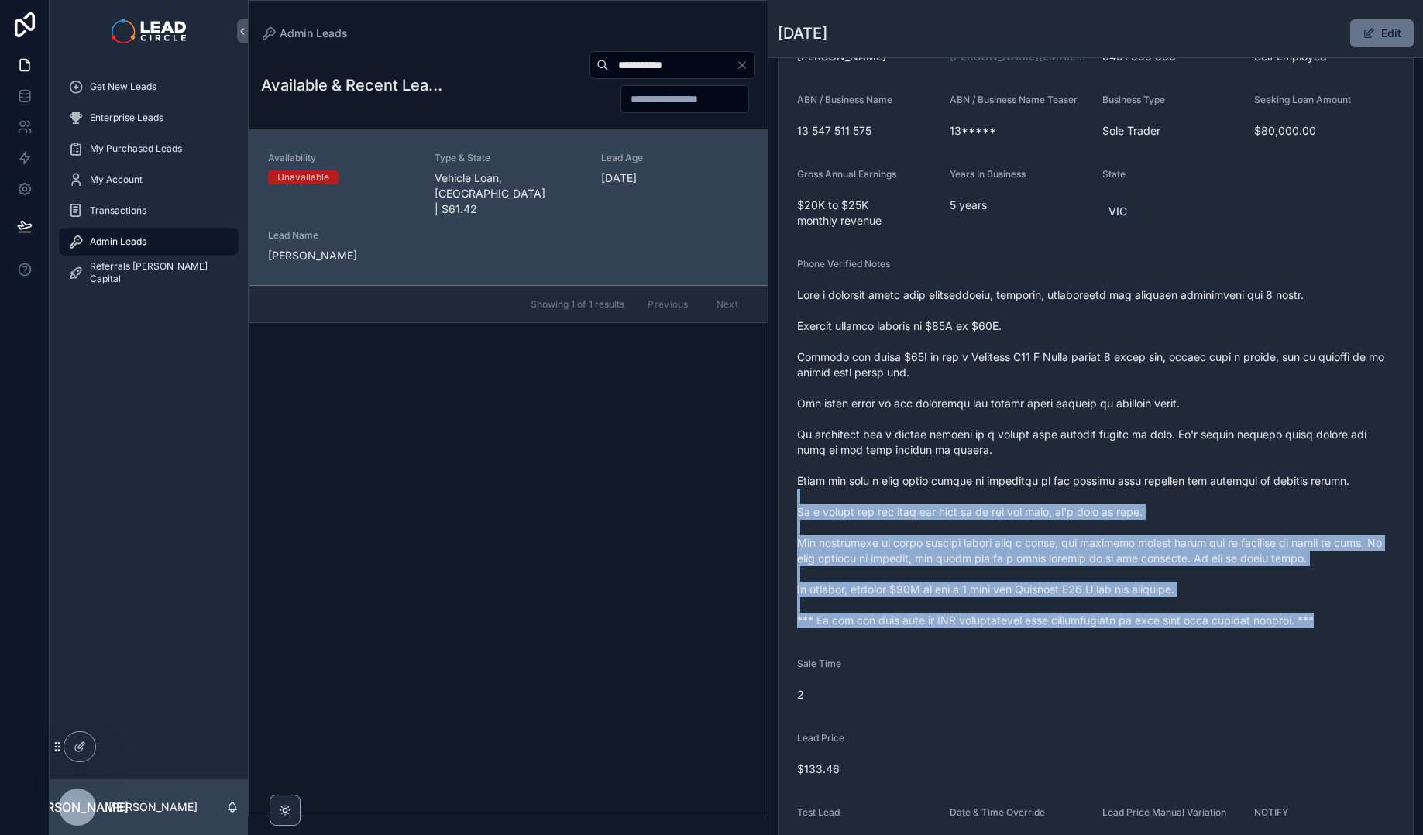
click at [1184, 489] on form "Availability Unavailable Lead Name Pau***** Lead Email Buy to reveal Lead Phone…" at bounding box center [1096, 400] width 634 height 948
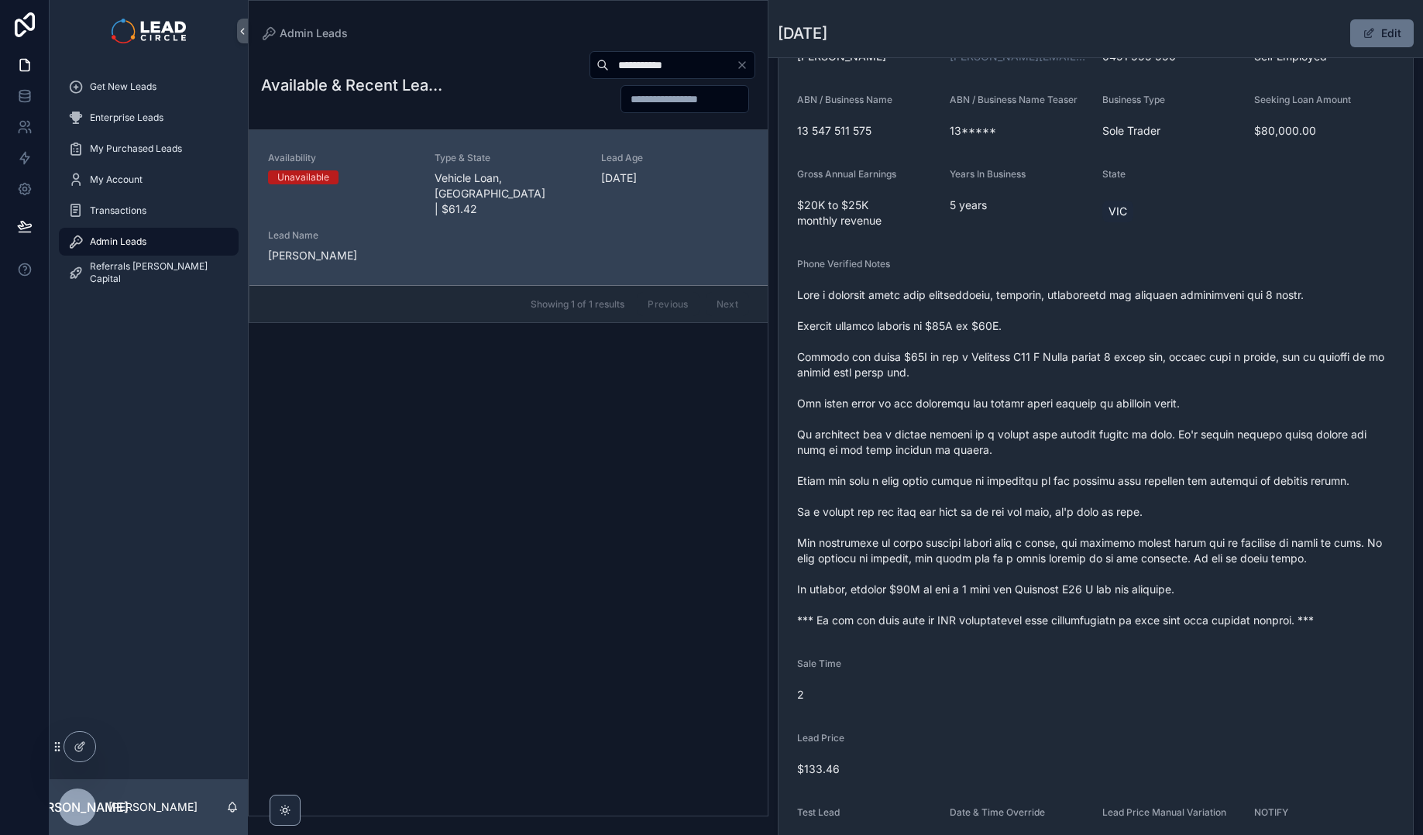
click at [1161, 471] on span "scrollable content" at bounding box center [1095, 457] width 597 height 341
click at [1212, 557] on span "scrollable content" at bounding box center [1095, 457] width 597 height 341
click at [1231, 564] on span "scrollable content" at bounding box center [1095, 457] width 597 height 341
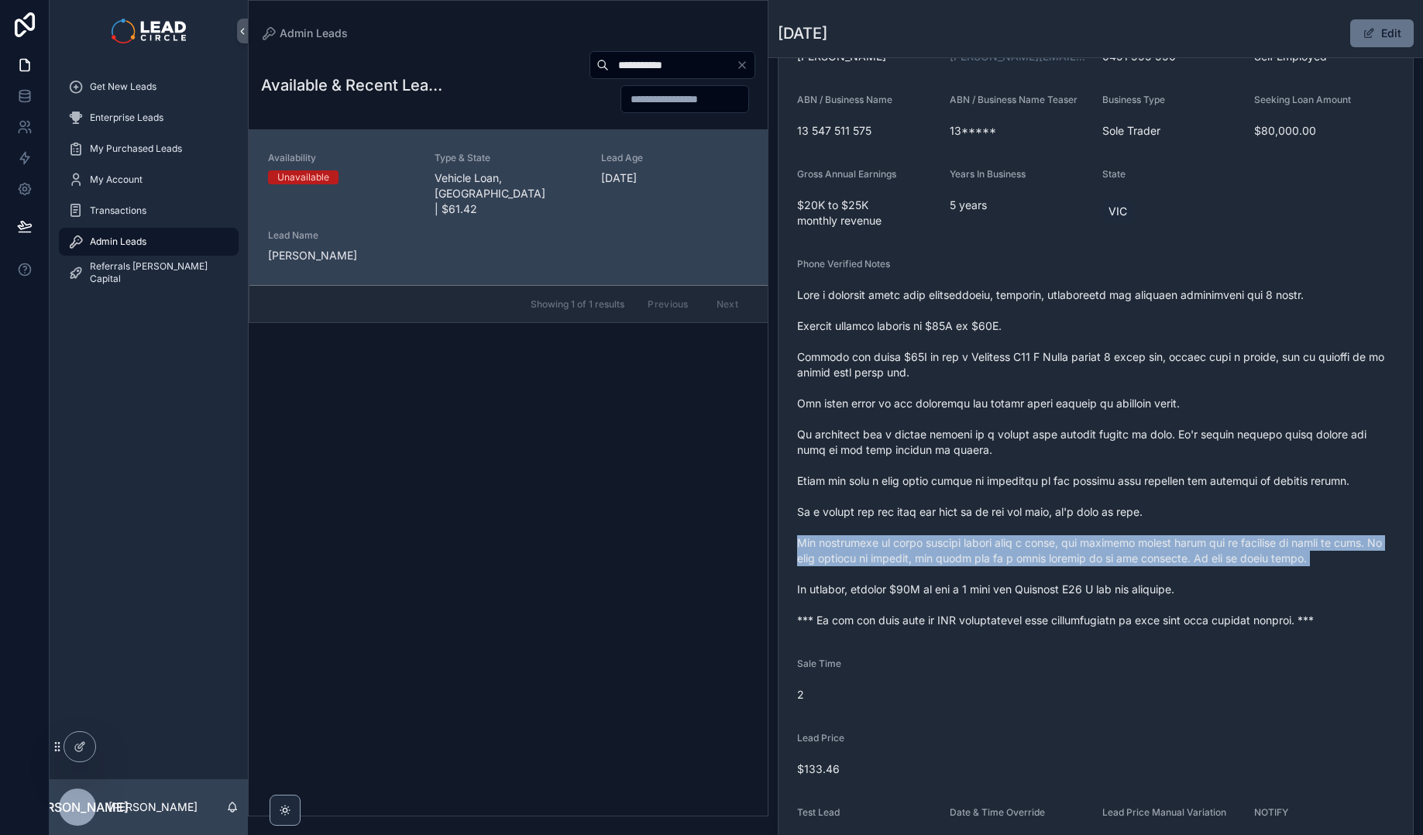
click at [1231, 564] on span "scrollable content" at bounding box center [1095, 457] width 597 height 341
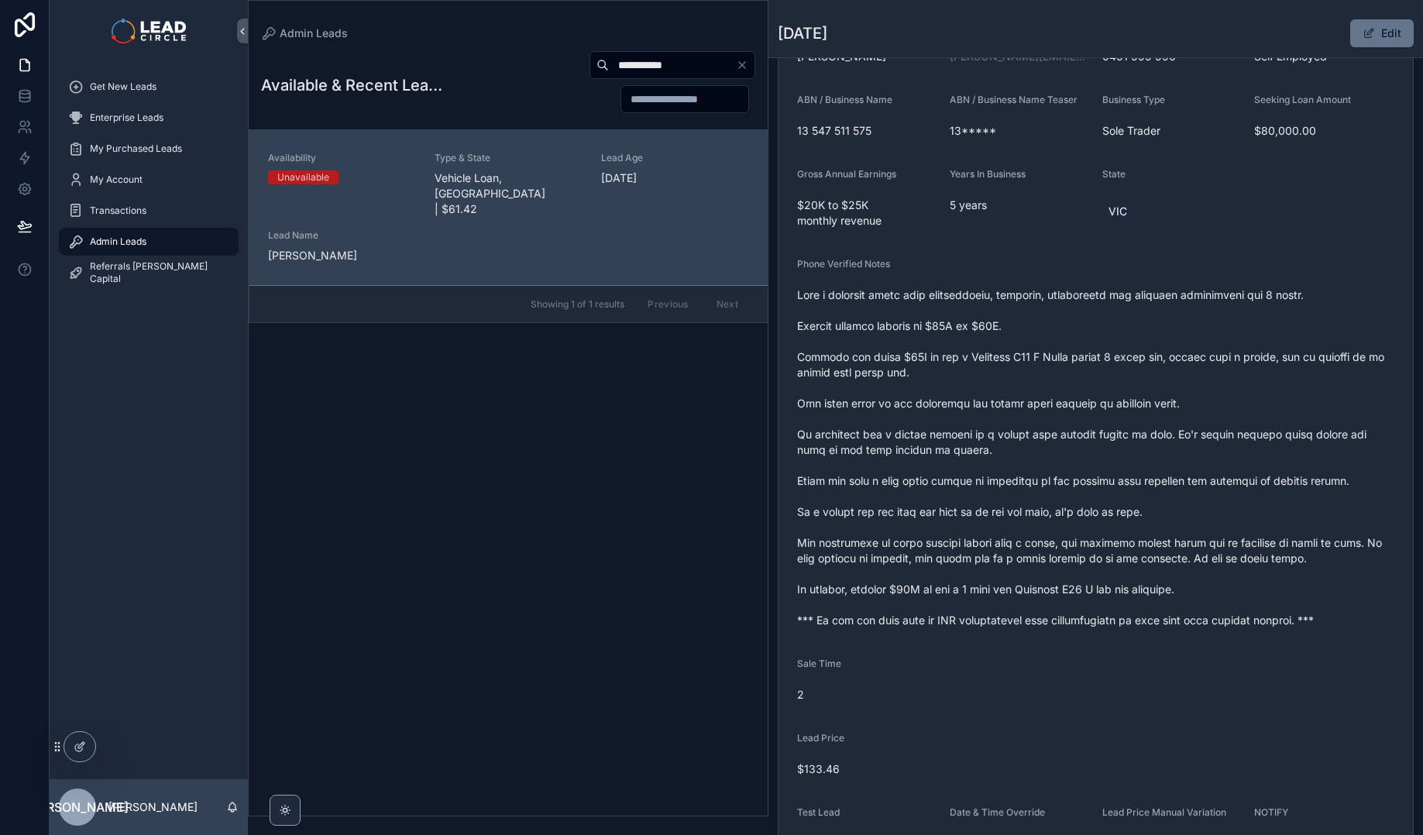
click at [1164, 541] on span "scrollable content" at bounding box center [1095, 457] width 597 height 341
click at [1147, 546] on span "scrollable content" at bounding box center [1095, 457] width 597 height 341
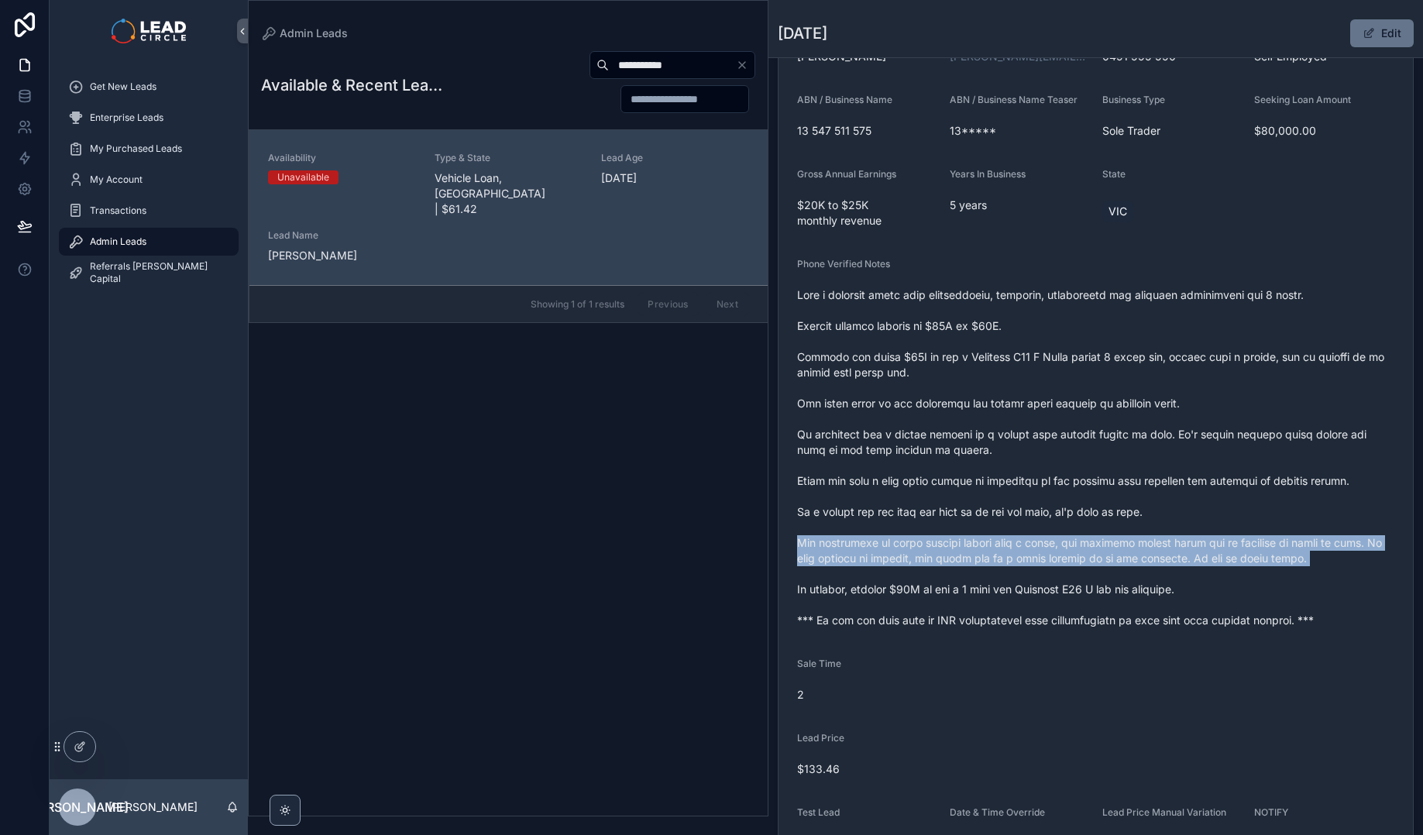
click at [1147, 546] on span "scrollable content" at bounding box center [1095, 457] width 597 height 341
click at [1112, 553] on span "scrollable content" at bounding box center [1095, 457] width 597 height 341
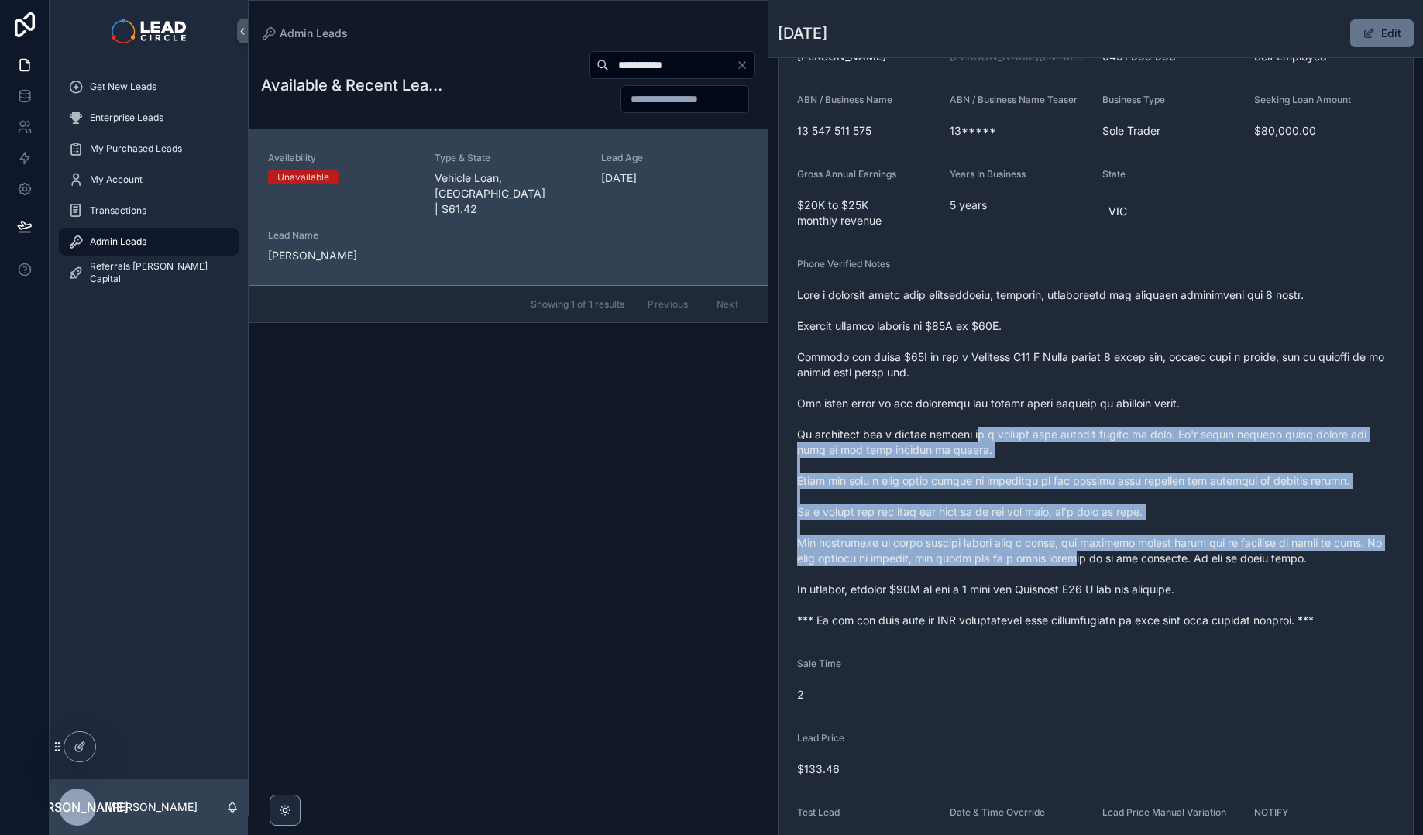
click at [1091, 579] on span "scrollable content" at bounding box center [1095, 457] width 597 height 341
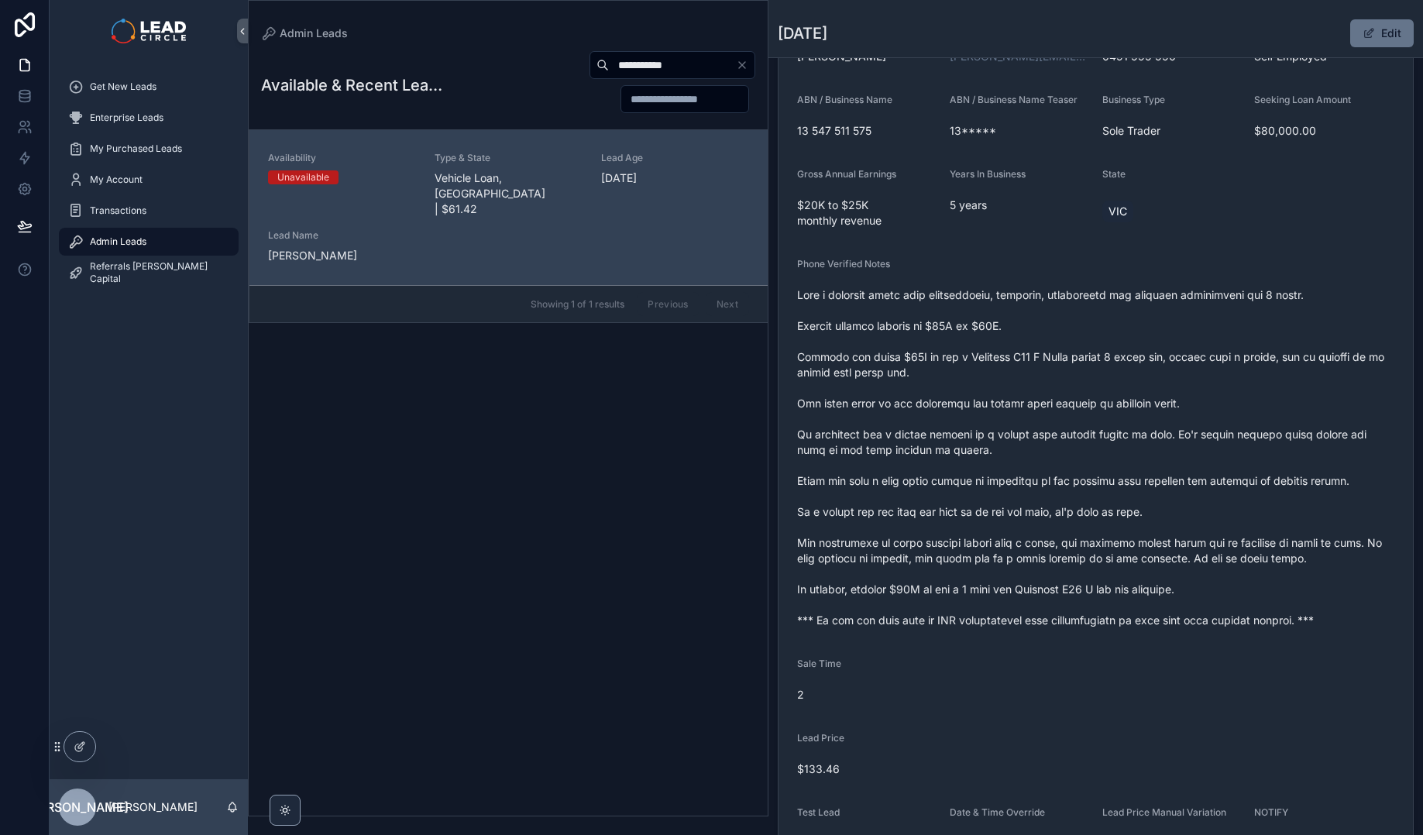
click at [1102, 584] on span "scrollable content" at bounding box center [1095, 457] width 597 height 341
click at [750, 63] on button "Clear" at bounding box center [745, 65] width 19 height 12
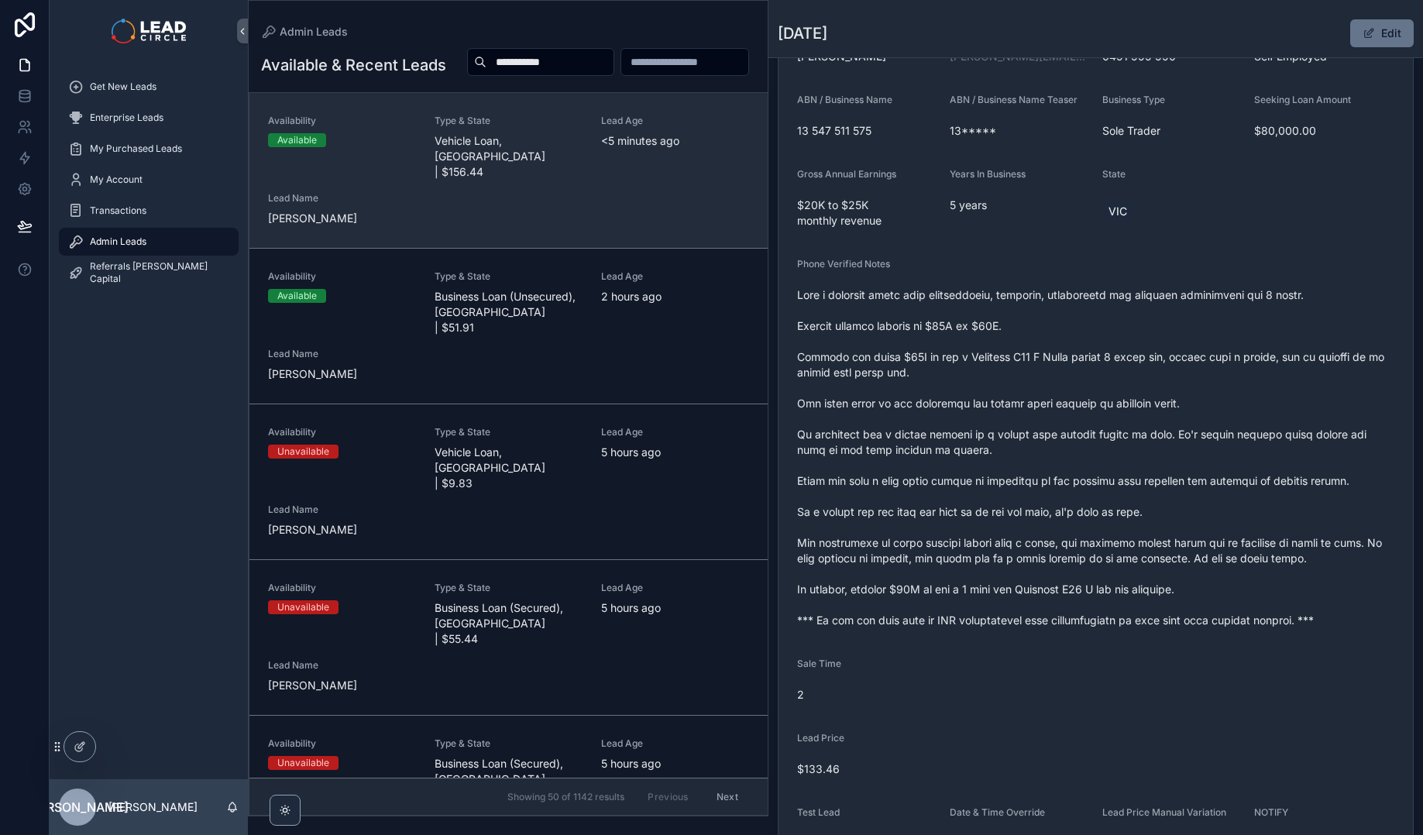
click at [640, 212] on div "Availability Available Type & State Vehicle Loan, [GEOGRAPHIC_DATA] | $156.44 L…" at bounding box center [508, 171] width 481 height 112
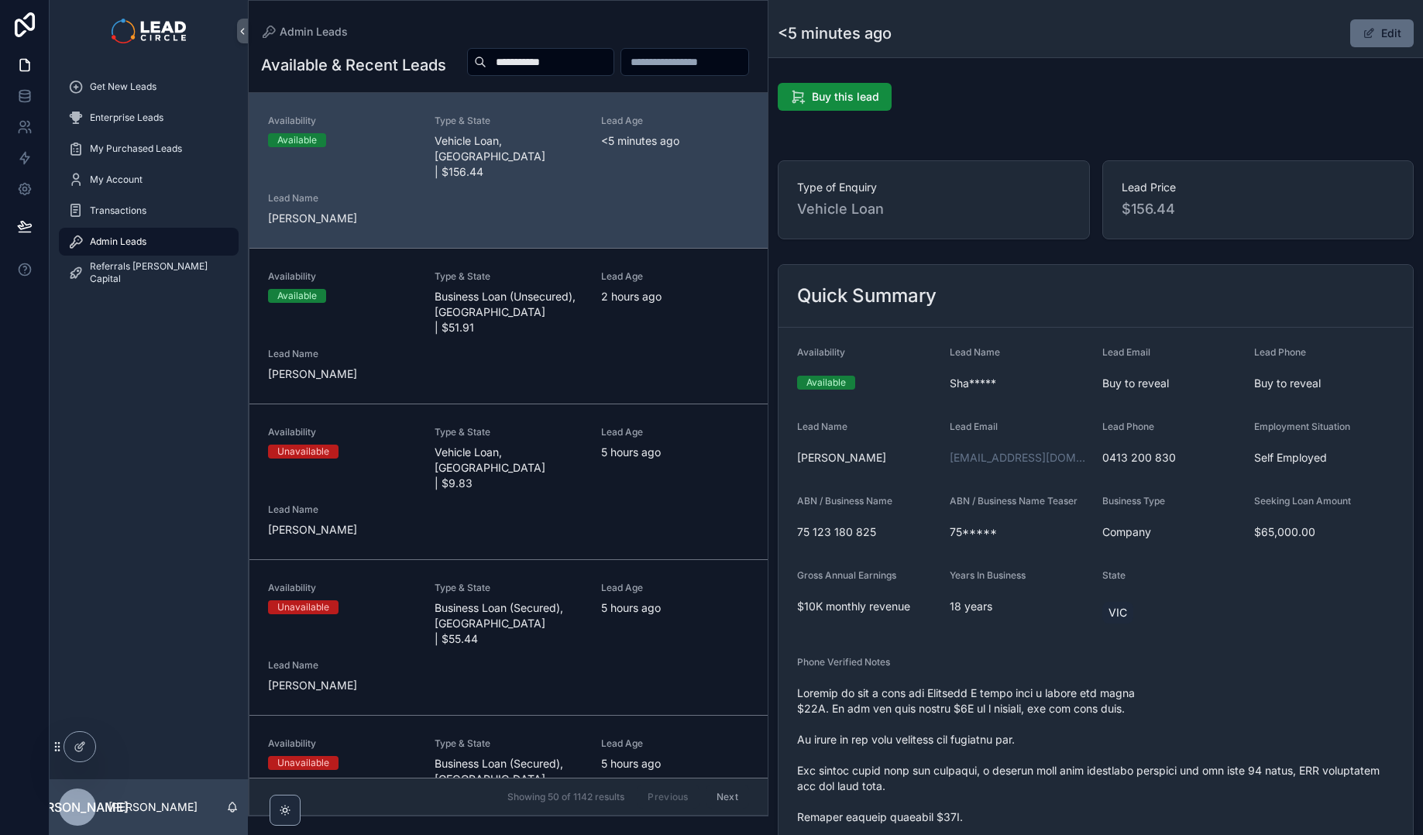
click at [1377, 33] on button "Edit" at bounding box center [1382, 33] width 64 height 28
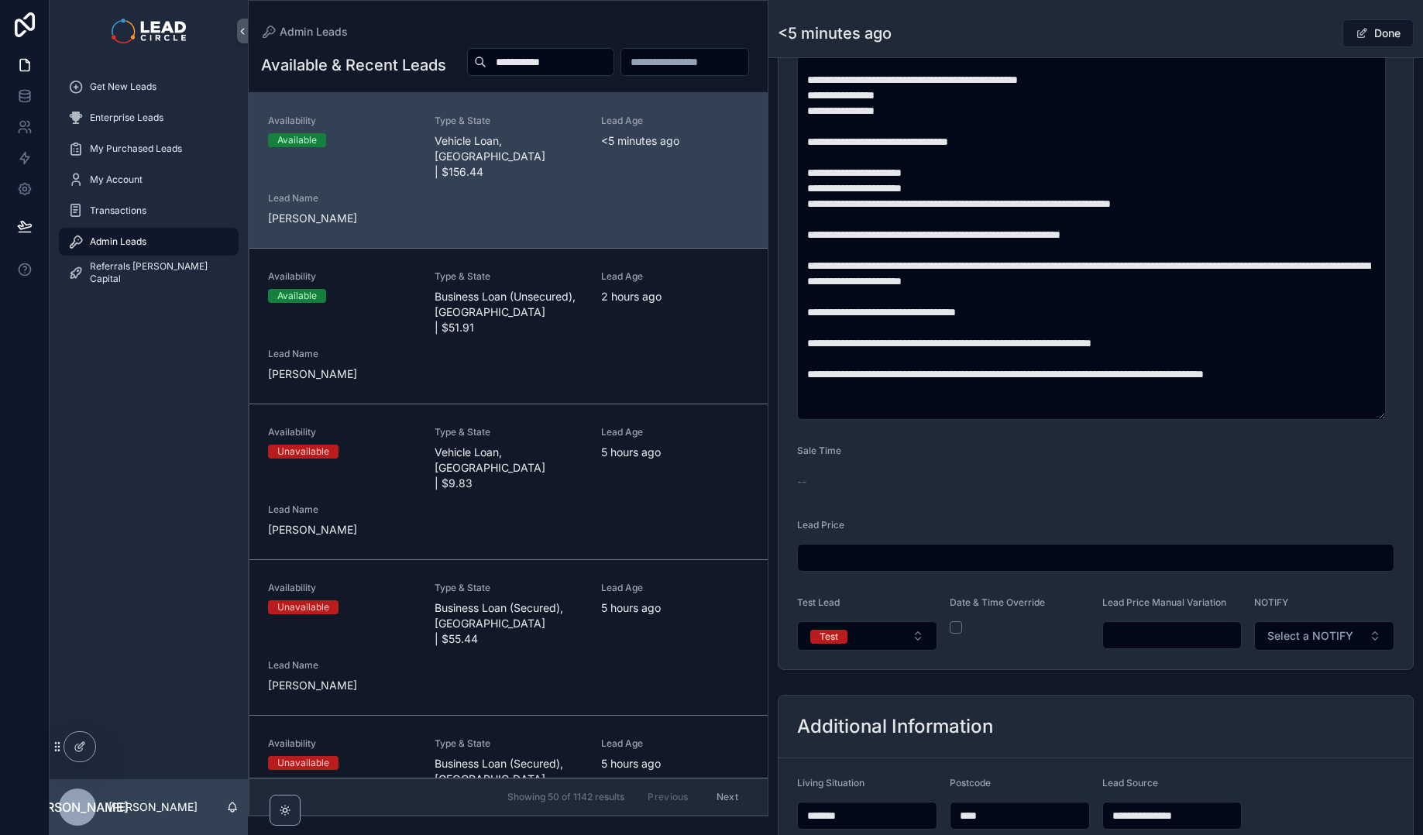
scroll to position [748, 0]
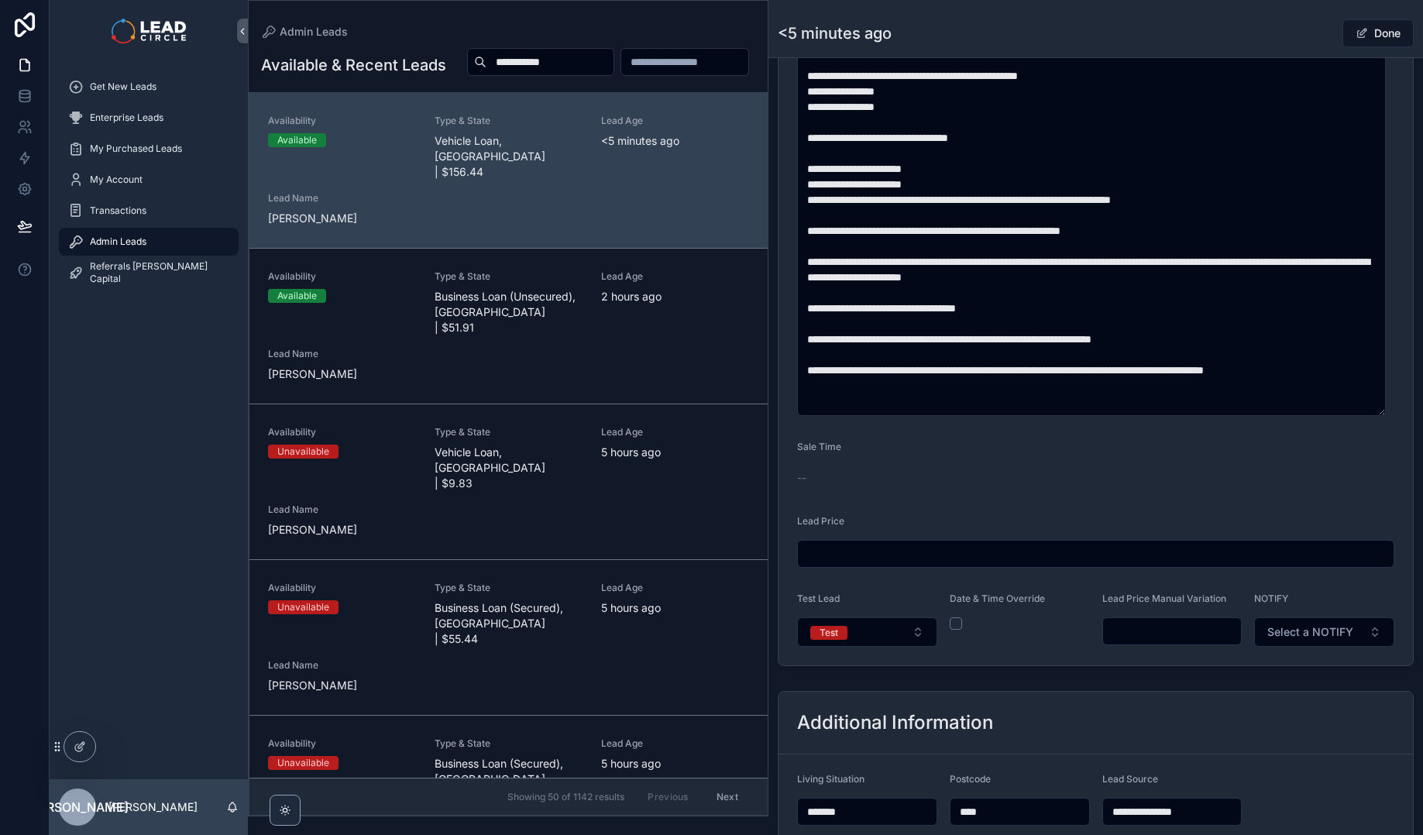
click at [1170, 627] on input "scrollable content" at bounding box center [1172, 632] width 139 height 22
click at [1136, 665] on form "**********" at bounding box center [1096, 122] width 634 height 1086
click at [1129, 631] on input "*******" at bounding box center [1172, 632] width 139 height 22
click at [1179, 663] on form "**********" at bounding box center [1096, 122] width 634 height 1086
click at [1130, 634] on input "*******" at bounding box center [1172, 632] width 139 height 22
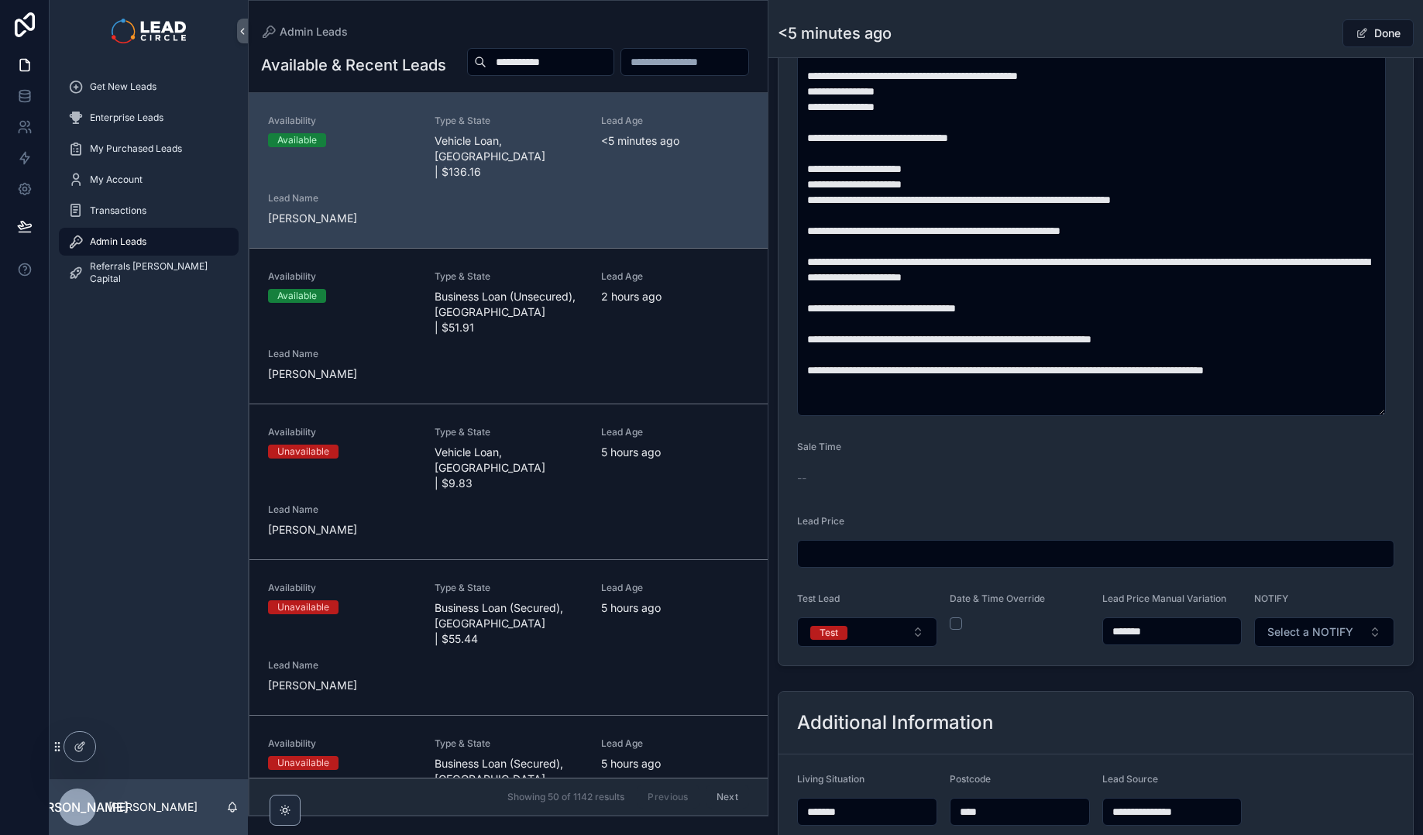
type input "*******"
click at [1147, 673] on div "**********" at bounding box center [1095, 214] width 655 height 1773
click at [1138, 661] on form "**********" at bounding box center [1096, 122] width 634 height 1086
click at [1356, 28] on span "scrollable content" at bounding box center [1362, 33] width 12 height 12
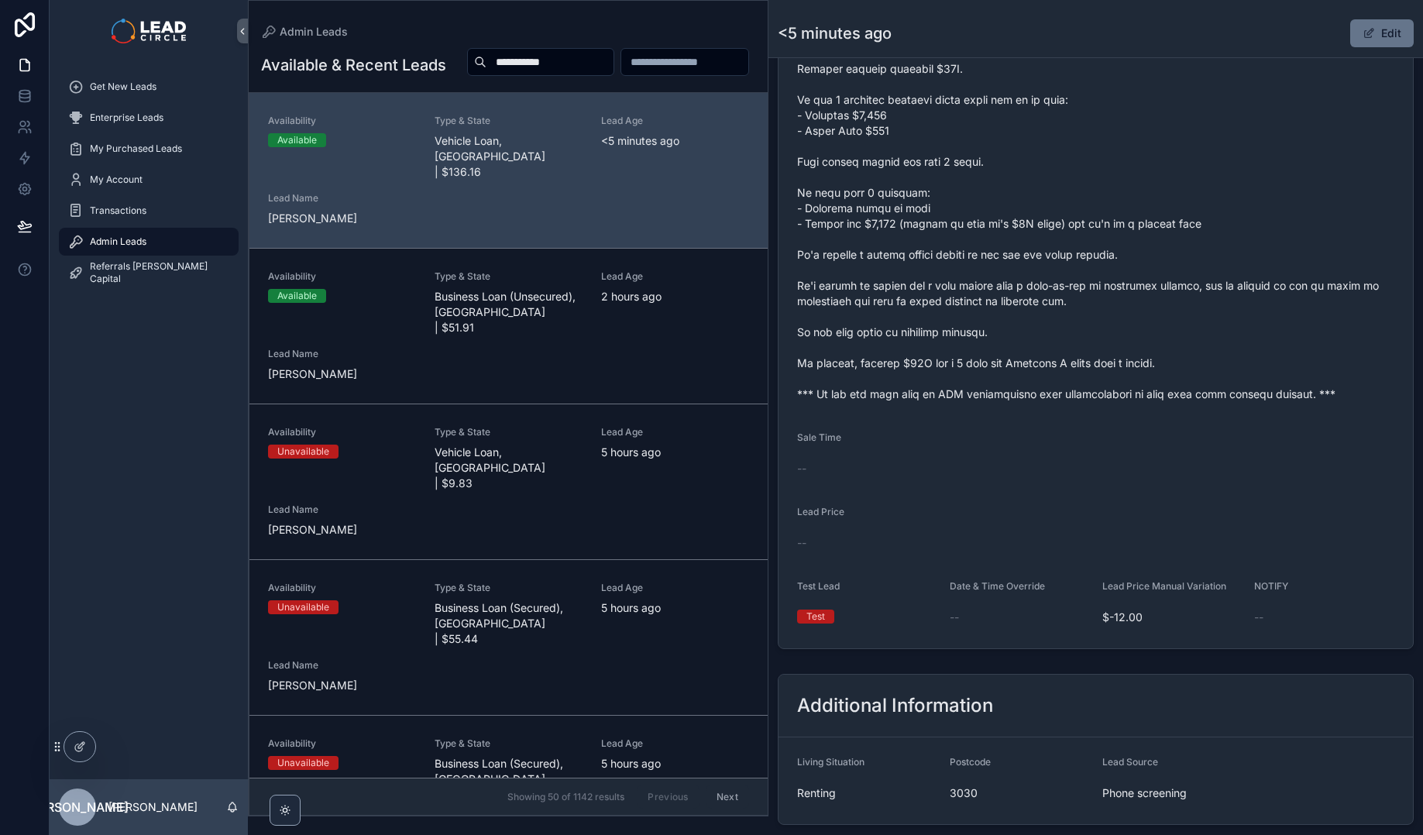
scroll to position [744, 0]
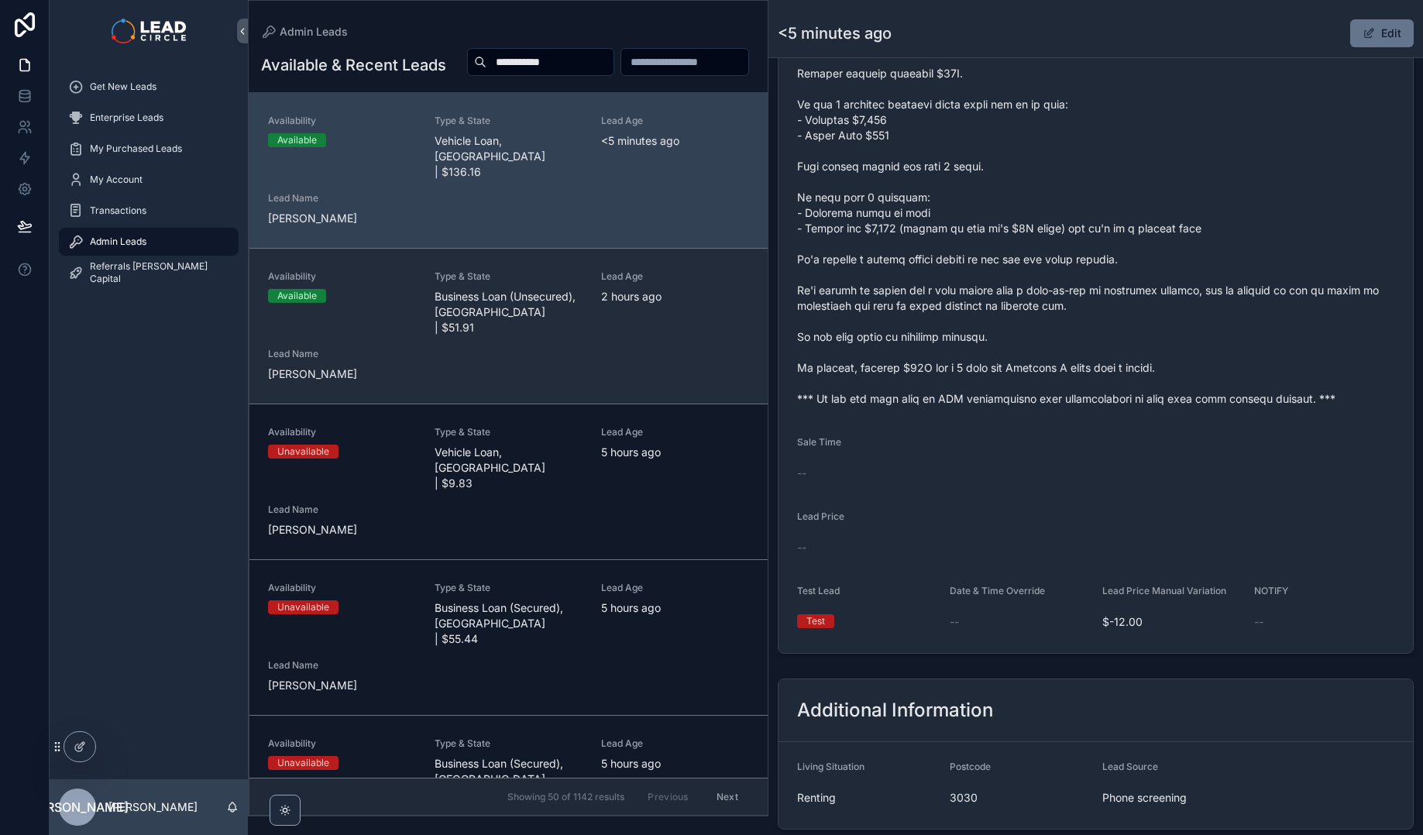
click at [546, 283] on span "Type & State" at bounding box center [509, 276] width 148 height 12
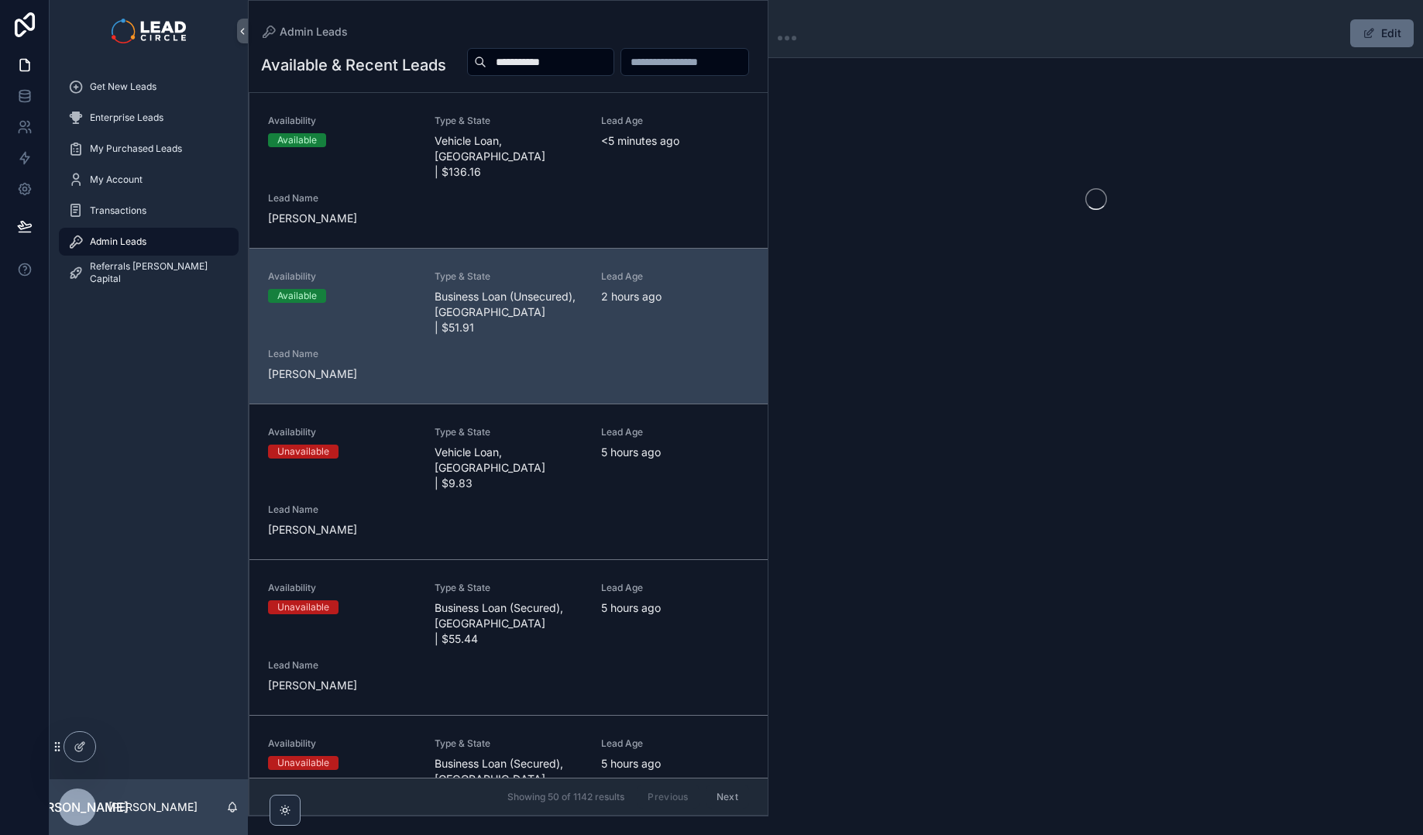
click at [1370, 33] on span "scrollable content" at bounding box center [1369, 33] width 12 height 12
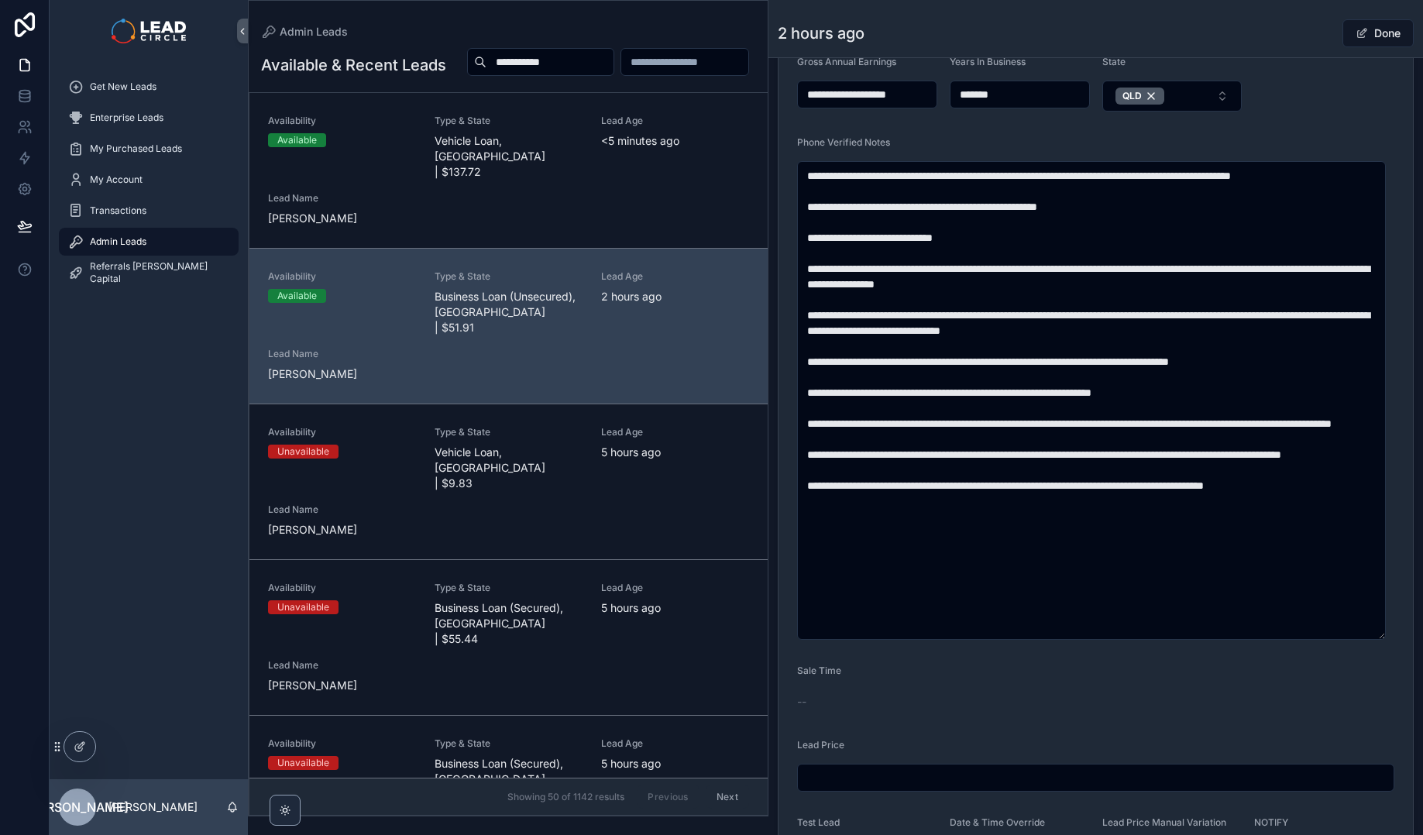
scroll to position [641, 0]
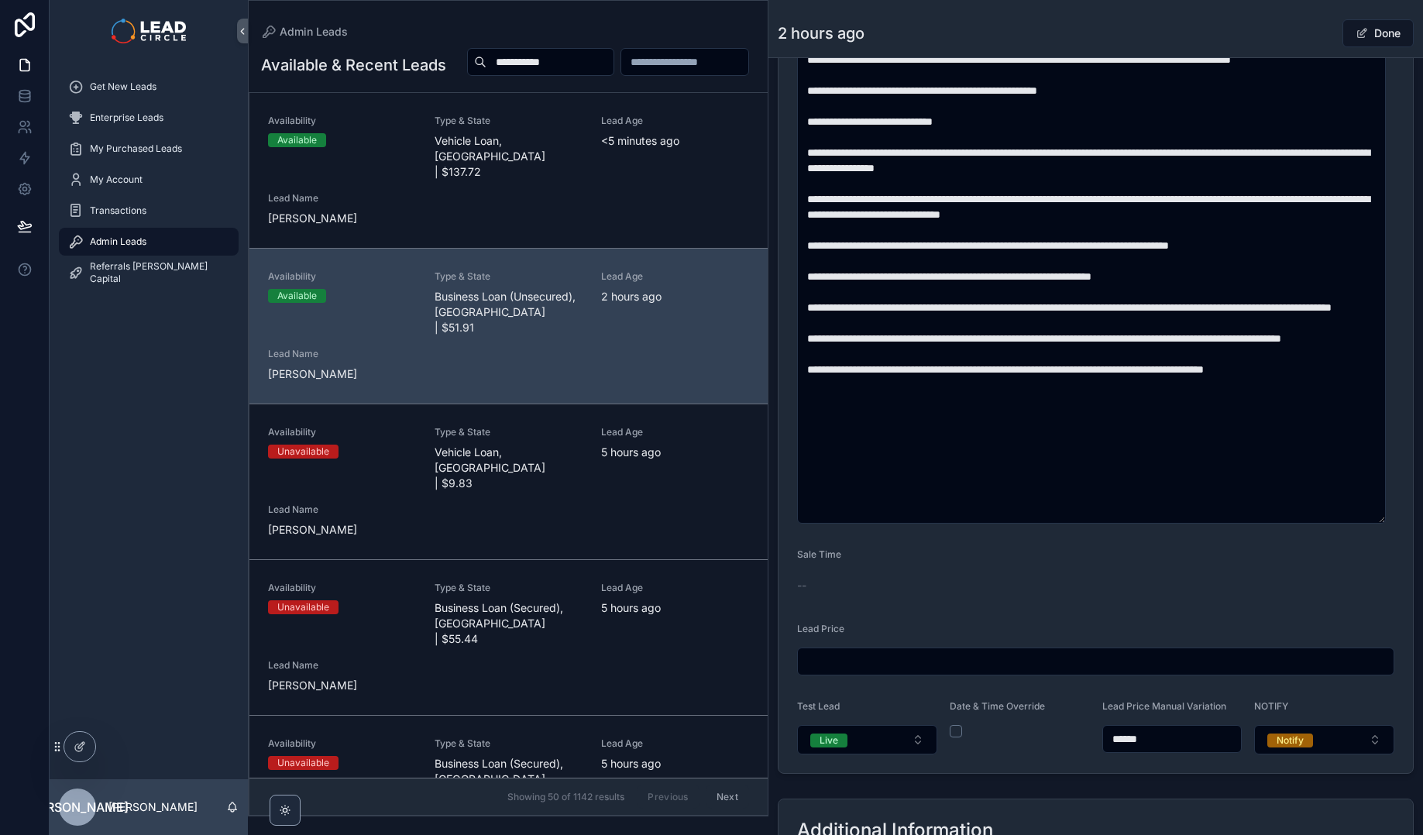
click at [1156, 738] on input "******" at bounding box center [1172, 739] width 139 height 22
type input "******"
click at [1060, 753] on div "Date & Time Override" at bounding box center [1020, 727] width 140 height 54
click at [1277, 17] on div "Back to Admin Leads Admin Leads 2 hours ago Done" at bounding box center [1096, 28] width 636 height 57
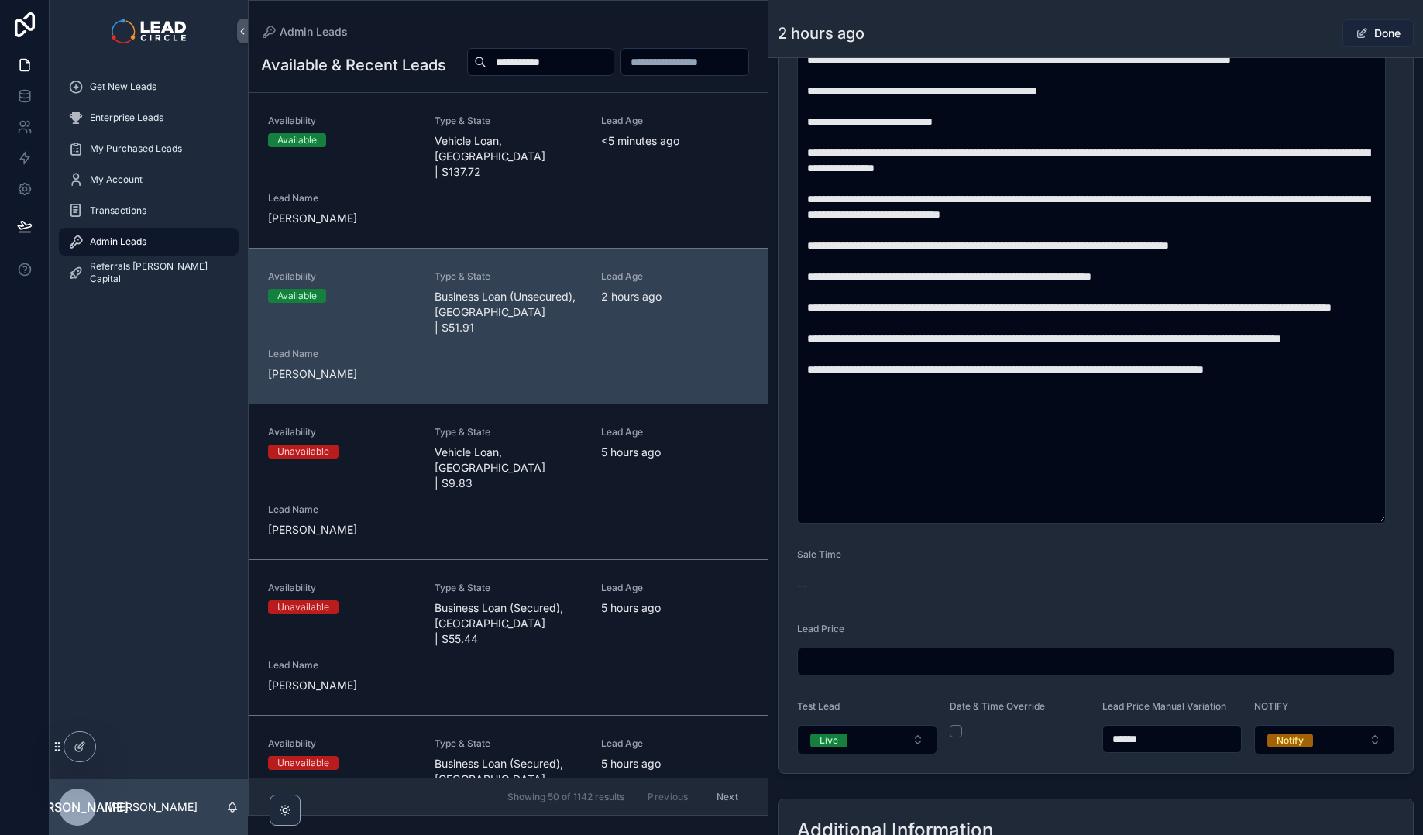
click at [1377, 34] on button "Done" at bounding box center [1378, 33] width 71 height 28
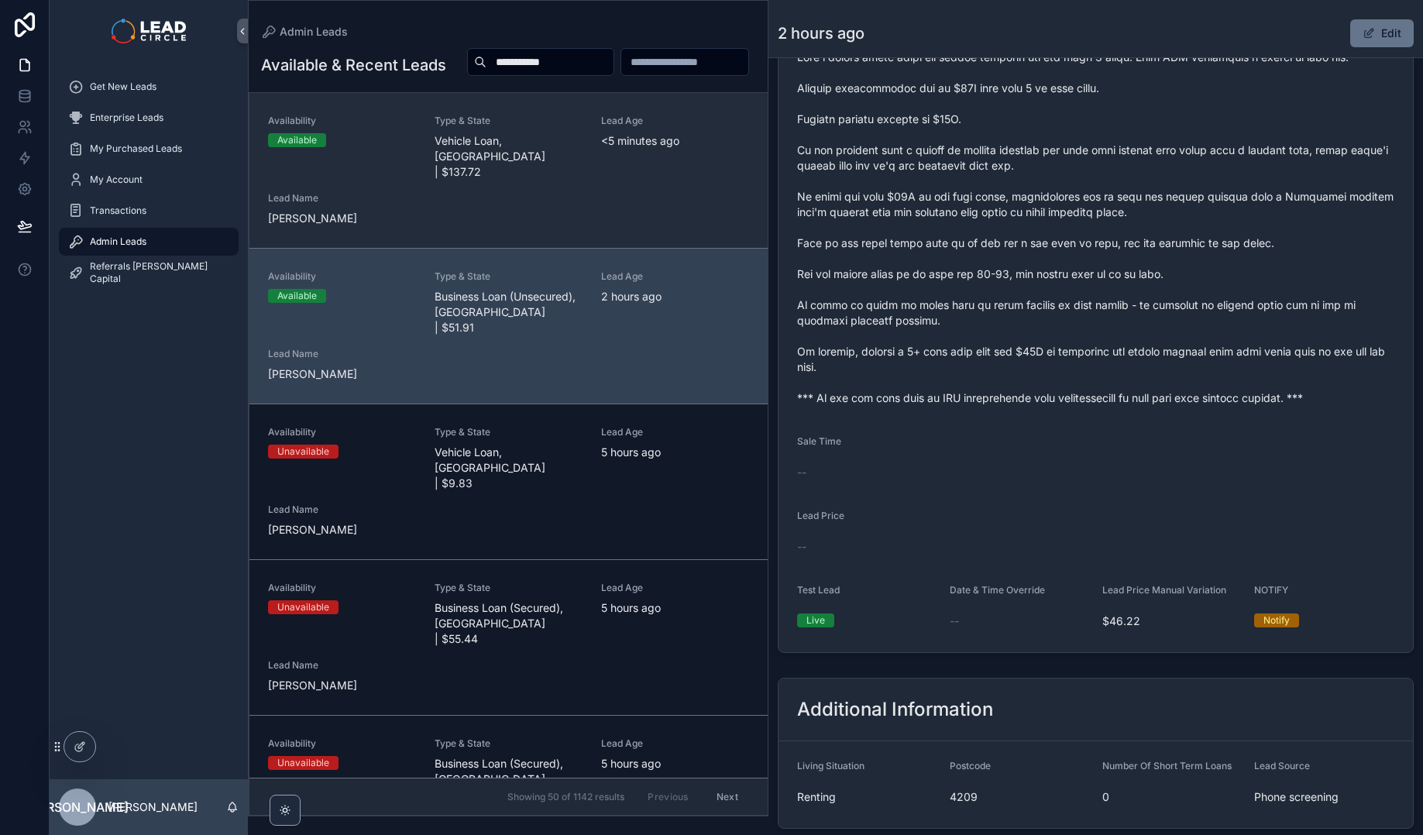
click at [663, 213] on div "Availability Available Type & State Vehicle Loan, [GEOGRAPHIC_DATA] | $137.72 L…" at bounding box center [508, 171] width 481 height 112
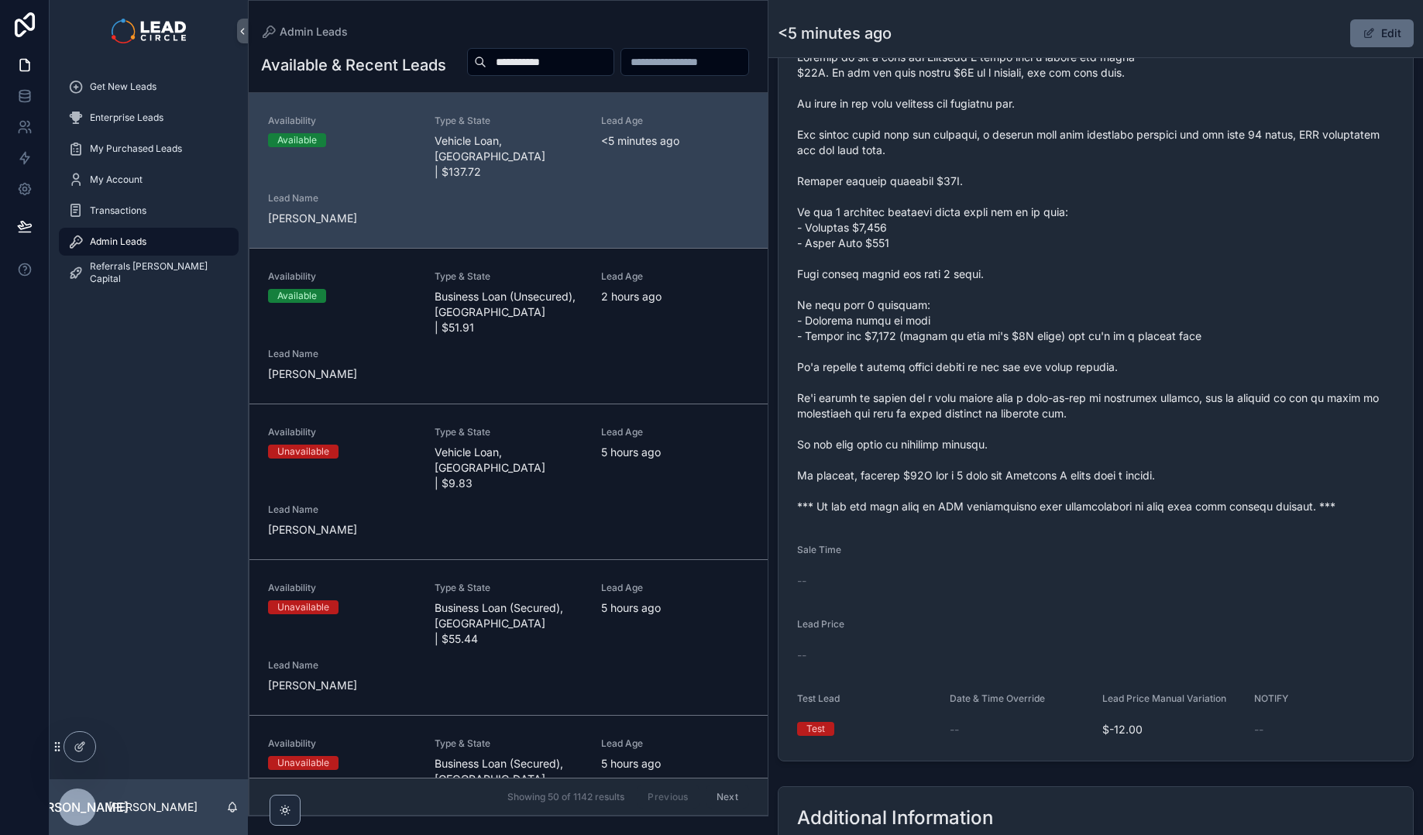
click at [1370, 40] on button "Edit" at bounding box center [1382, 33] width 64 height 28
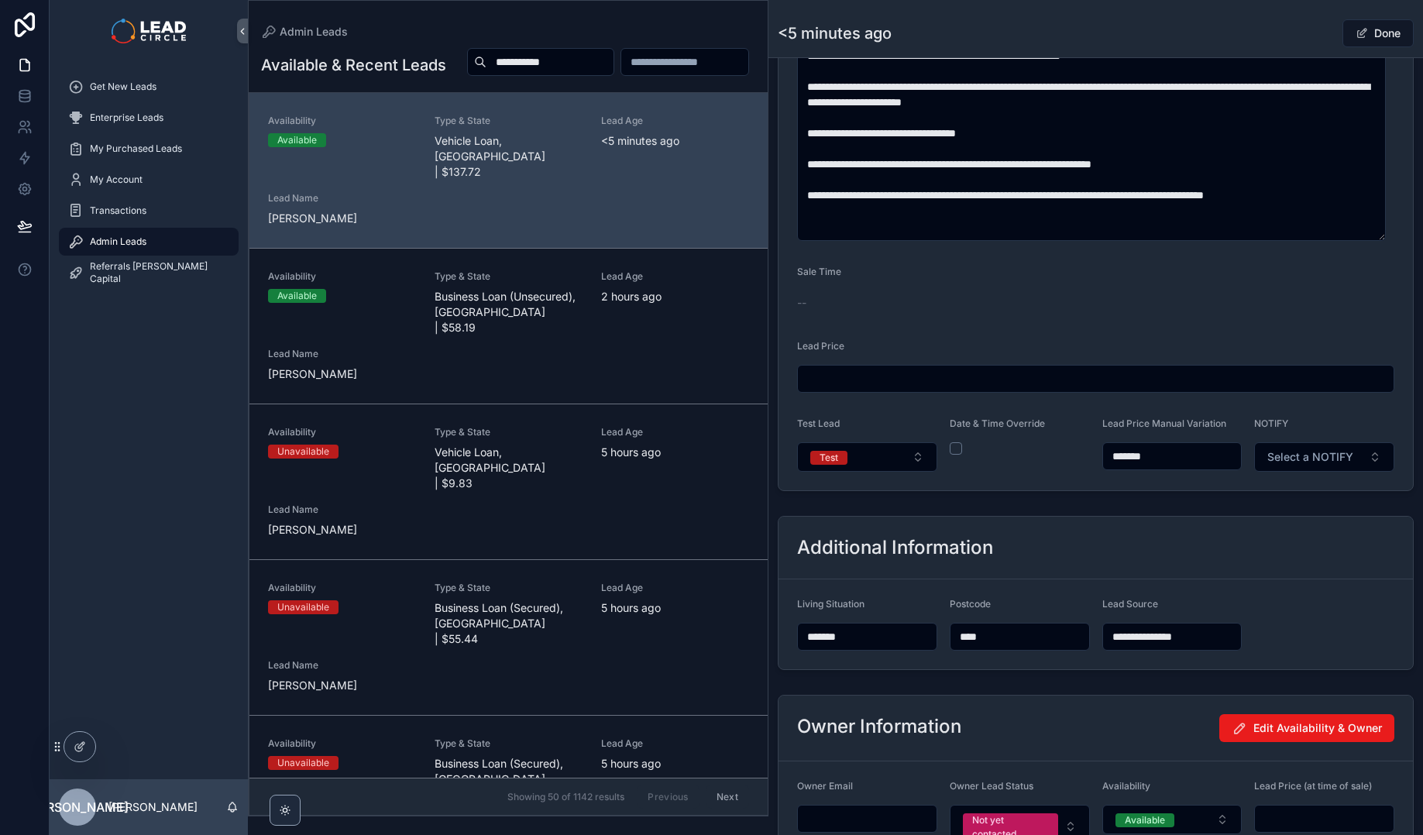
scroll to position [961, 0]
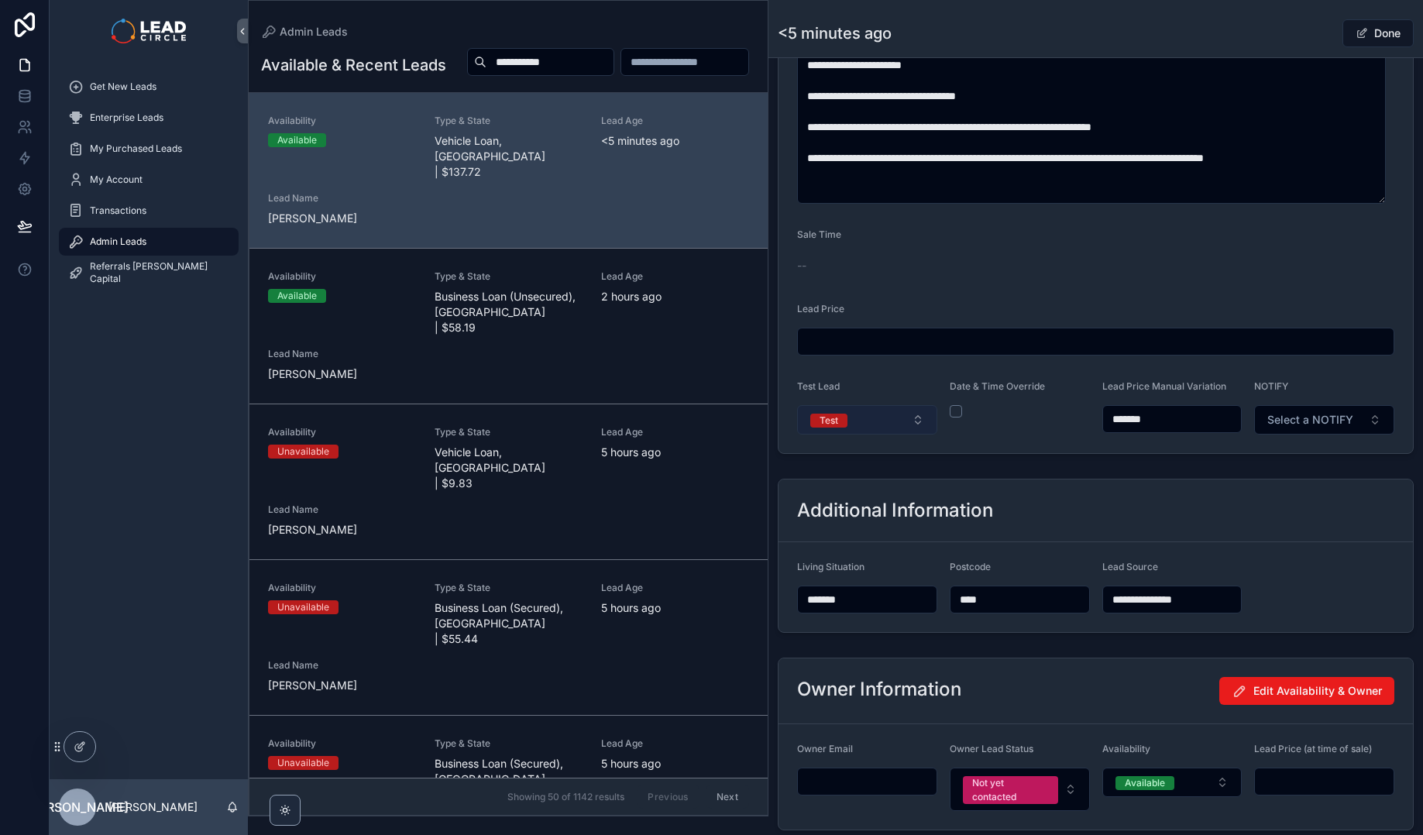
click at [884, 422] on button "Test" at bounding box center [867, 419] width 140 height 29
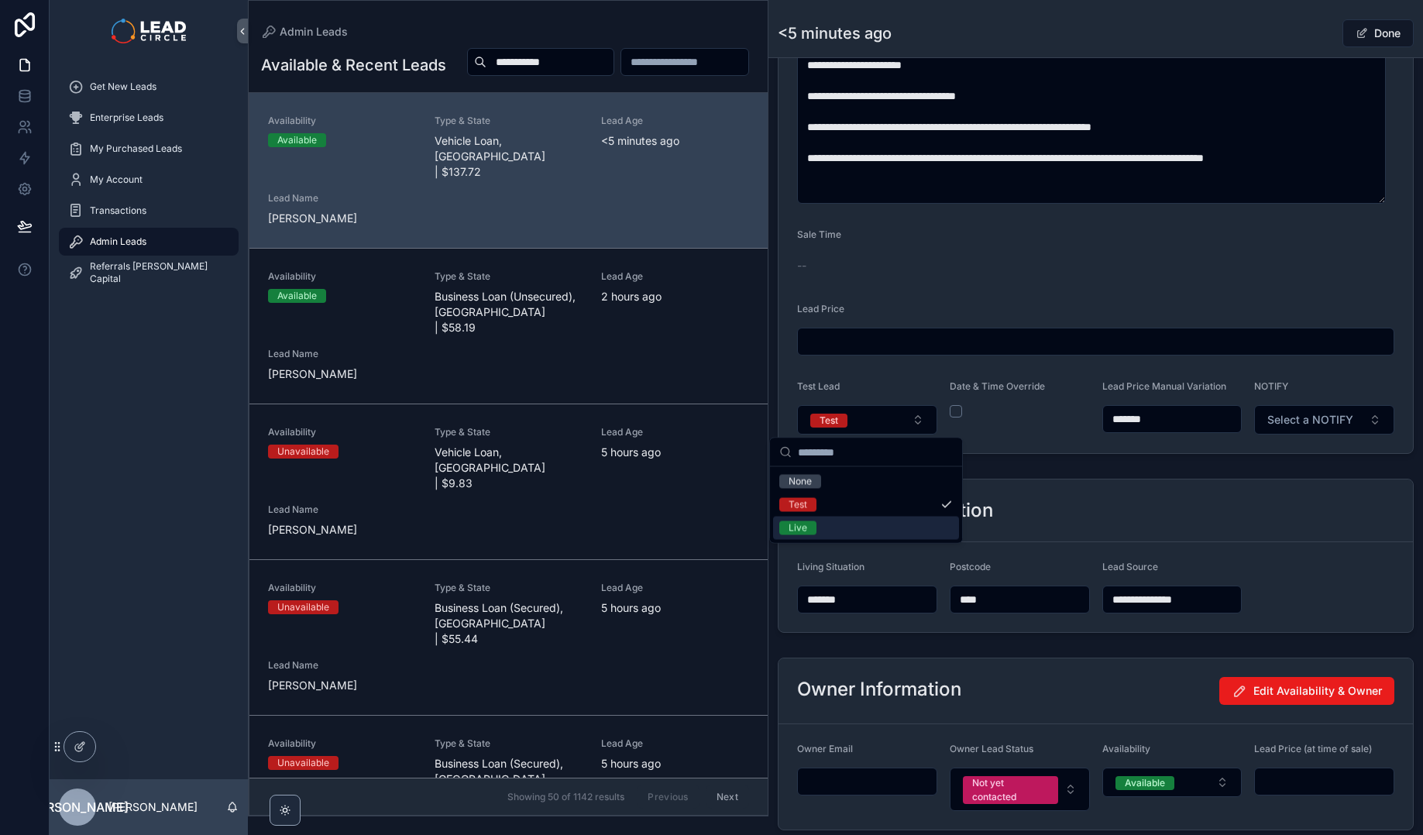
click at [855, 528] on div "Live" at bounding box center [866, 528] width 186 height 23
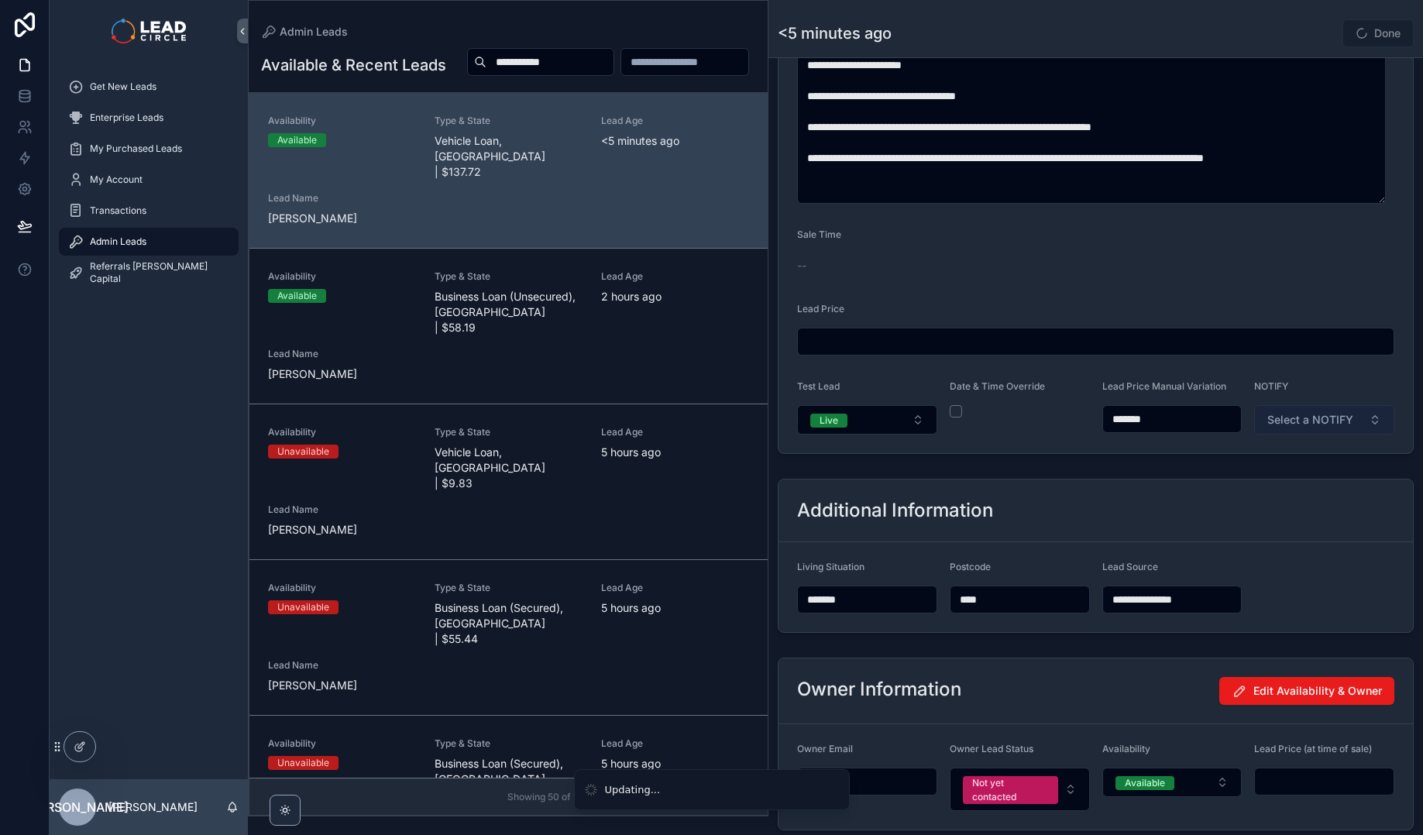
click at [1320, 418] on span "Select a NOTIFY" at bounding box center [1310, 419] width 86 height 15
click at [1259, 480] on div "Notify" at bounding box center [1253, 482] width 26 height 14
click at [1301, 28] on div "Done" at bounding box center [1356, 33] width 116 height 29
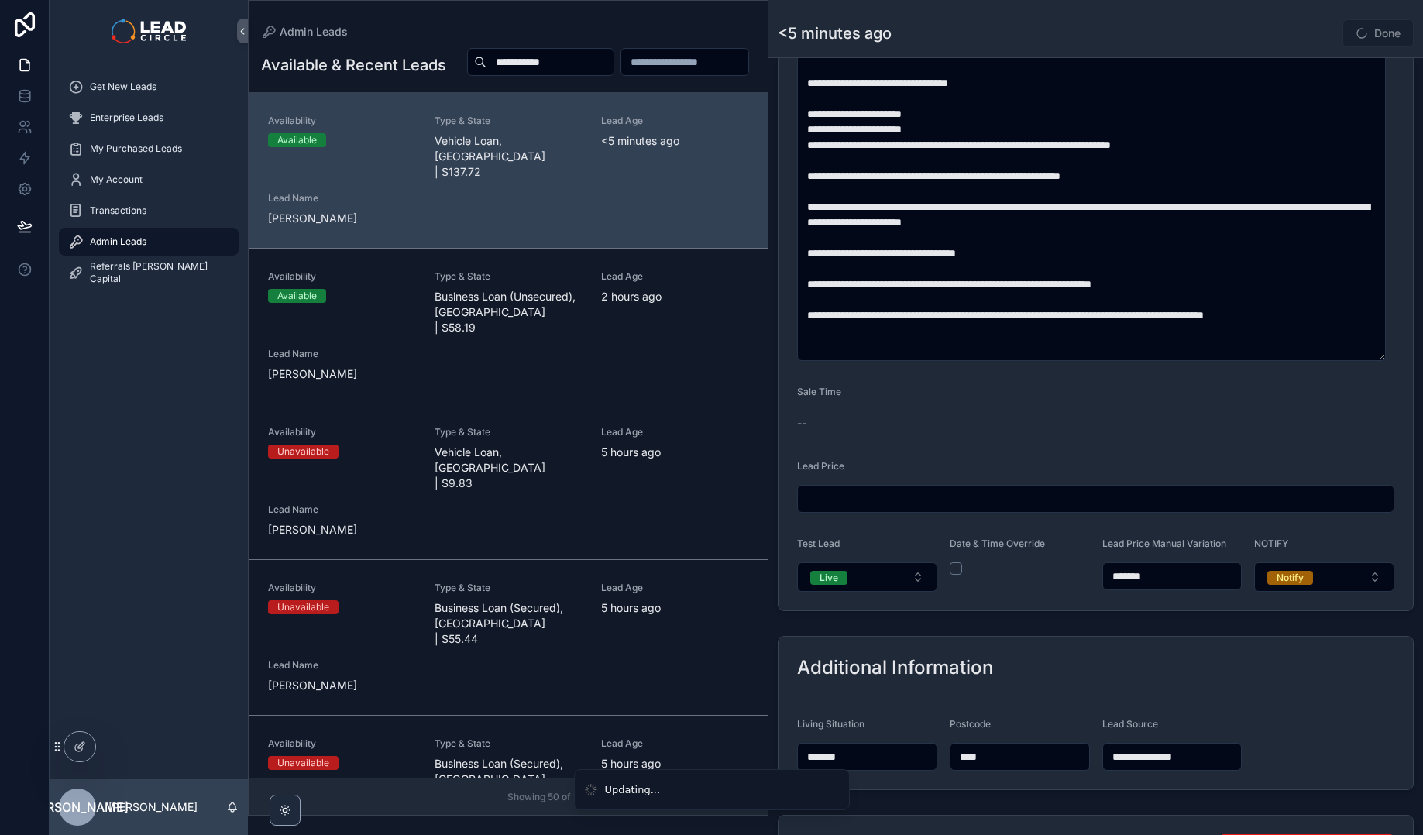
click at [1298, 30] on div "Done" at bounding box center [1356, 33] width 116 height 29
click at [1373, 37] on button "Done" at bounding box center [1378, 33] width 71 height 28
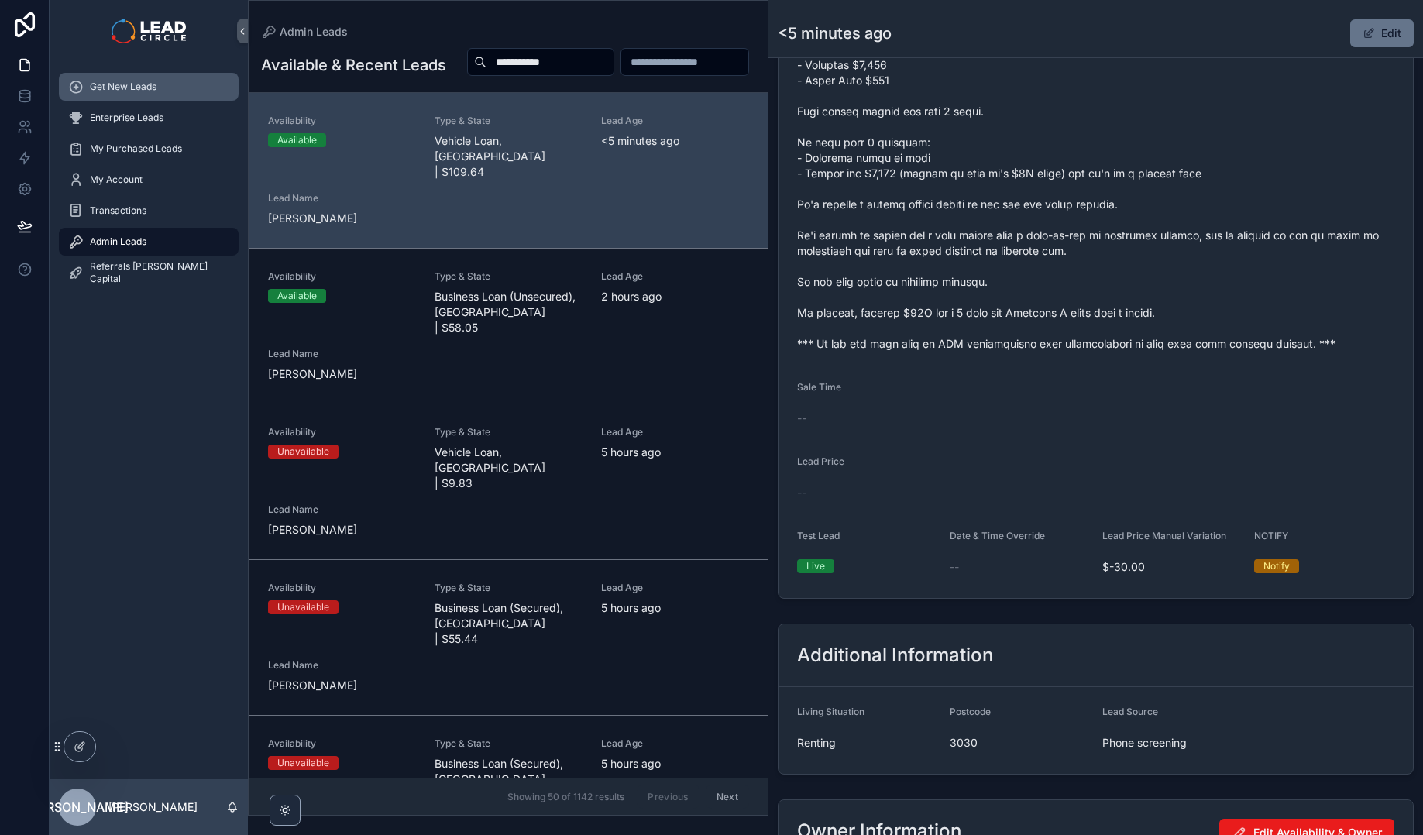
click at [135, 81] on span "Get New Leads" at bounding box center [123, 87] width 67 height 12
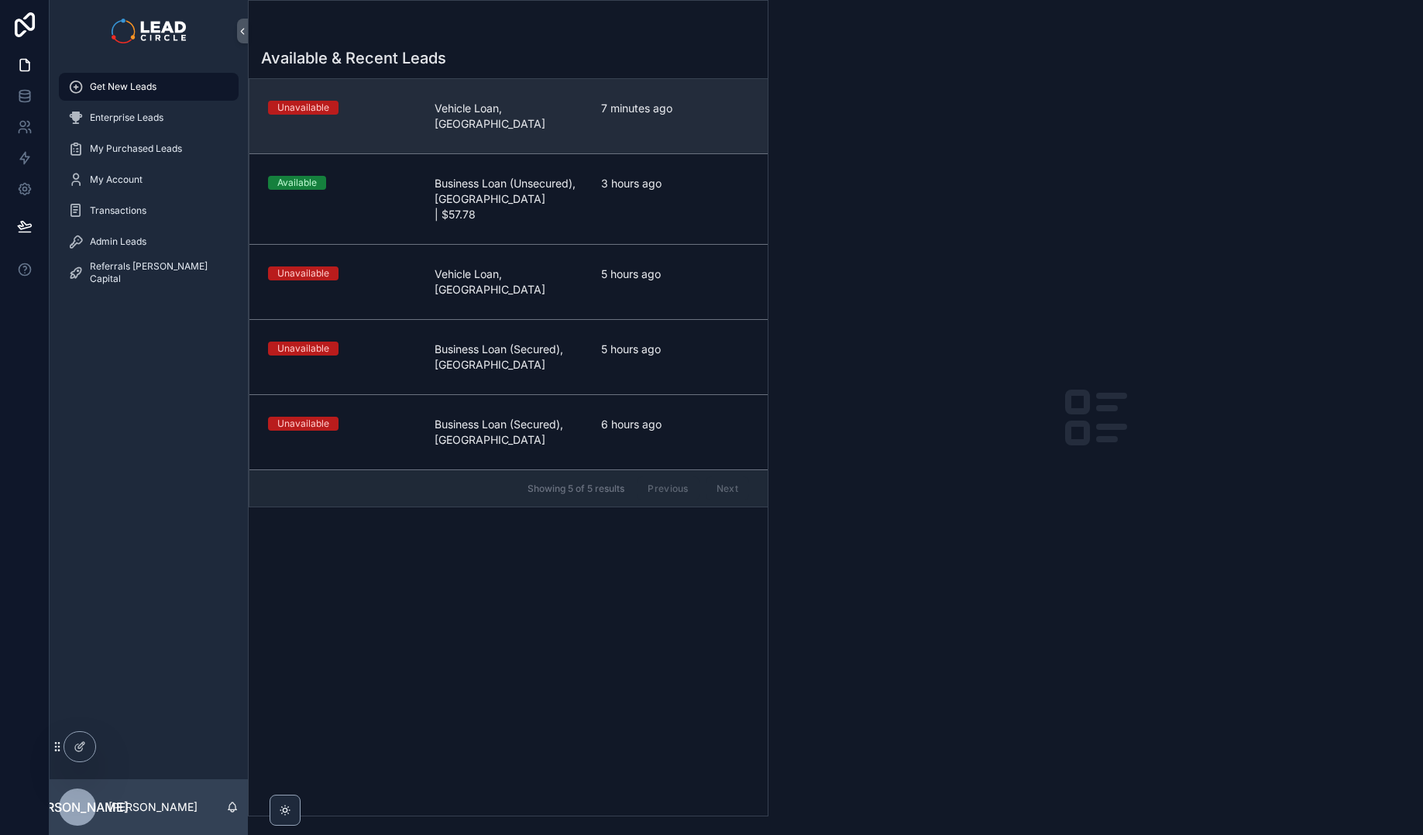
click at [552, 123] on link "Unavailable Vehicle Loan, [GEOGRAPHIC_DATA] 7 minutes ago" at bounding box center [508, 116] width 518 height 74
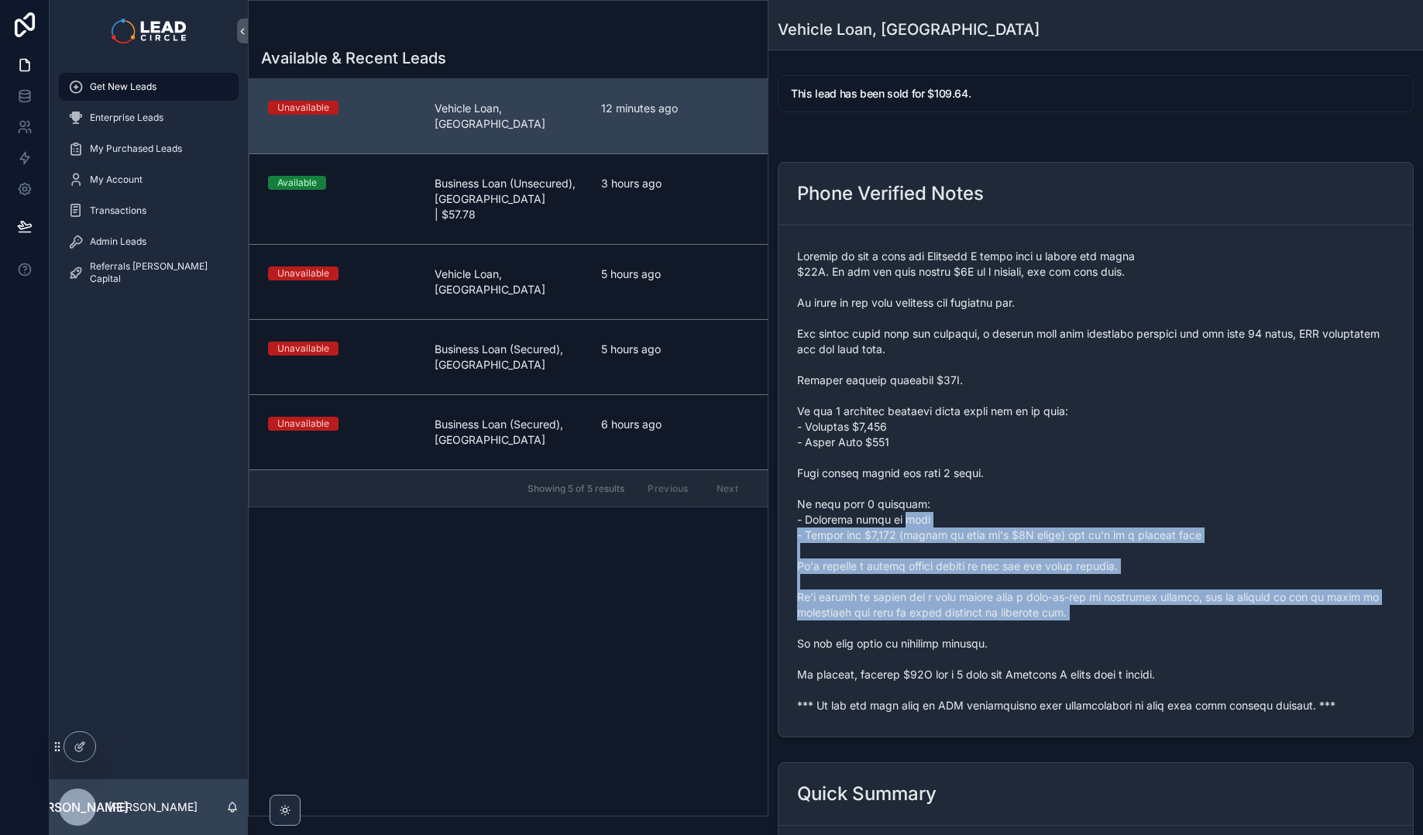
drag, startPoint x: 901, startPoint y: 524, endPoint x: 977, endPoint y: 634, distance: 133.0
click at [977, 634] on span "scrollable content" at bounding box center [1095, 481] width 597 height 465
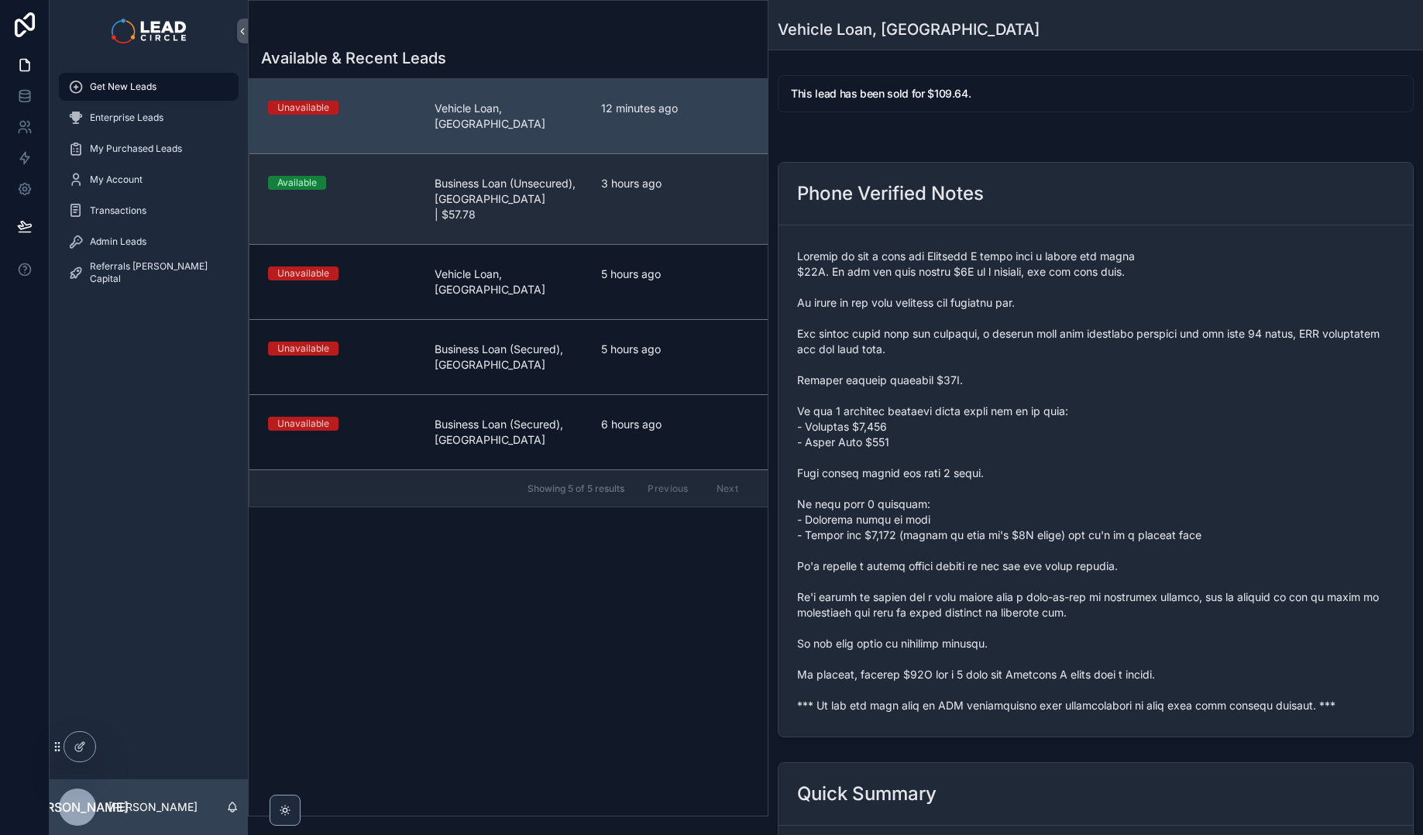
click at [626, 188] on div "3 hours ago" at bounding box center [675, 199] width 148 height 46
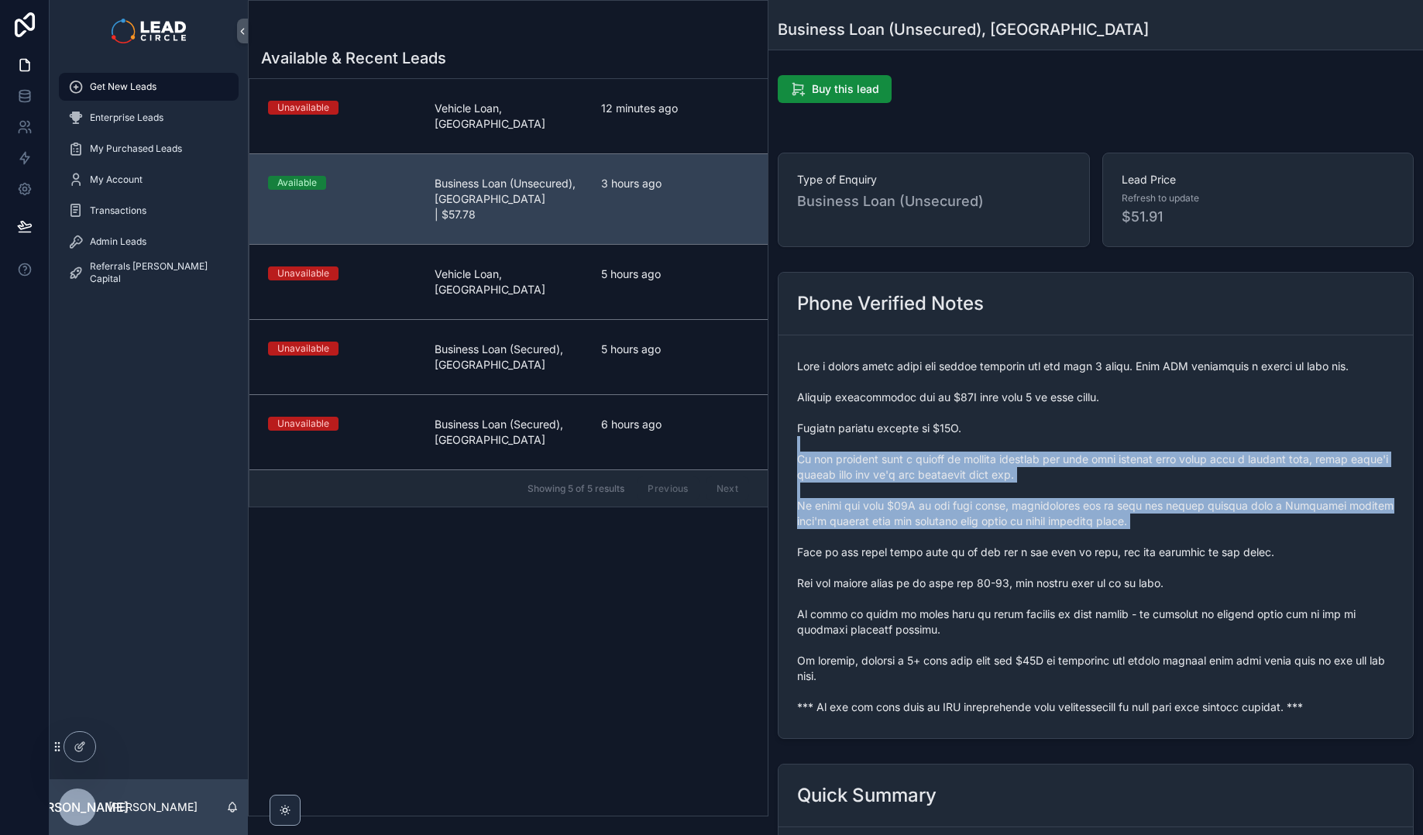
drag, startPoint x: 990, startPoint y: 469, endPoint x: 1053, endPoint y: 542, distance: 96.1
click at [1053, 542] on span "scrollable content" at bounding box center [1095, 537] width 597 height 356
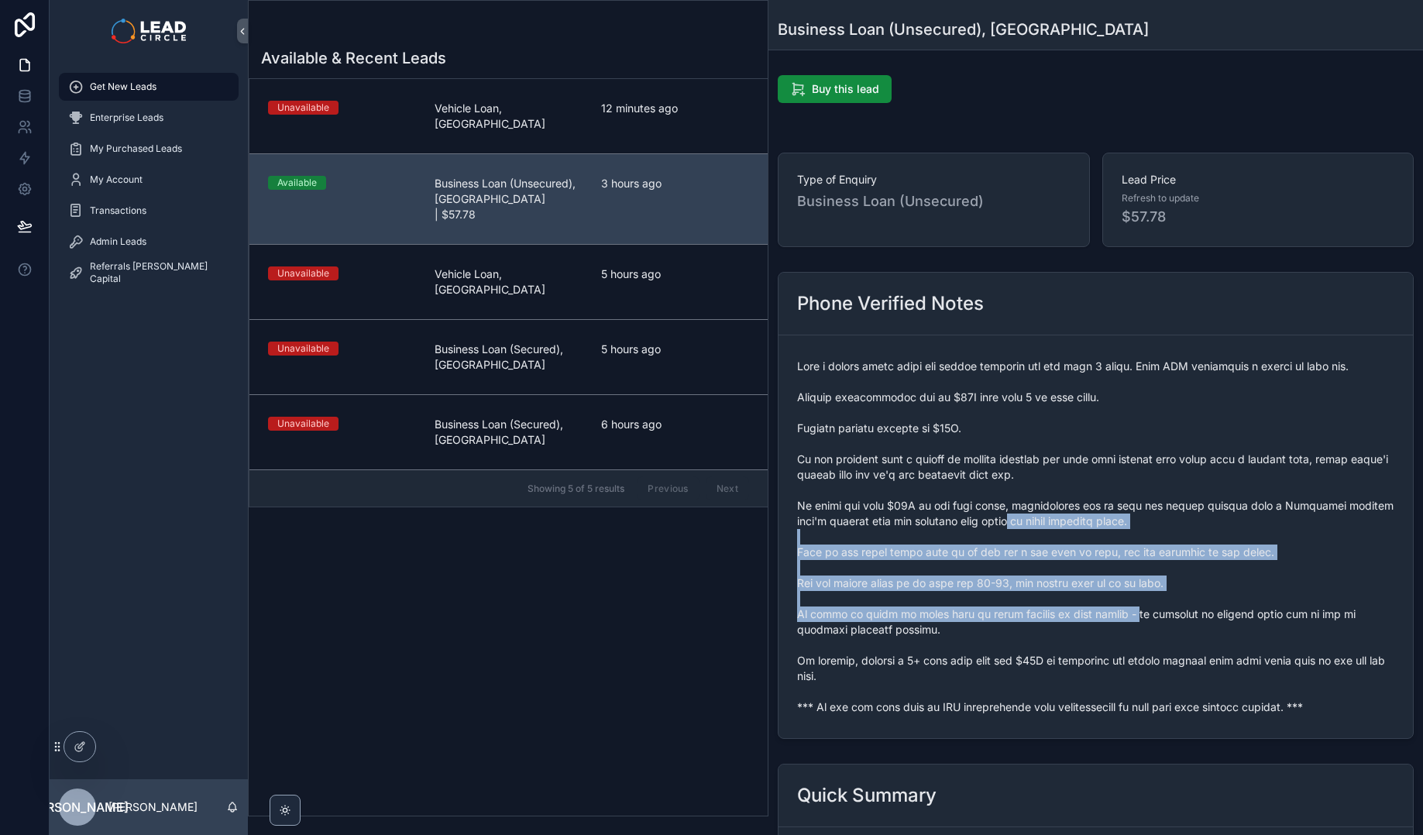
drag, startPoint x: 1139, startPoint y: 610, endPoint x: 978, endPoint y: 422, distance: 247.8
click at [980, 424] on span "scrollable content" at bounding box center [1095, 537] width 597 height 356
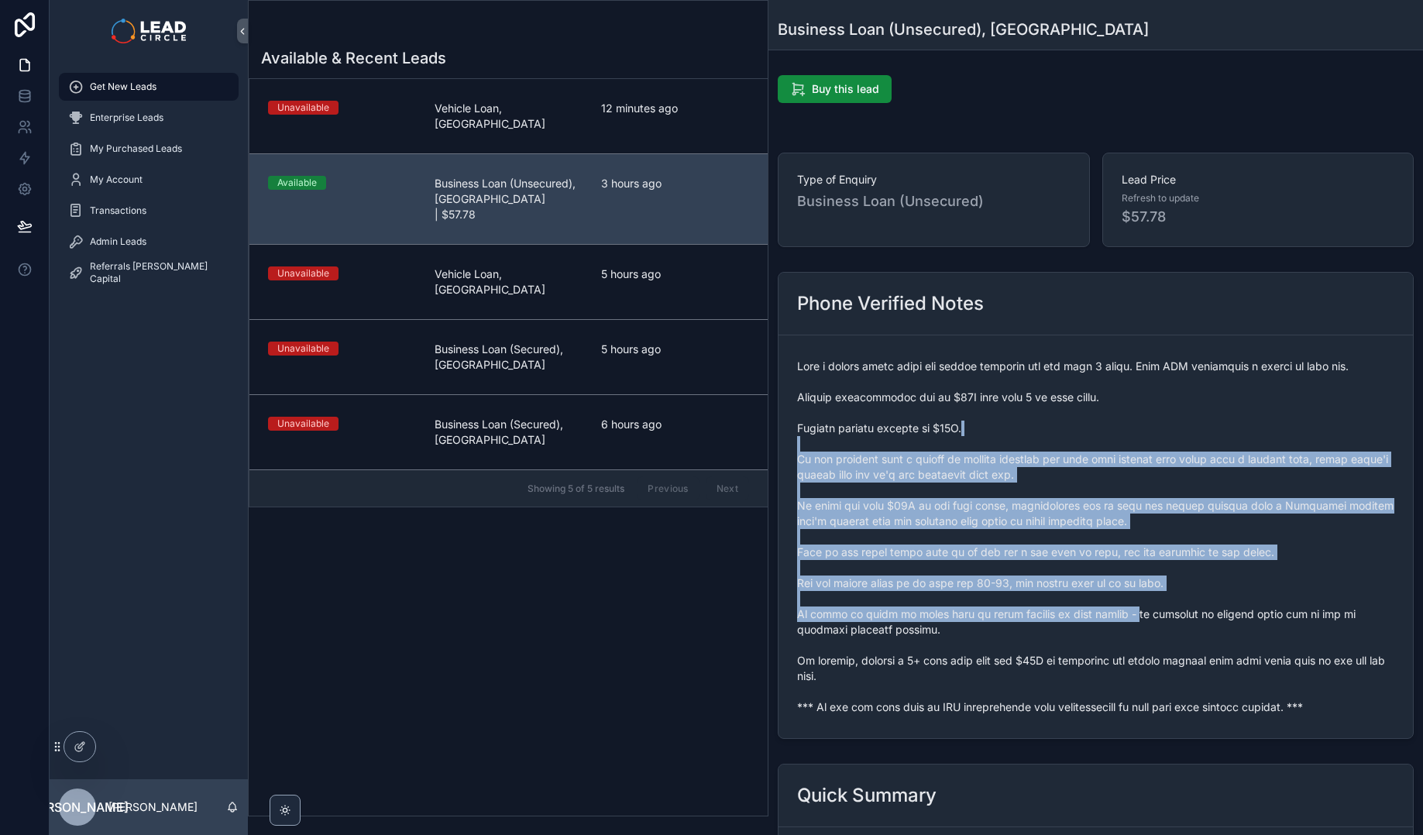
click at [977, 421] on span "scrollable content" at bounding box center [1095, 537] width 597 height 356
drag, startPoint x: 977, startPoint y: 421, endPoint x: 1042, endPoint y: 578, distance: 169.5
click at [1042, 578] on span "scrollable content" at bounding box center [1095, 537] width 597 height 356
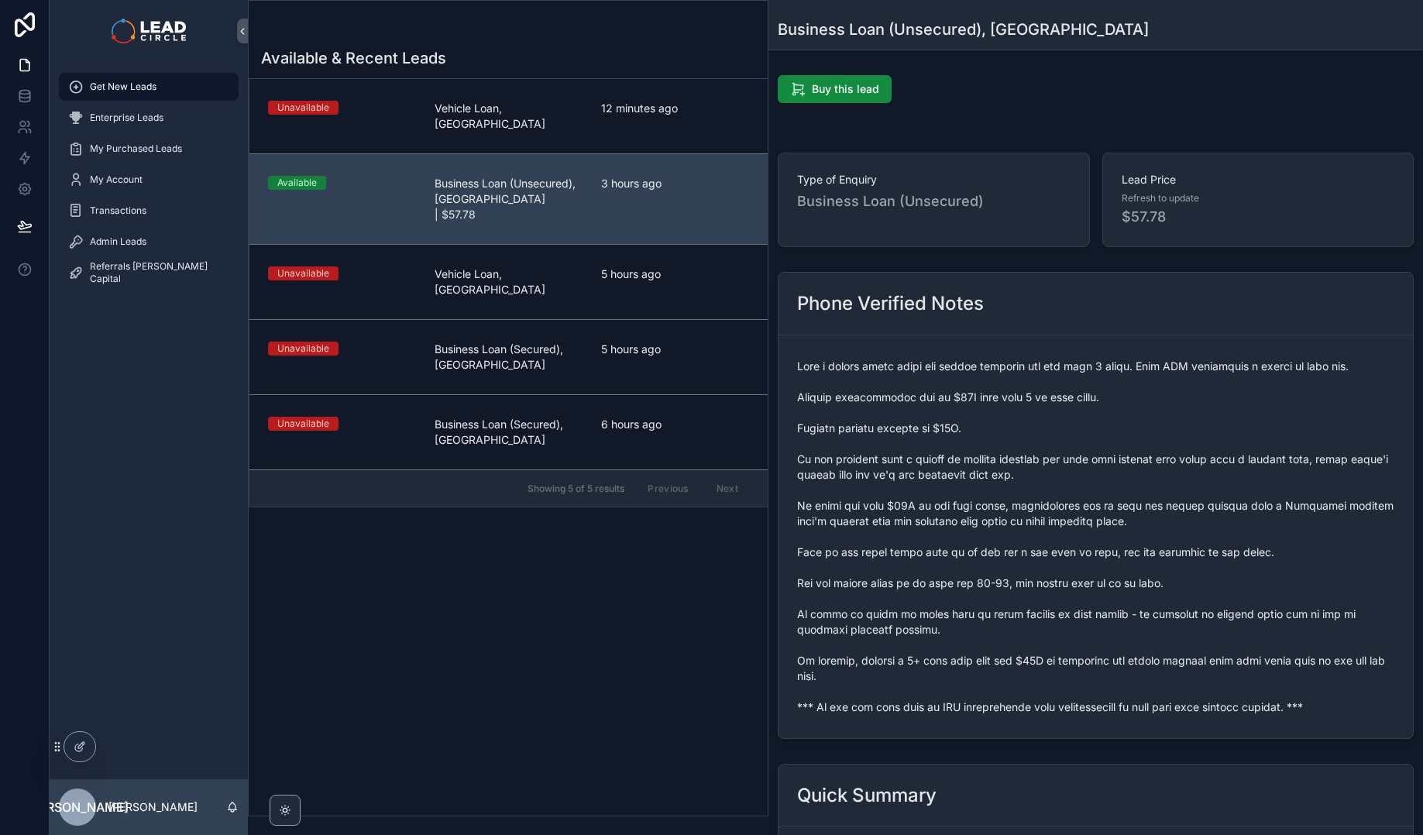
click at [1042, 578] on span "scrollable content" at bounding box center [1095, 537] width 597 height 356
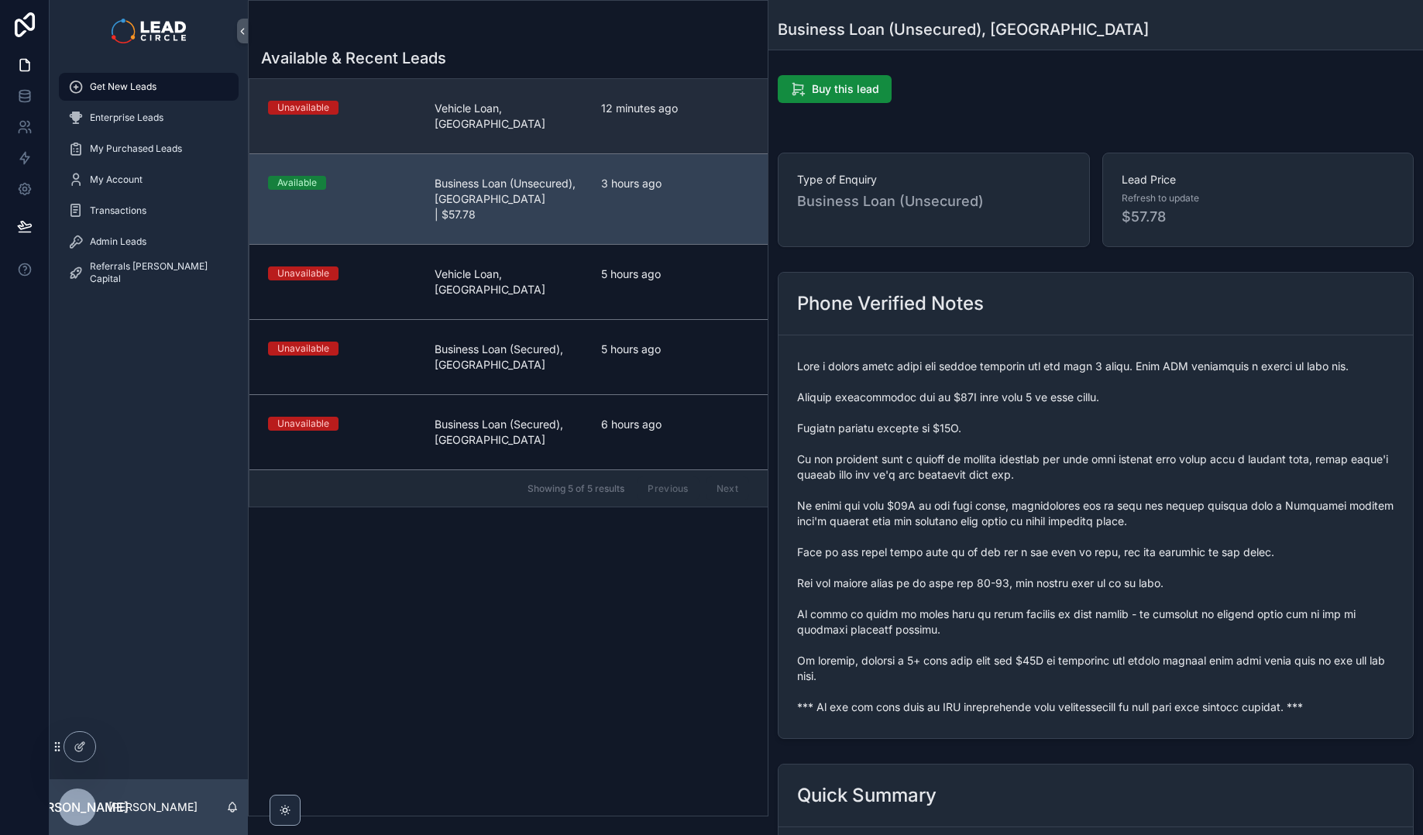
click at [681, 106] on span "12 minutes ago" at bounding box center [675, 108] width 148 height 15
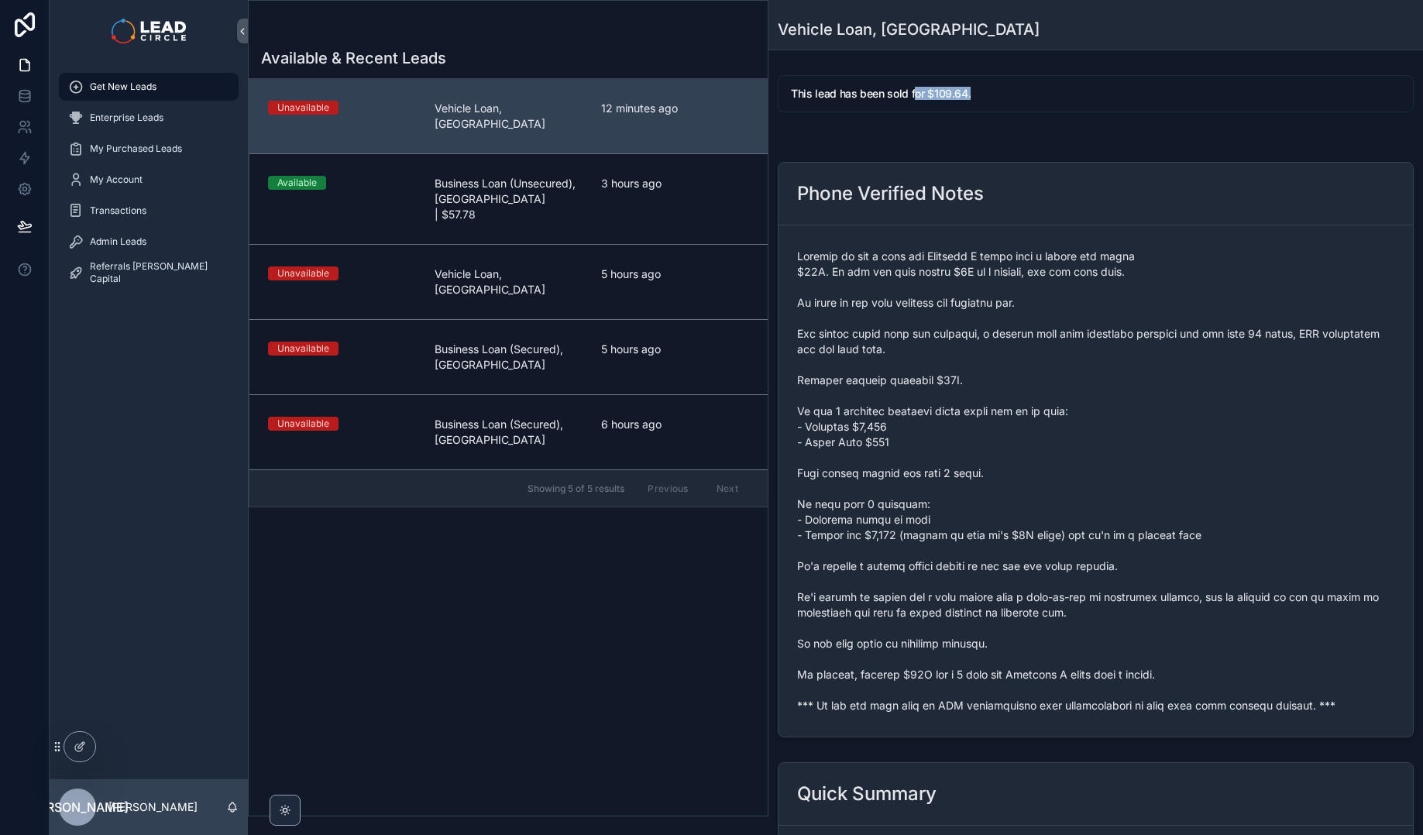
drag, startPoint x: 984, startPoint y: 91, endPoint x: 1070, endPoint y: 91, distance: 86.0
click at [1070, 91] on h5 "This lead has been sold for $109.64." at bounding box center [1096, 93] width 610 height 11
click at [874, 99] on h5 "This lead has been sold for $109.64." at bounding box center [1096, 93] width 610 height 11
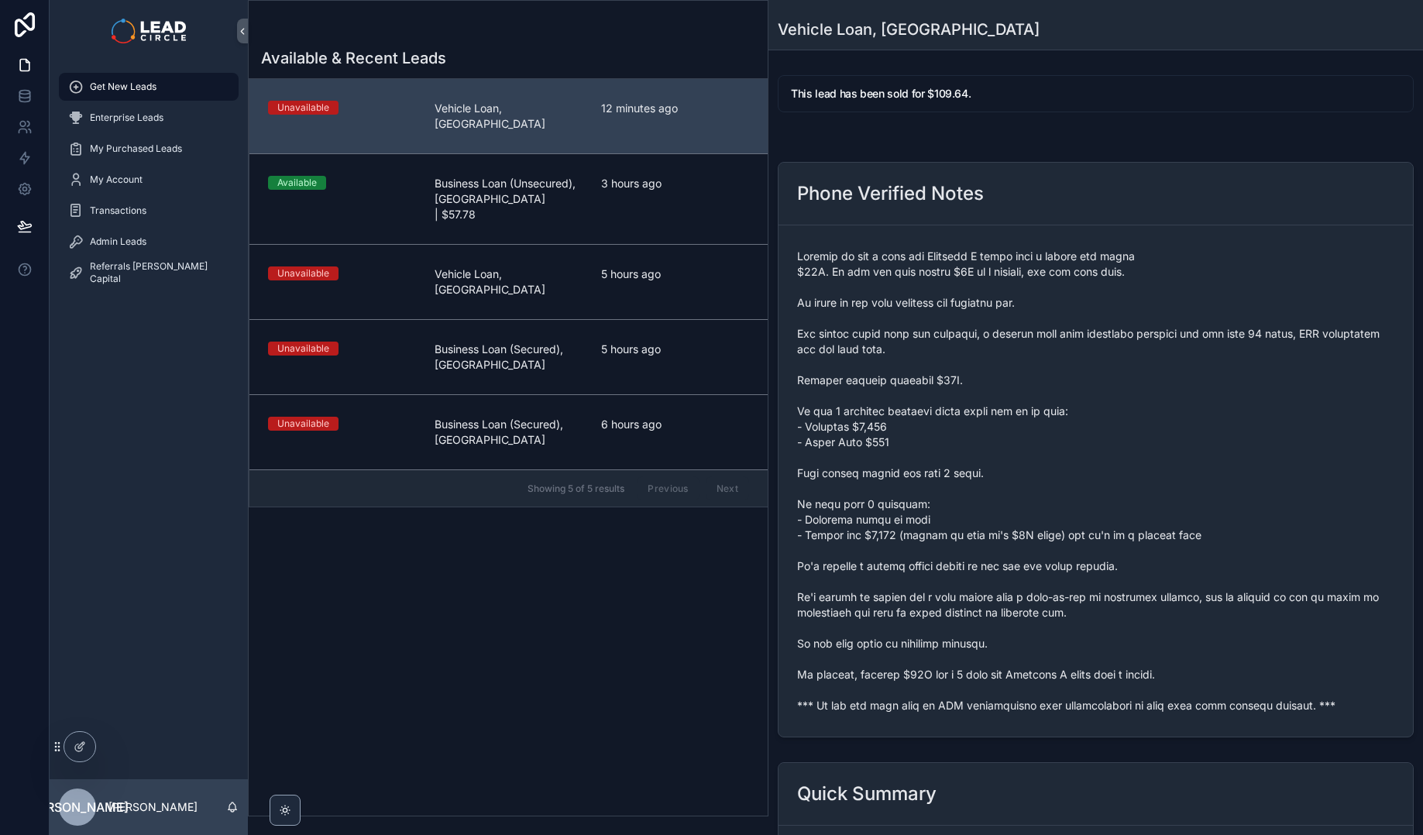
click at [926, 224] on div "Phone Verified Notes" at bounding box center [1096, 194] width 634 height 63
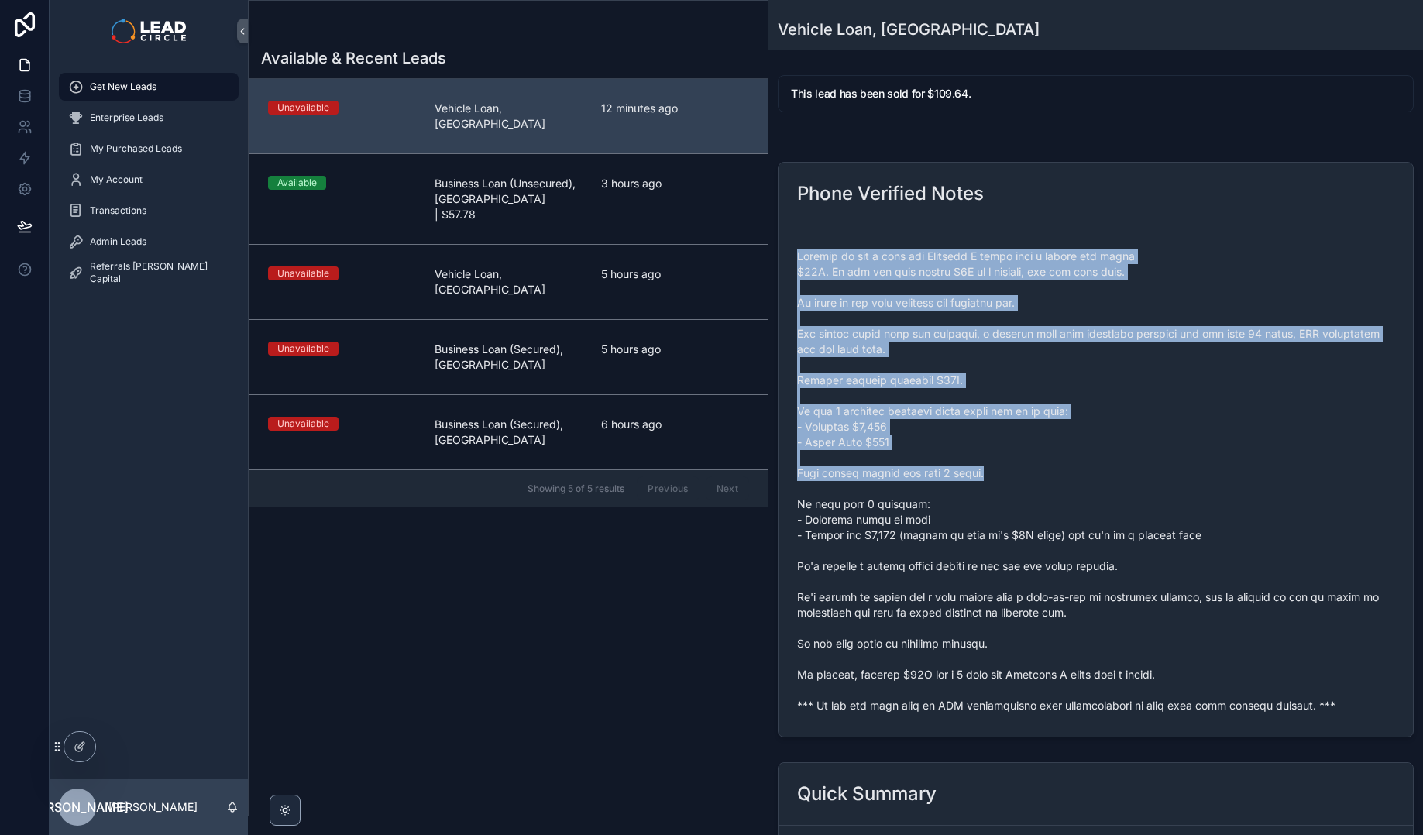
drag, startPoint x: 974, startPoint y: 434, endPoint x: 984, endPoint y: 477, distance: 44.5
click at [984, 477] on form "scrollable content" at bounding box center [1096, 480] width 634 height 511
click at [984, 477] on span "scrollable content" at bounding box center [1095, 481] width 597 height 465
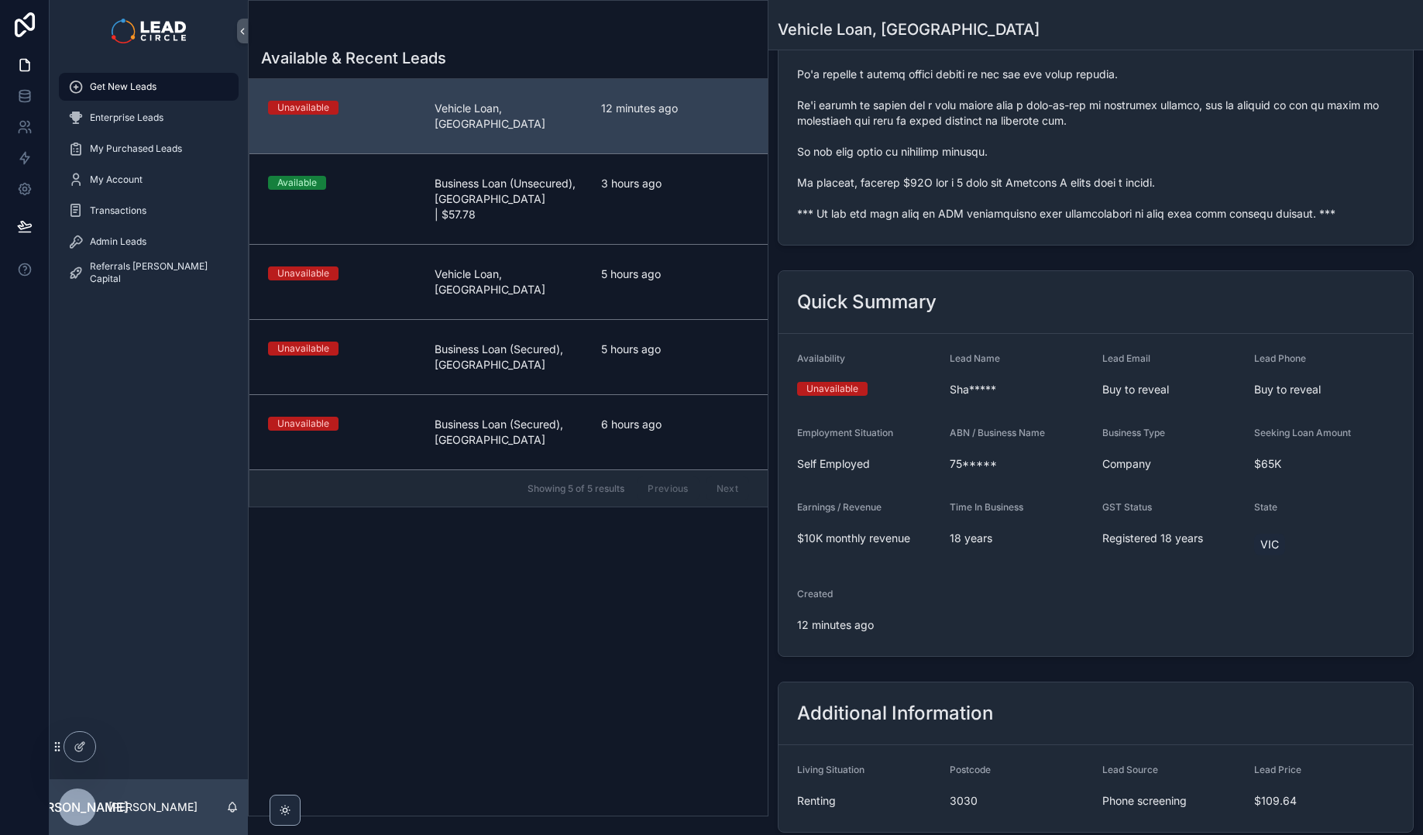
scroll to position [495, 0]
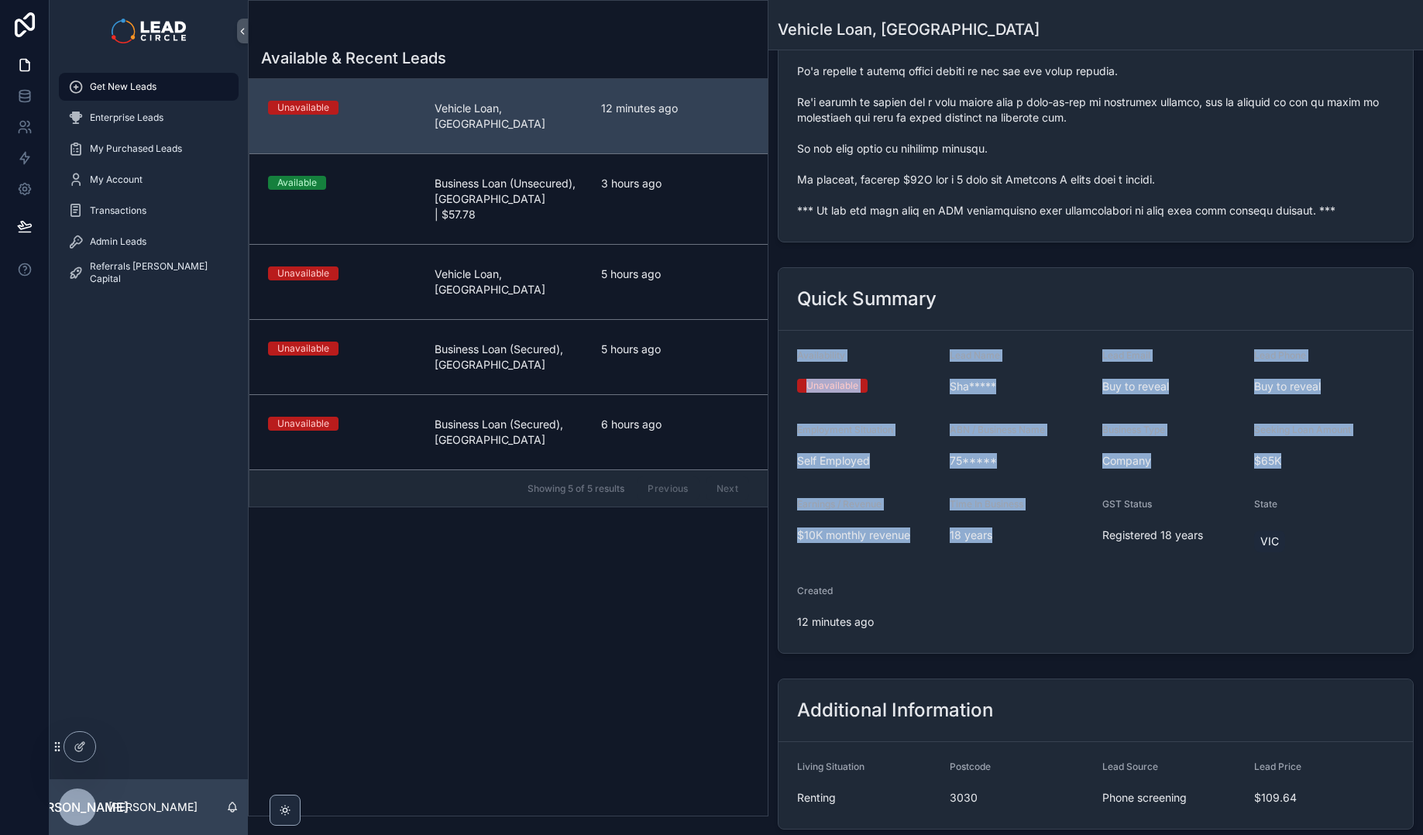
drag, startPoint x: 959, startPoint y: 346, endPoint x: 1007, endPoint y: 603, distance: 261.6
click at [1007, 603] on div "Quick Summary Availability Unavailable Lead Name Sha***** Lead Email Buy to rev…" at bounding box center [1096, 460] width 636 height 387
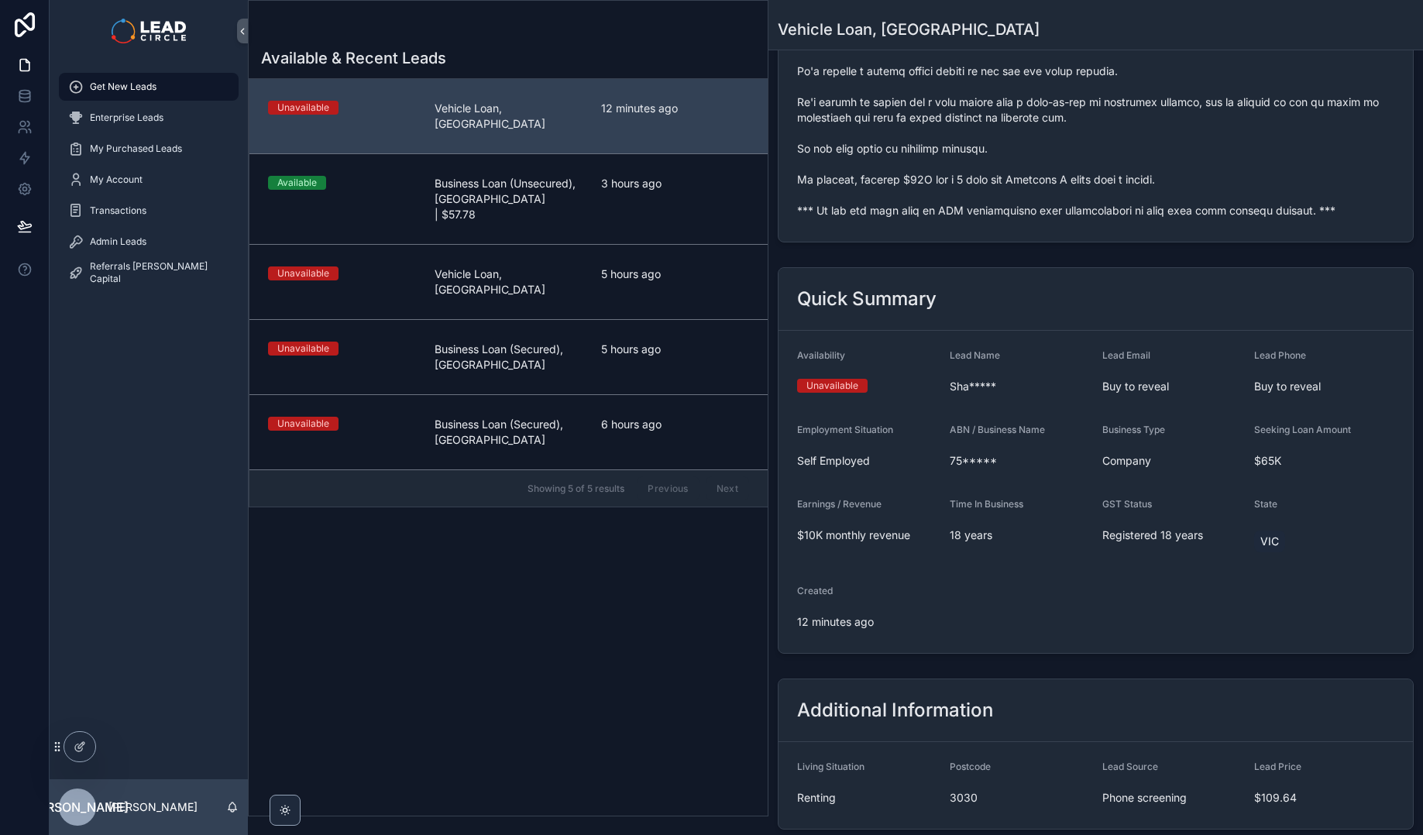
click at [1007, 603] on form "Availability Unavailable Lead Name Sha***** Lead Email Buy to reveal Lead Phone…" at bounding box center [1096, 492] width 634 height 322
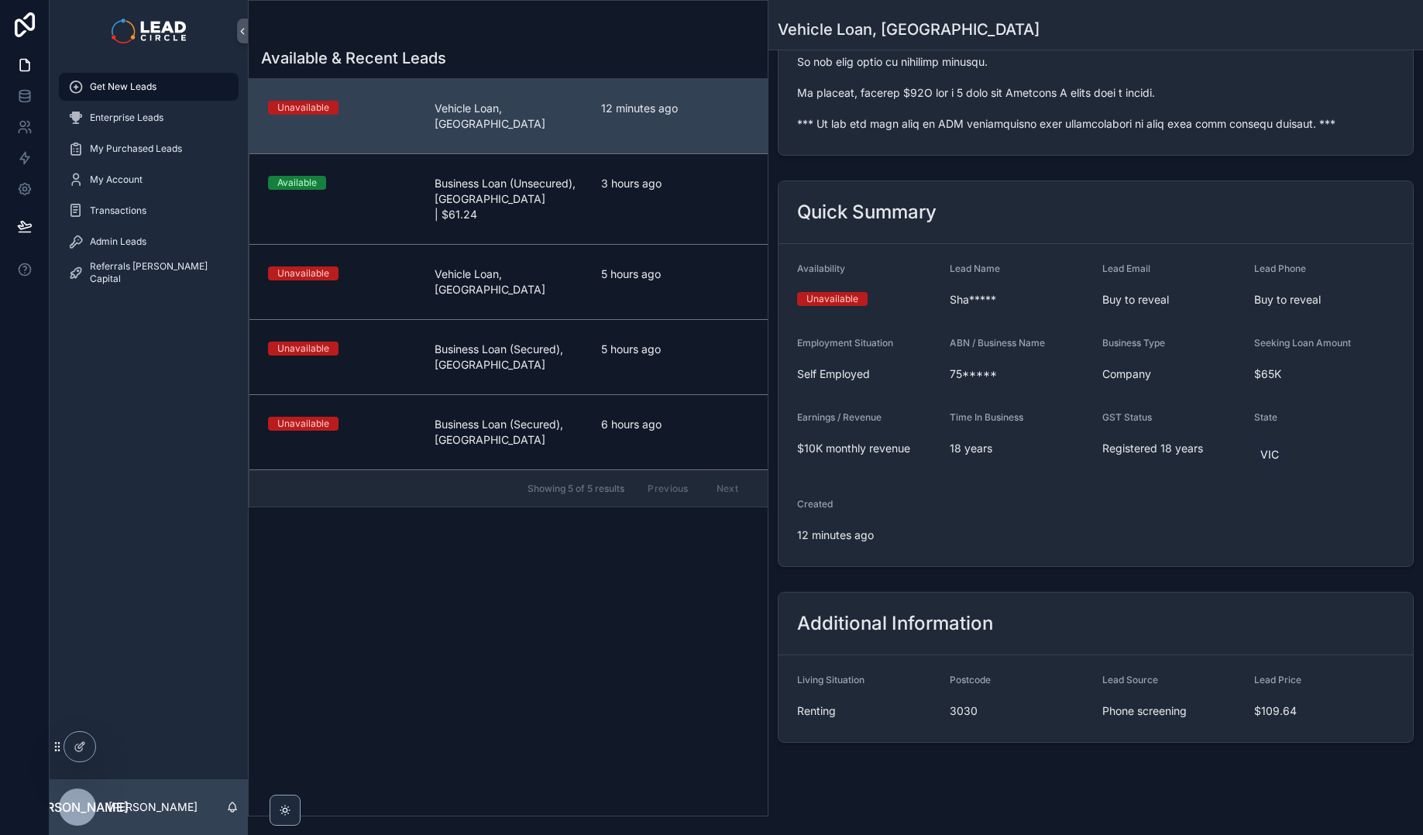
scroll to position [595, 0]
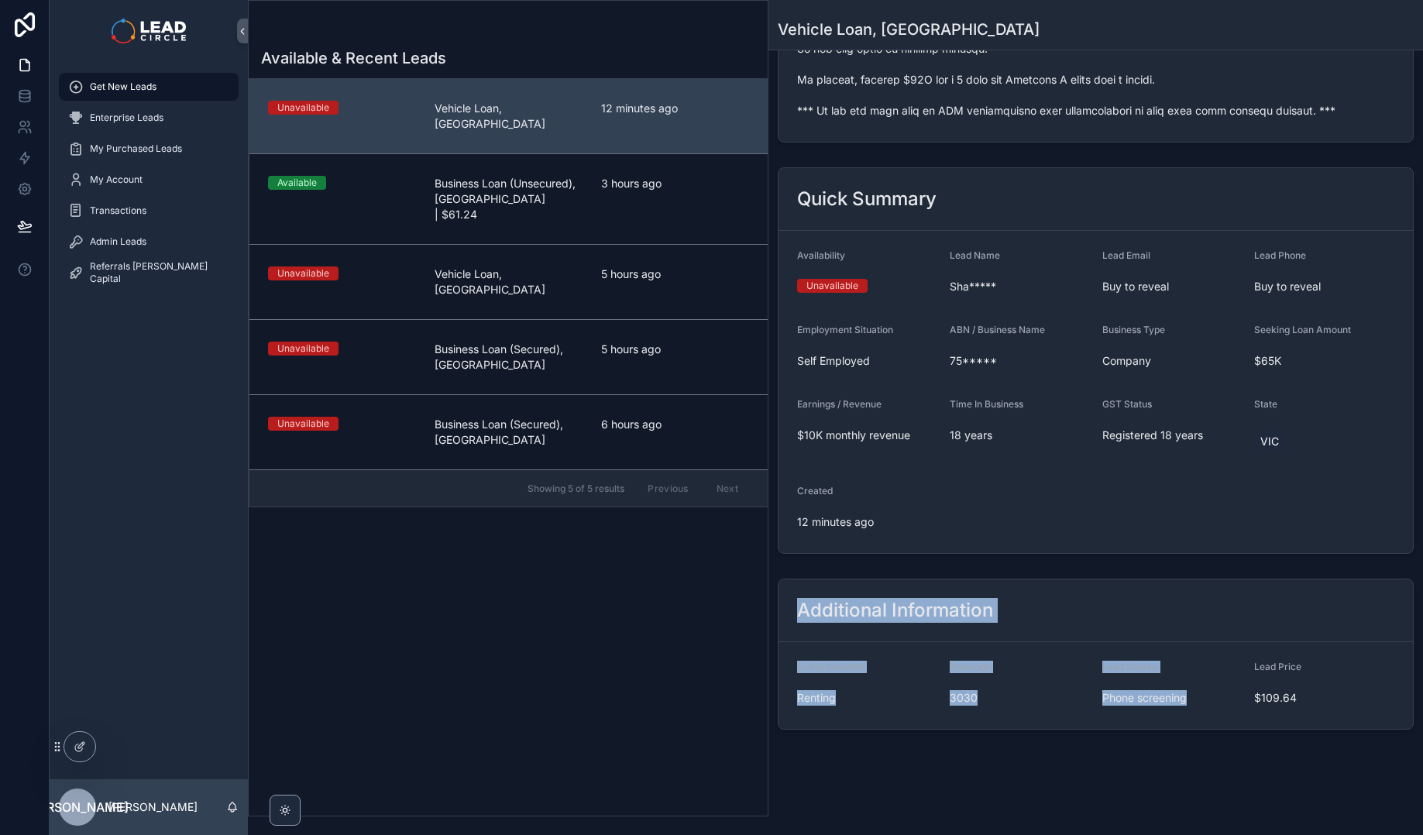
drag, startPoint x: 1091, startPoint y: 667, endPoint x: 1142, endPoint y: 731, distance: 81.5
click at [1142, 731] on div "Additional Information Living Situation Renting Postcode 3030 Lead Source Phone…" at bounding box center [1095, 653] width 655 height 163
drag, startPoint x: 1342, startPoint y: 706, endPoint x: 965, endPoint y: 535, distance: 413.6
click at [965, 535] on div "This lead has been sold for $109.64. Phone Verified Notes Quick Summary Availab…" at bounding box center [1095, 105] width 655 height 1262
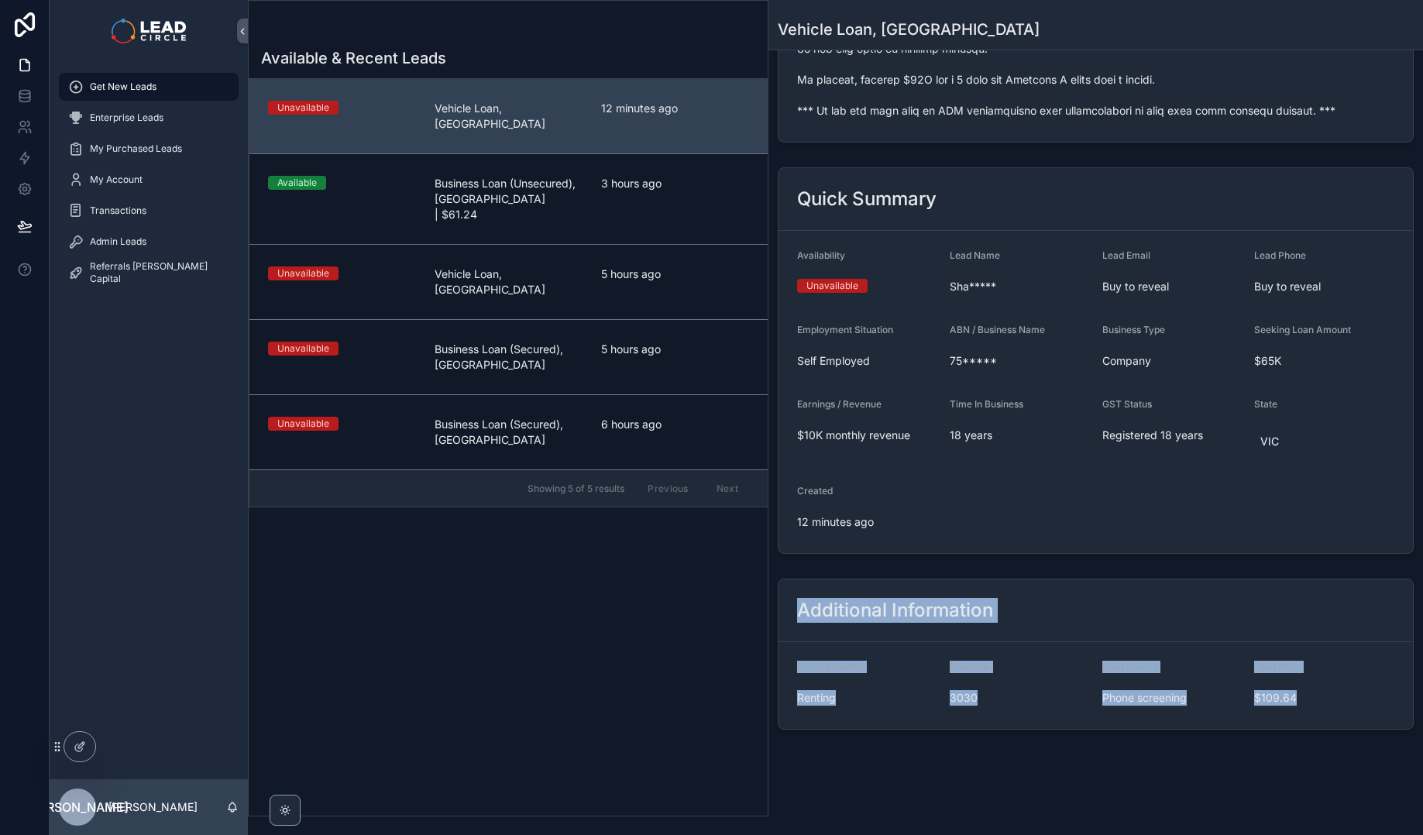
click at [965, 535] on form "Availability Unavailable Lead Name Sha***** Lead Email Buy to reveal Lead Phone…" at bounding box center [1096, 392] width 634 height 322
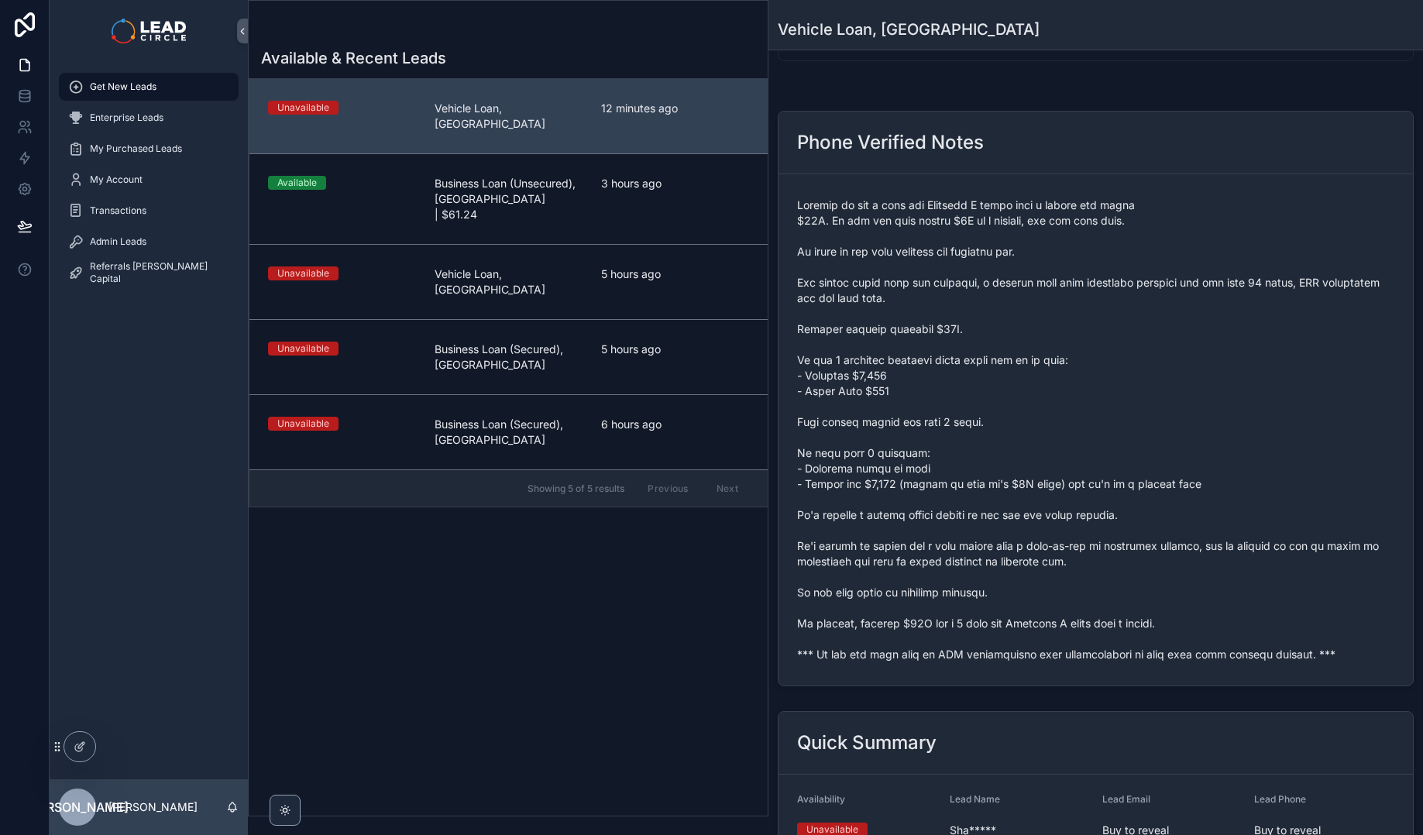
scroll to position [0, 0]
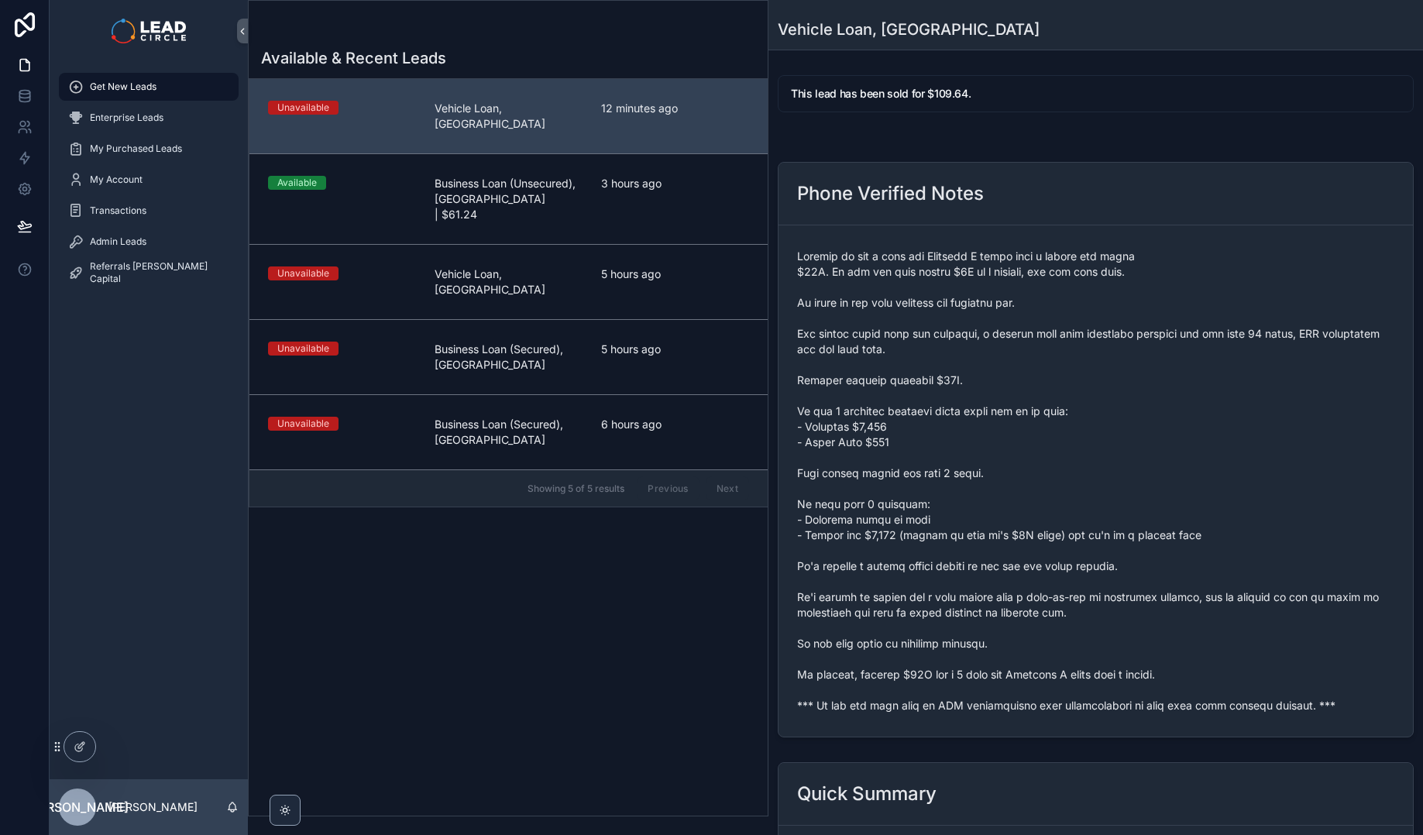
click at [990, 444] on span "scrollable content" at bounding box center [1095, 481] width 597 height 465
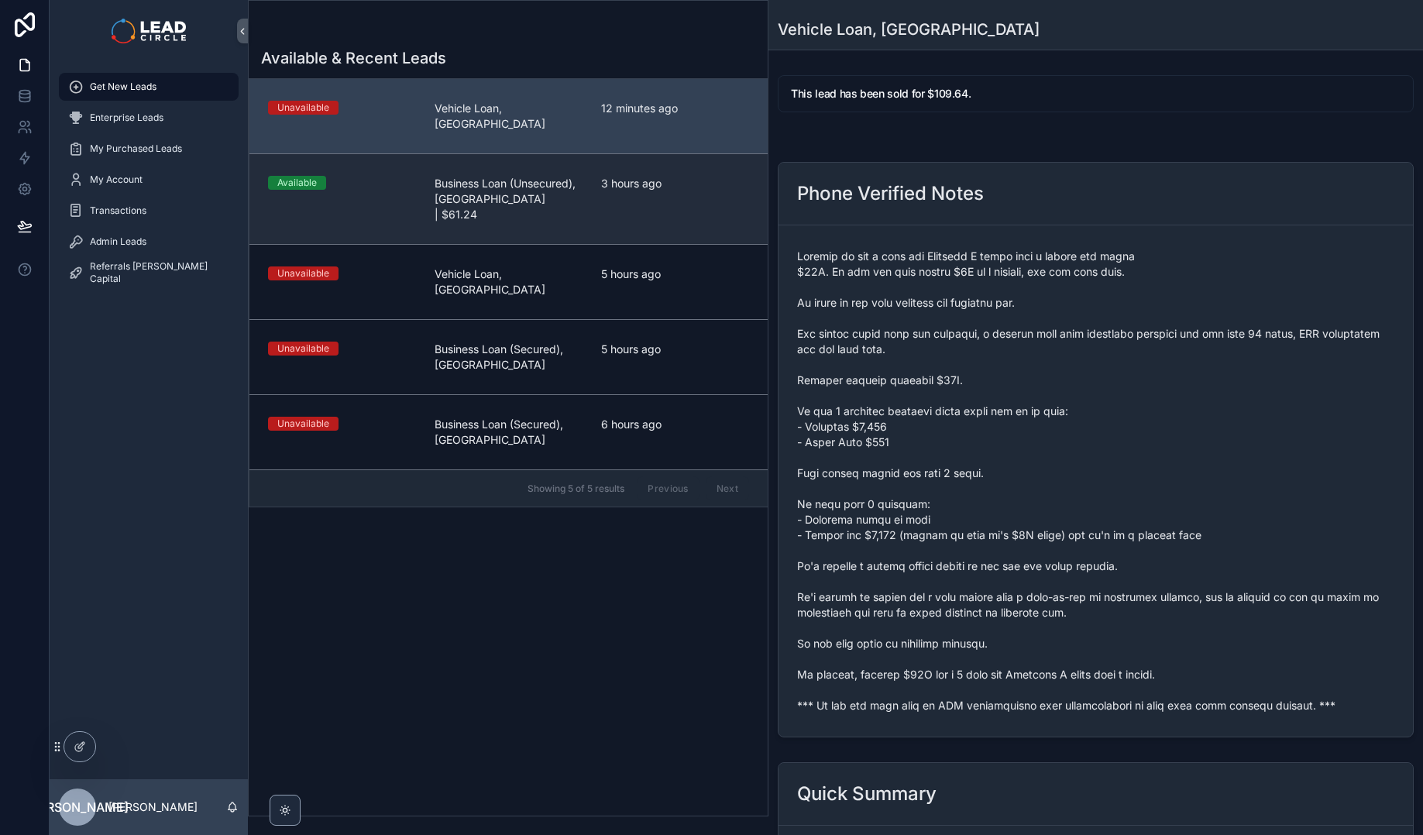
click at [535, 178] on span "Business Loan (Unsecured), [GEOGRAPHIC_DATA] | $61.24" at bounding box center [509, 199] width 148 height 46
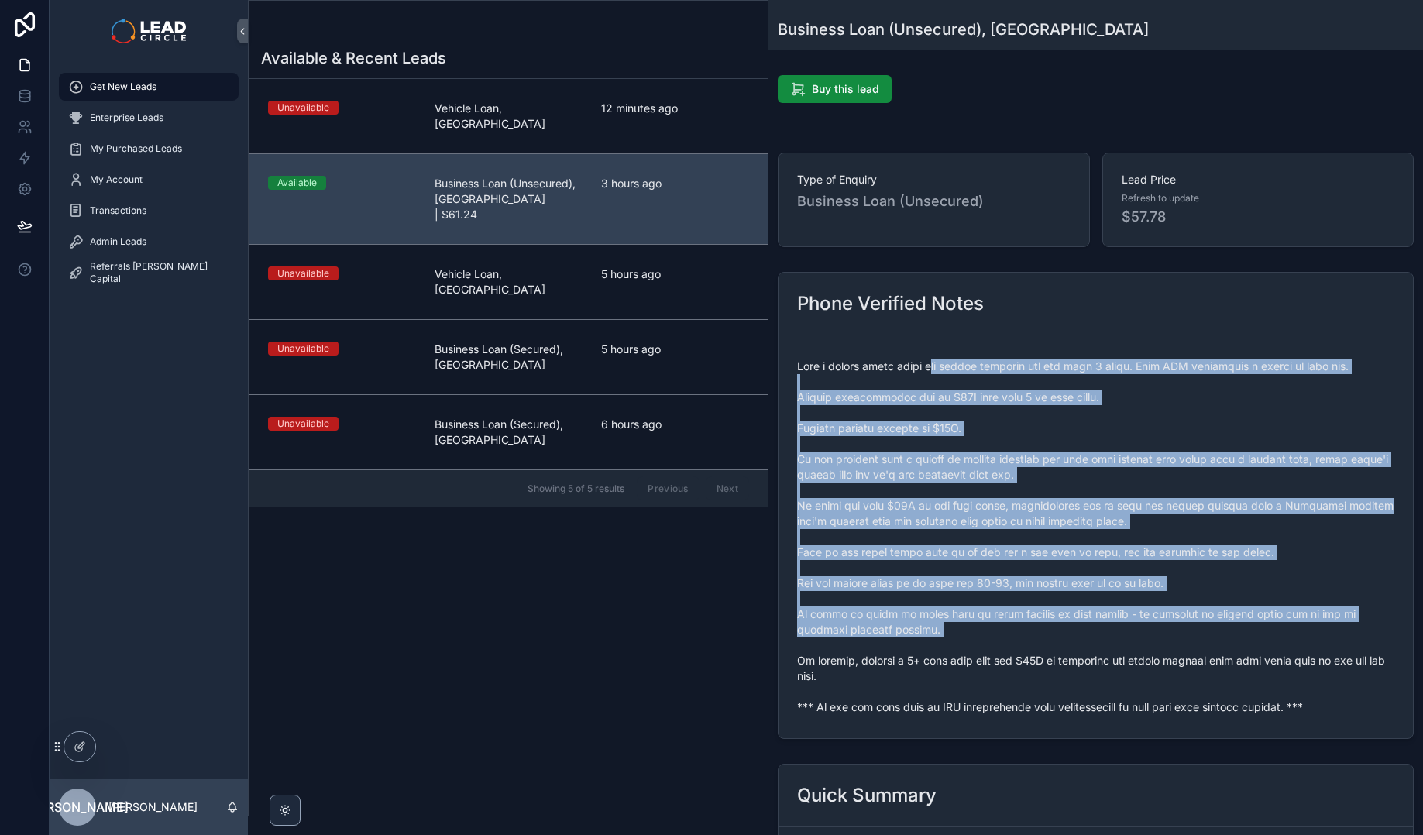
drag, startPoint x: 950, startPoint y: 386, endPoint x: 1105, endPoint y: 651, distance: 307.3
click at [1105, 651] on span "scrollable content" at bounding box center [1095, 537] width 597 height 356
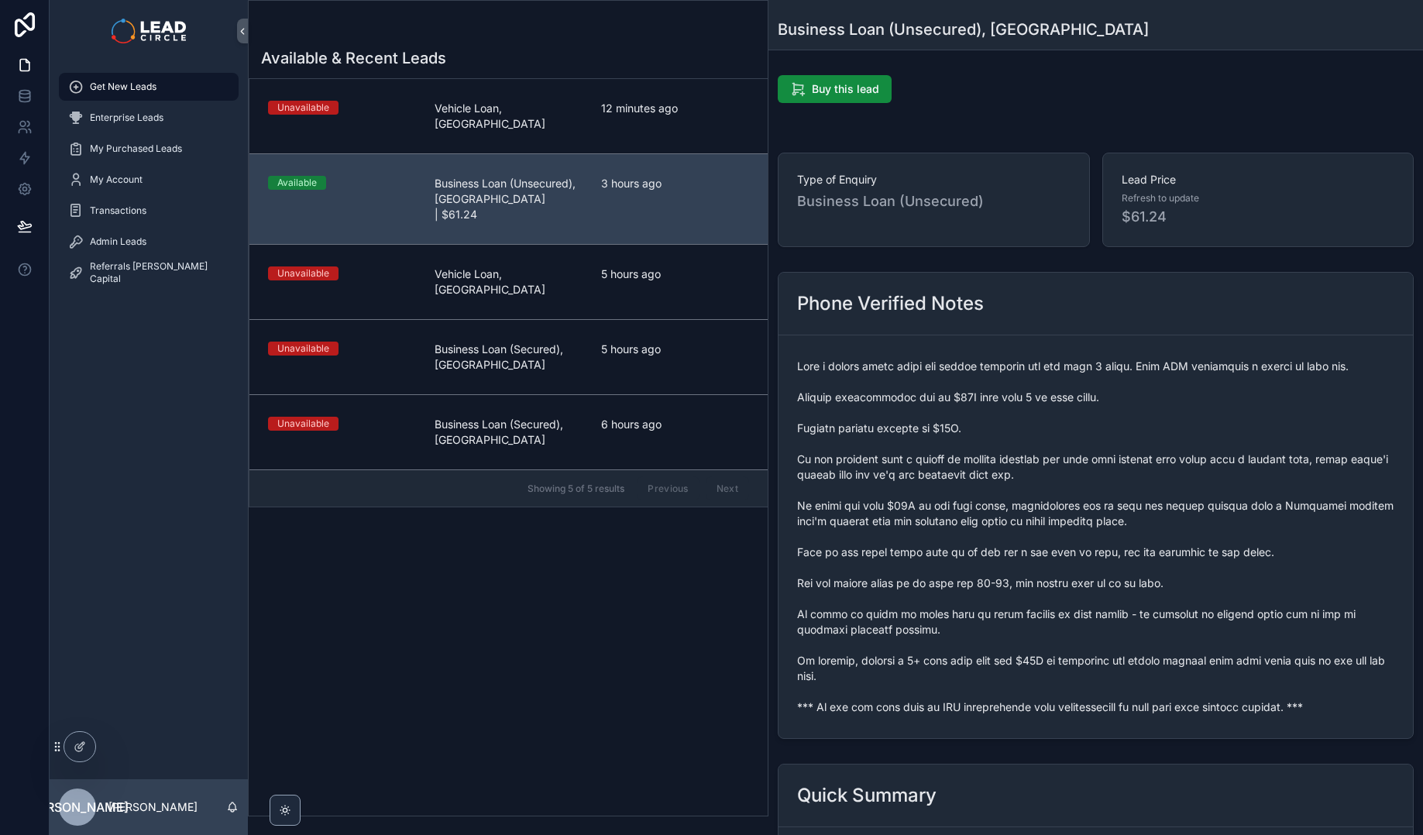
drag, startPoint x: 1164, startPoint y: 690, endPoint x: 980, endPoint y: 396, distance: 346.9
click at [979, 401] on span "scrollable content" at bounding box center [1095, 537] width 597 height 356
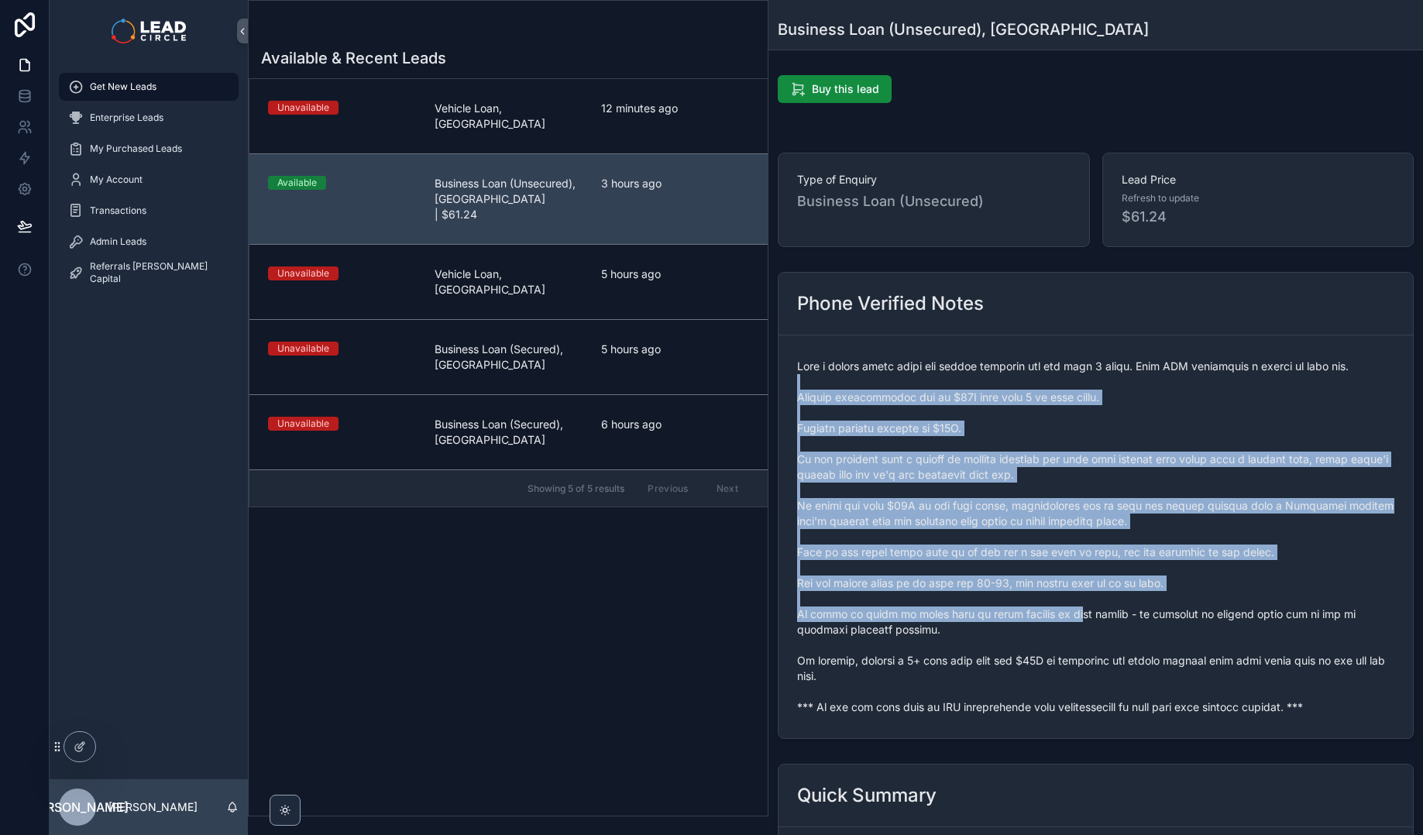
drag, startPoint x: 980, startPoint y: 384, endPoint x: 1085, endPoint y: 613, distance: 251.3
click at [1085, 613] on span "scrollable content" at bounding box center [1095, 537] width 597 height 356
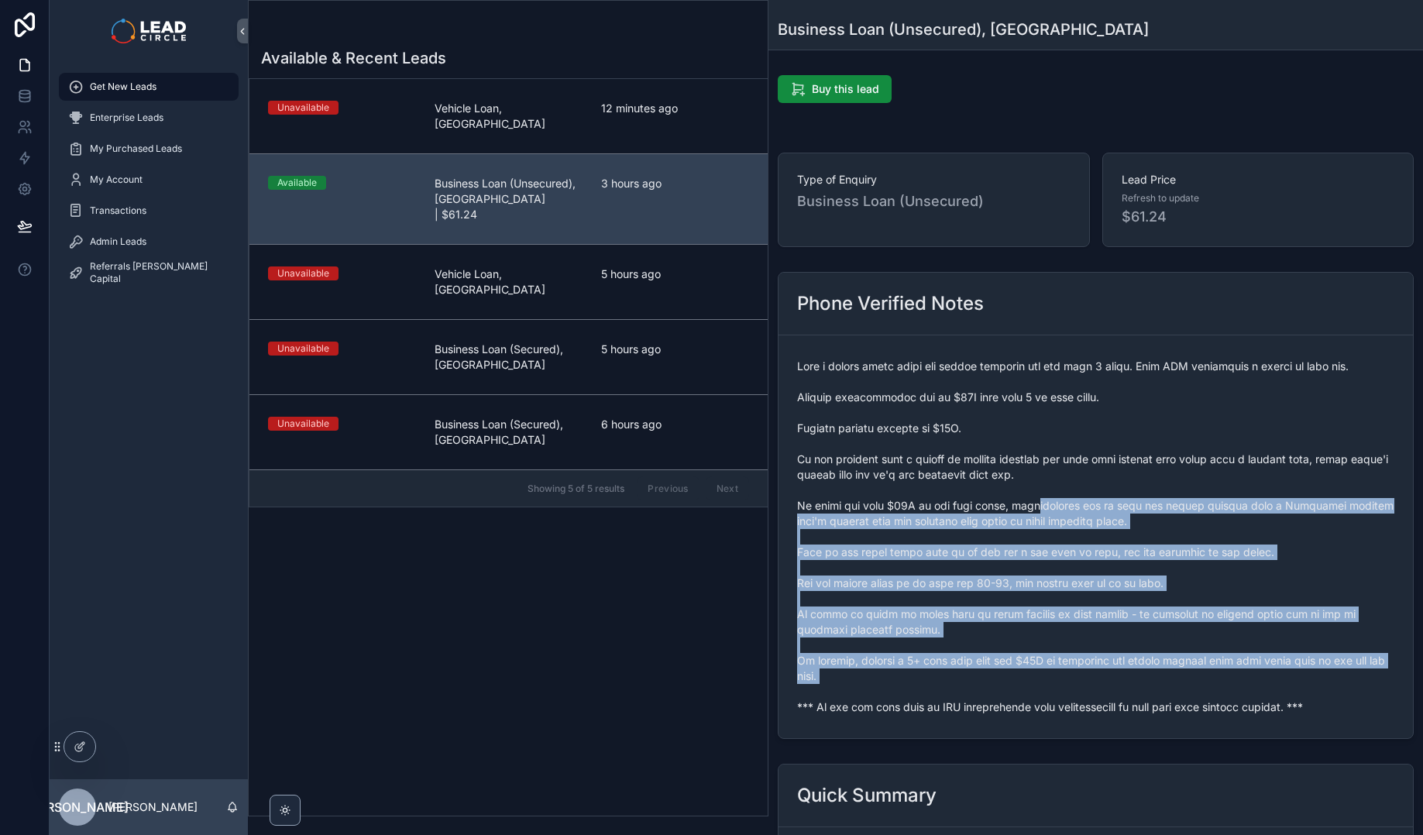
drag, startPoint x: 1130, startPoint y: 685, endPoint x: 1013, endPoint y: 422, distance: 287.8
click at [1014, 435] on span "scrollable content" at bounding box center [1095, 537] width 597 height 356
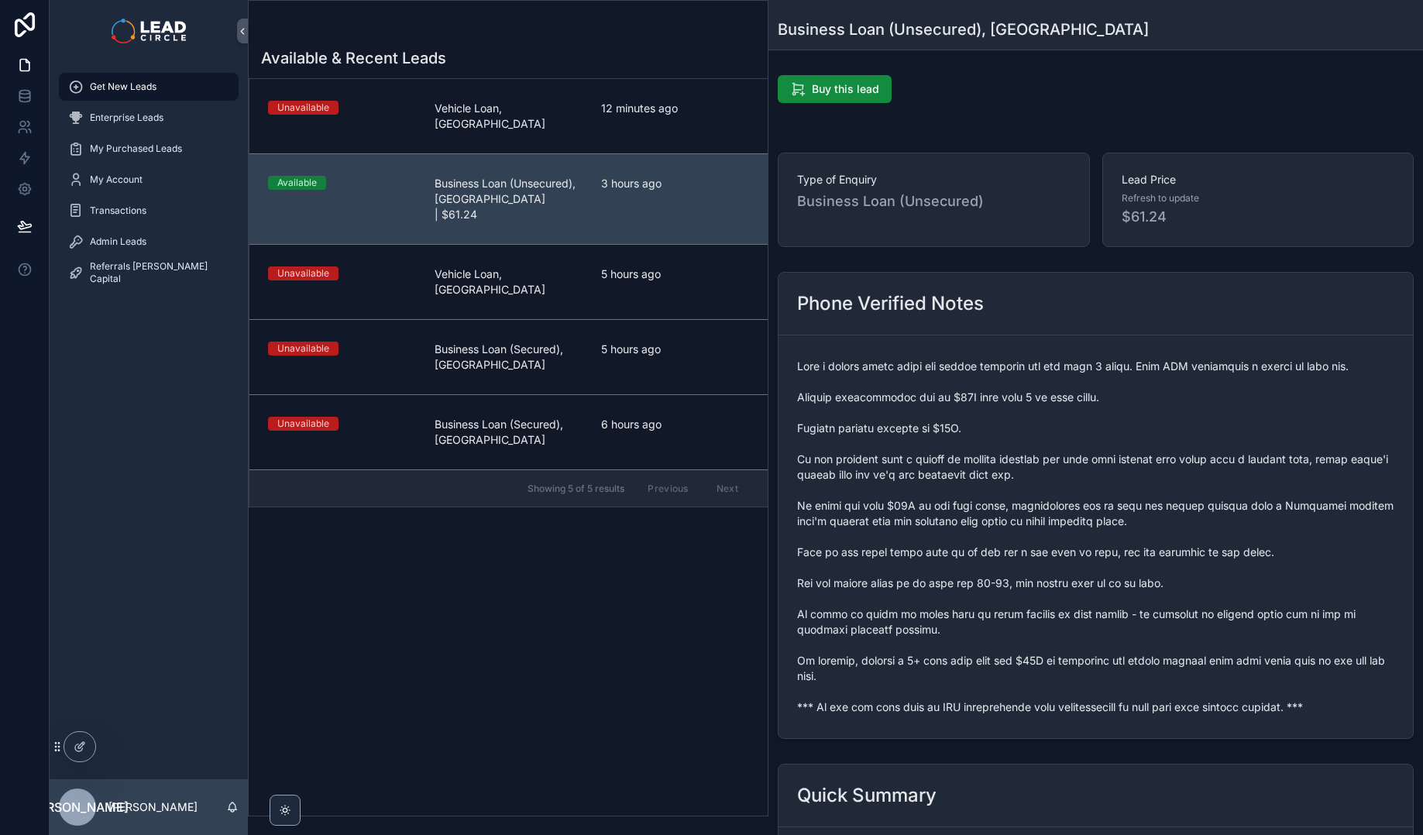
click at [1013, 420] on span "scrollable content" at bounding box center [1095, 537] width 597 height 356
click at [1088, 568] on span "scrollable content" at bounding box center [1095, 537] width 597 height 356
